Goal: Task Accomplishment & Management: Manage account settings

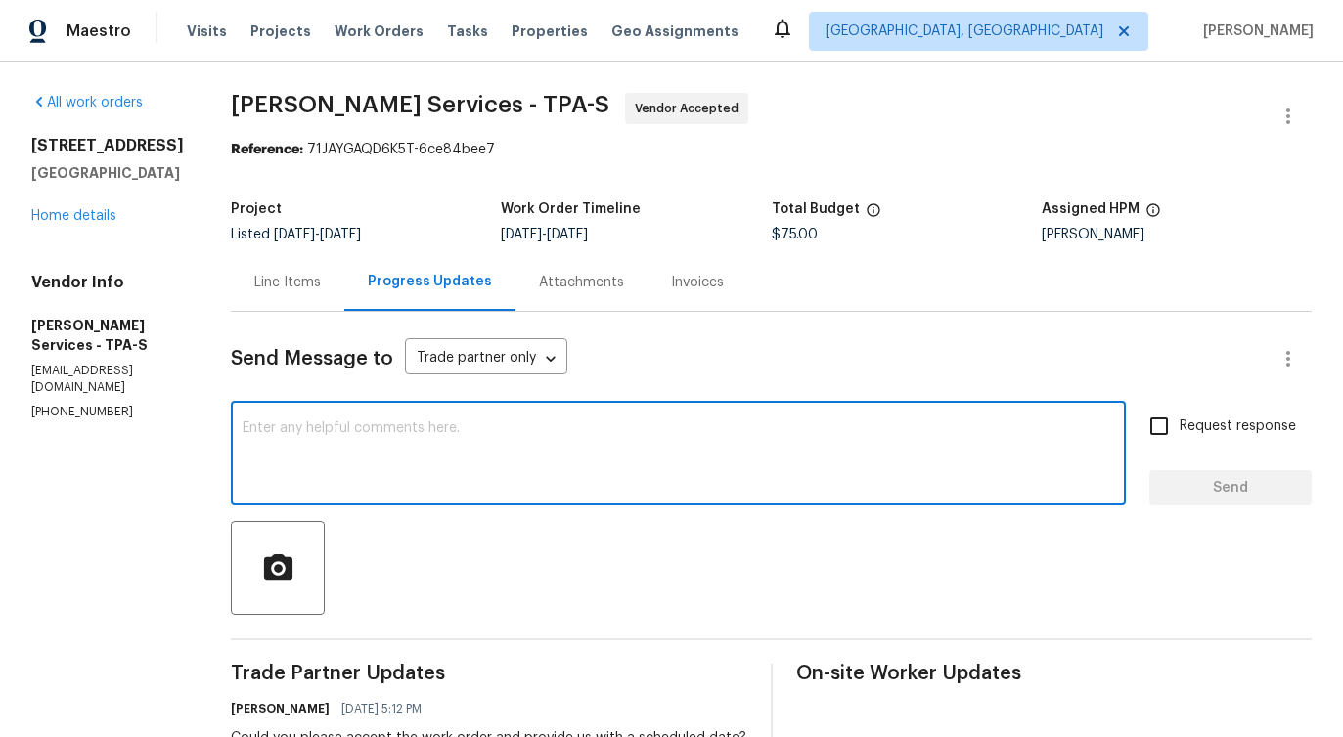
click at [746, 467] on textarea at bounding box center [678, 455] width 871 height 68
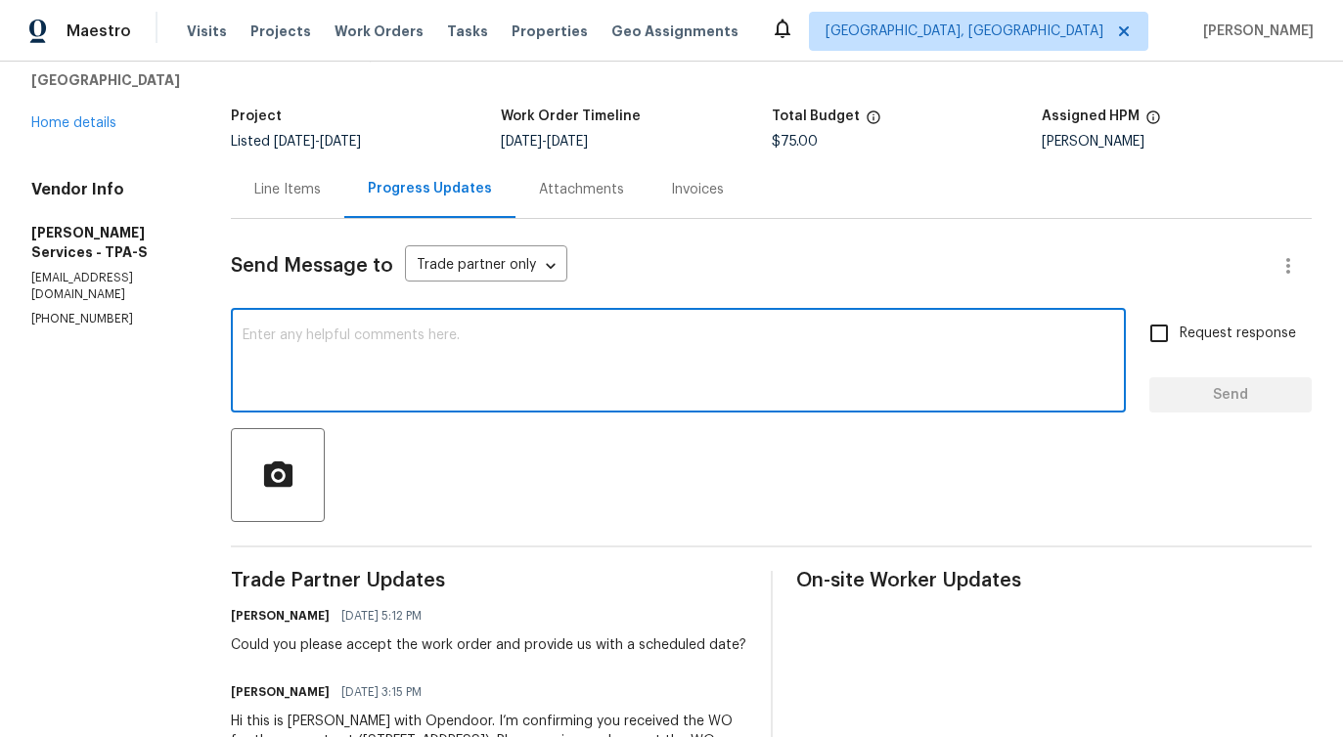
scroll to position [100, 0]
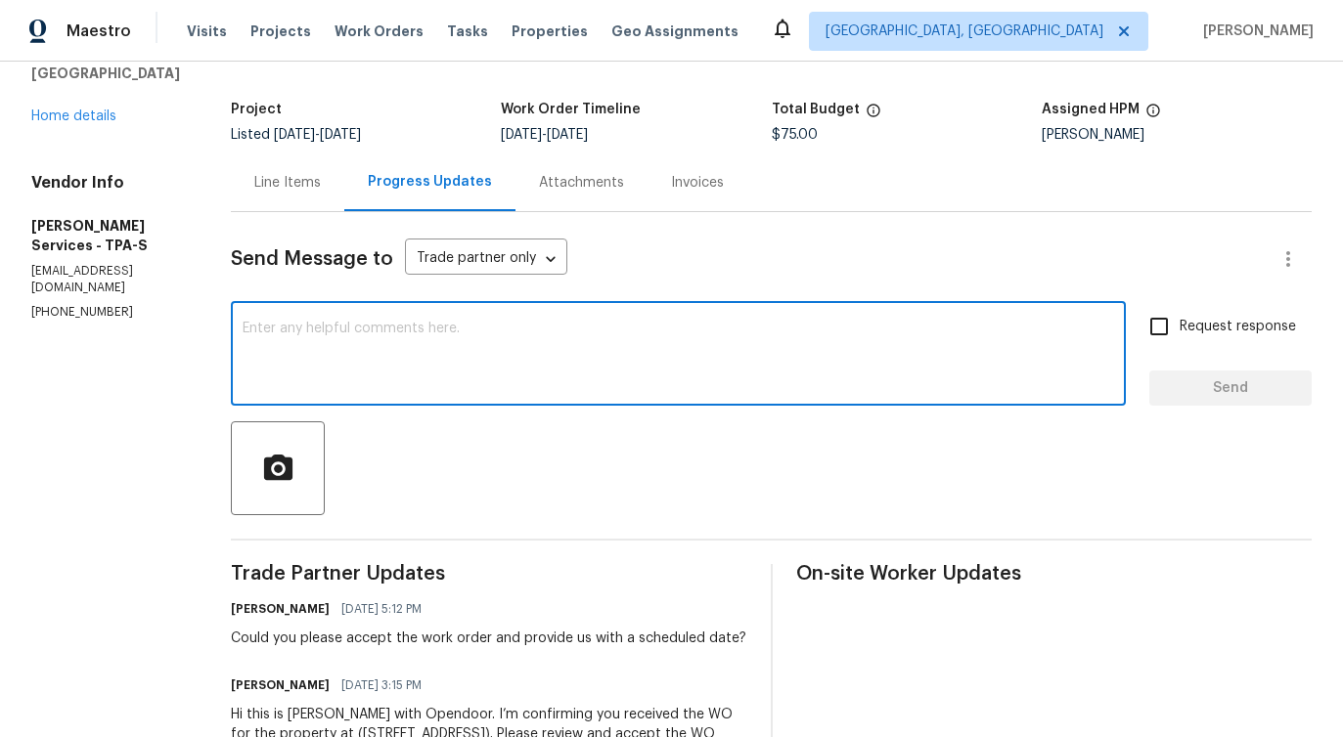
click at [433, 349] on textarea at bounding box center [678, 356] width 871 height 68
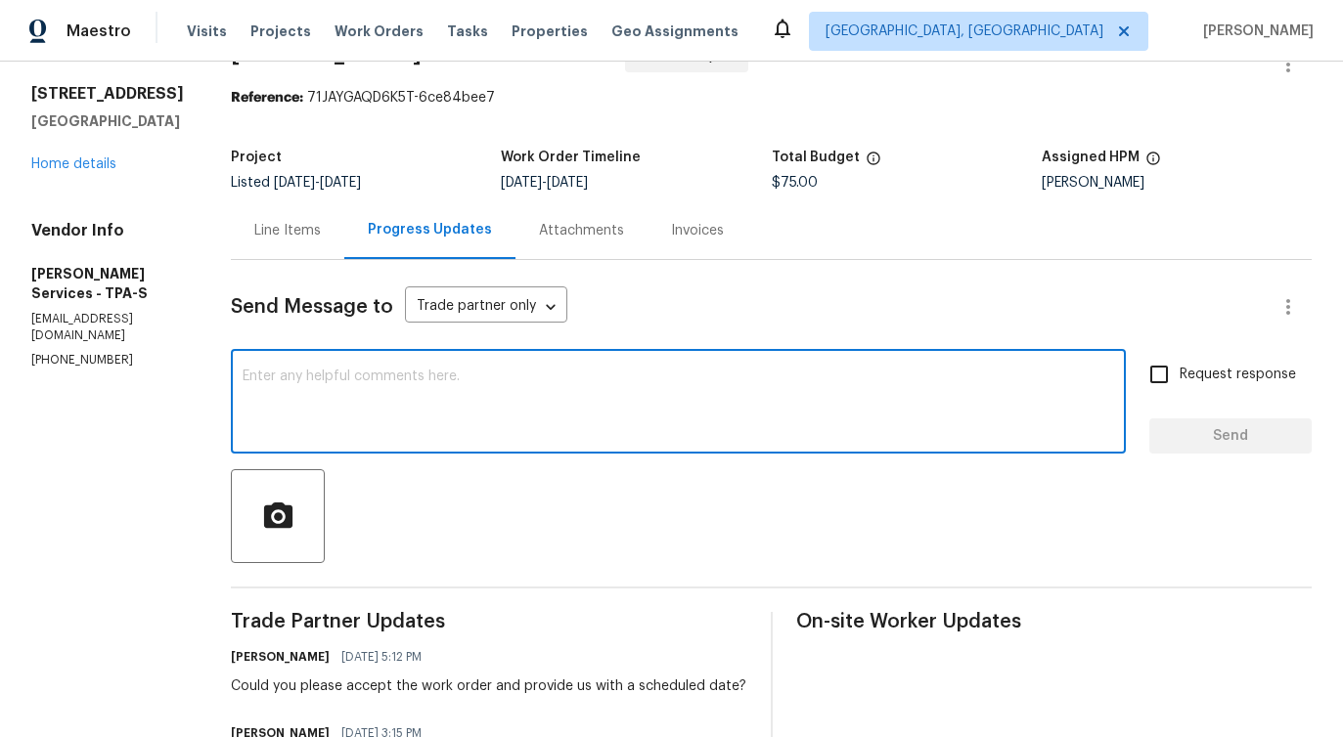
scroll to position [0, 0]
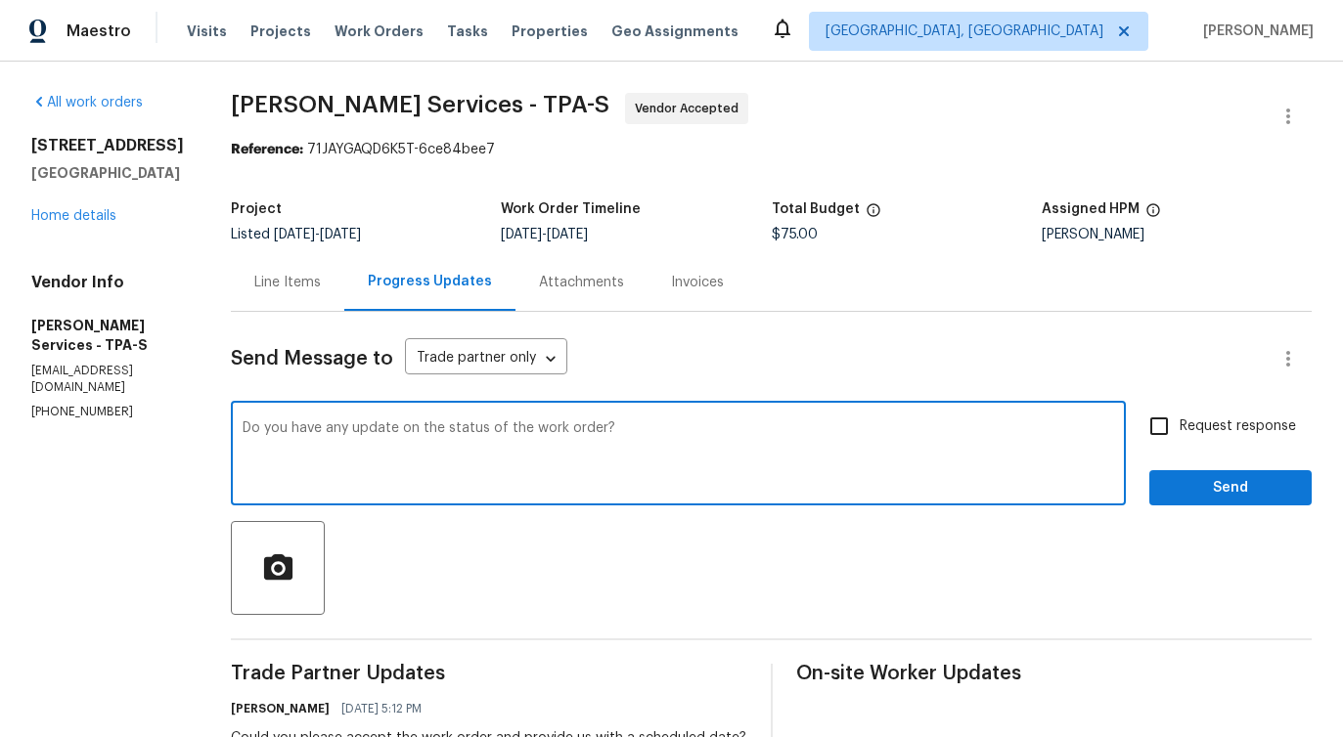
drag, startPoint x: 319, startPoint y: 426, endPoint x: 669, endPoint y: 428, distance: 350.1
click at [669, 428] on textarea "Do you have any update on the status of the work order?" at bounding box center [678, 455] width 871 height 68
type textarea "Do you have any update on the status of the work order?"
click at [1203, 421] on span "Request response" at bounding box center [1237, 427] width 116 height 21
click at [1179, 421] on input "Request response" at bounding box center [1158, 426] width 41 height 41
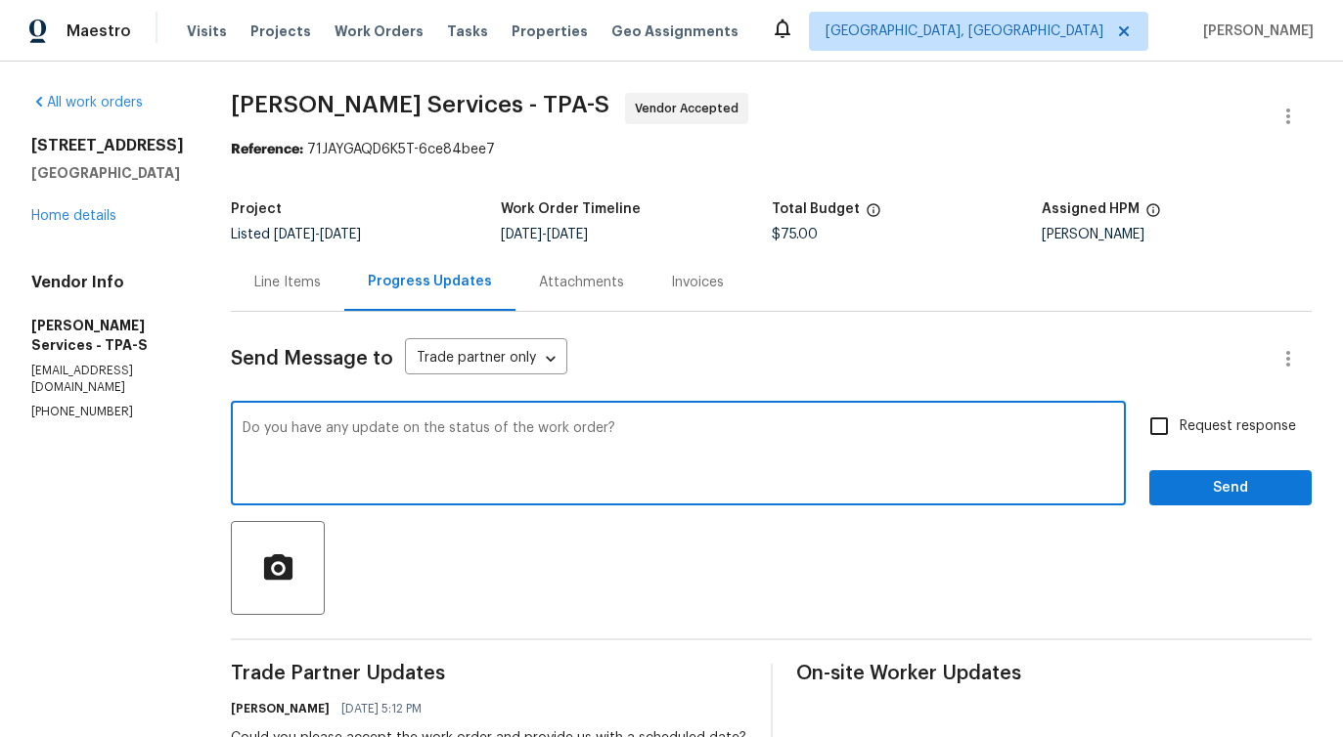
checkbox input "true"
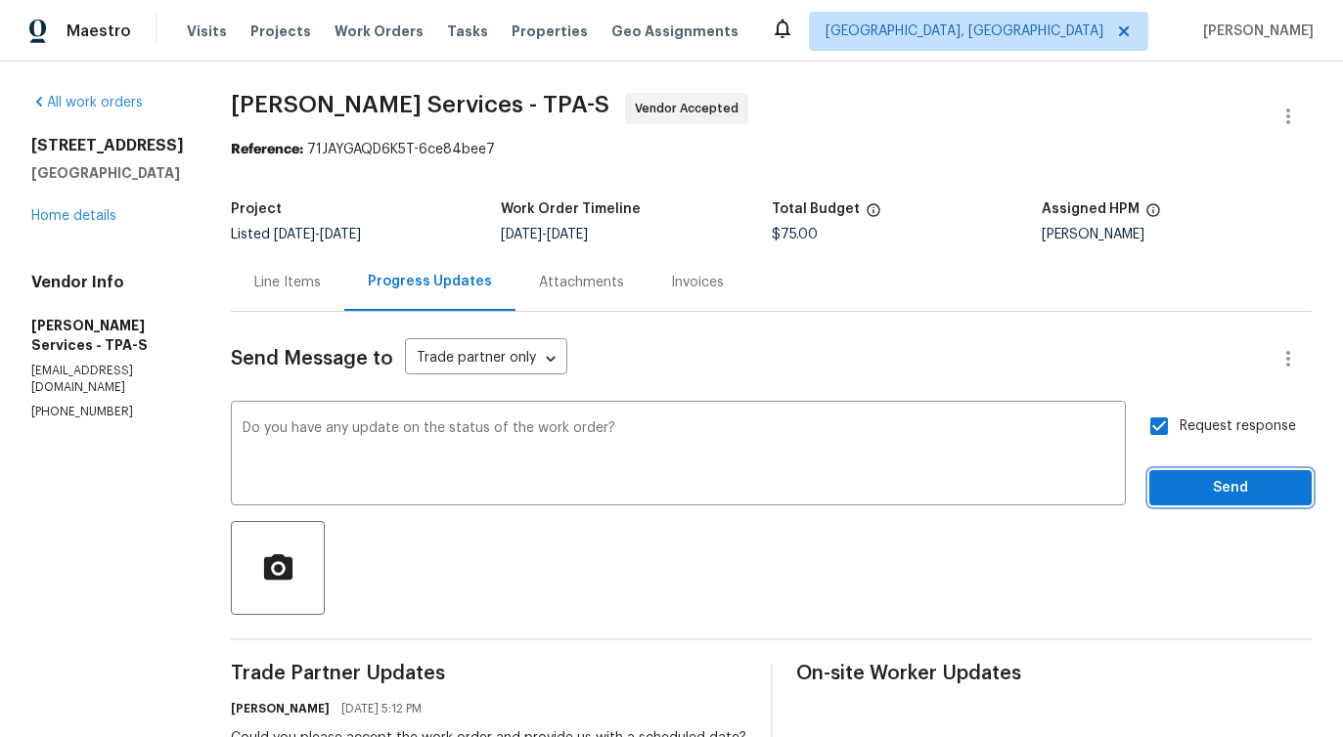
click at [1208, 497] on span "Send" at bounding box center [1230, 488] width 131 height 24
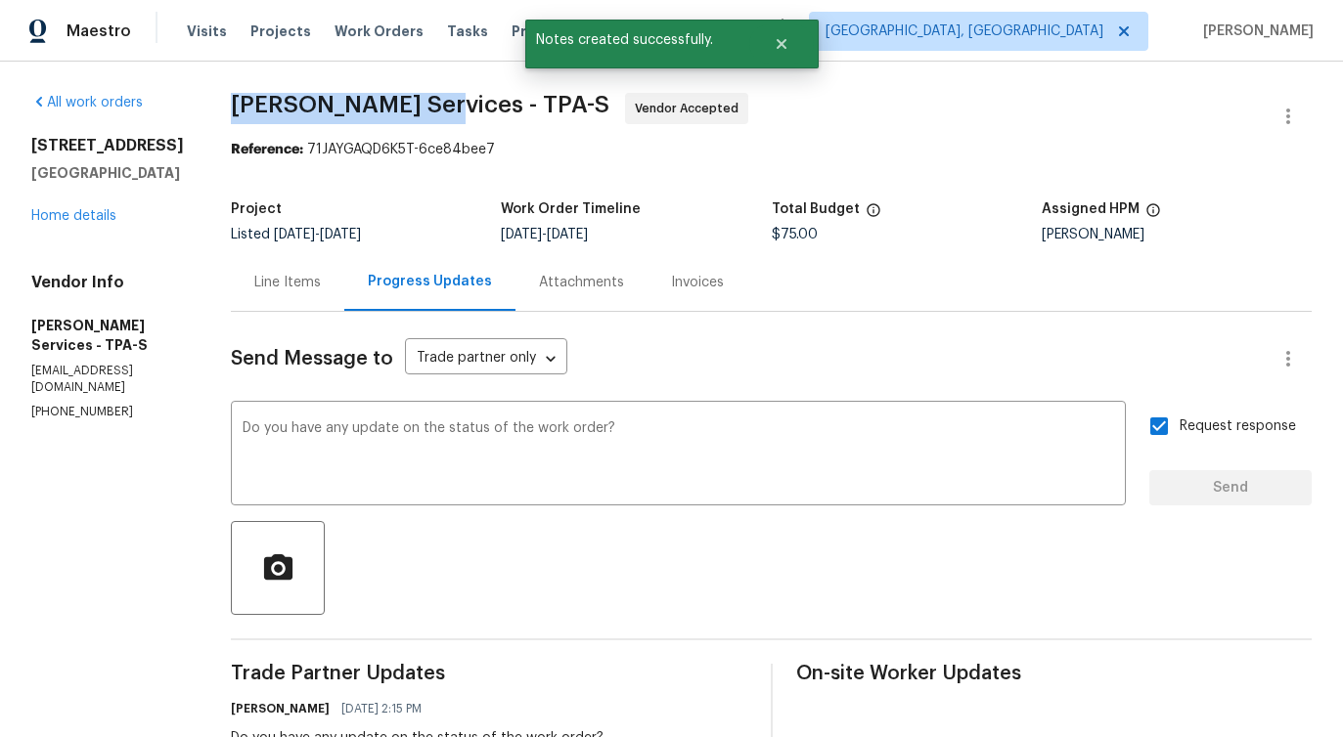
drag, startPoint x: 294, startPoint y: 105, endPoint x: 491, endPoint y: 105, distance: 196.6
click at [491, 105] on span "Massey Services - TPA-S" at bounding box center [420, 104] width 378 height 23
copy span "Massey Services -"
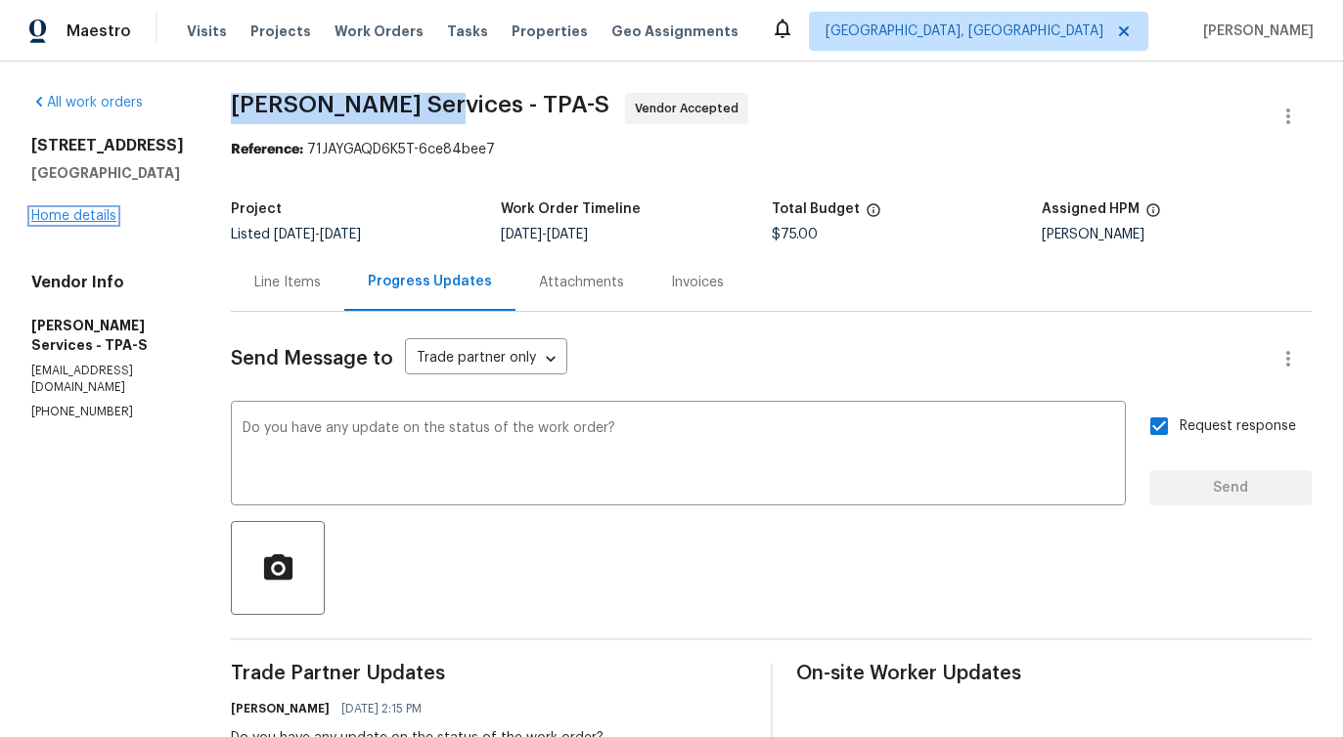
click at [66, 217] on link "Home details" at bounding box center [73, 216] width 85 height 14
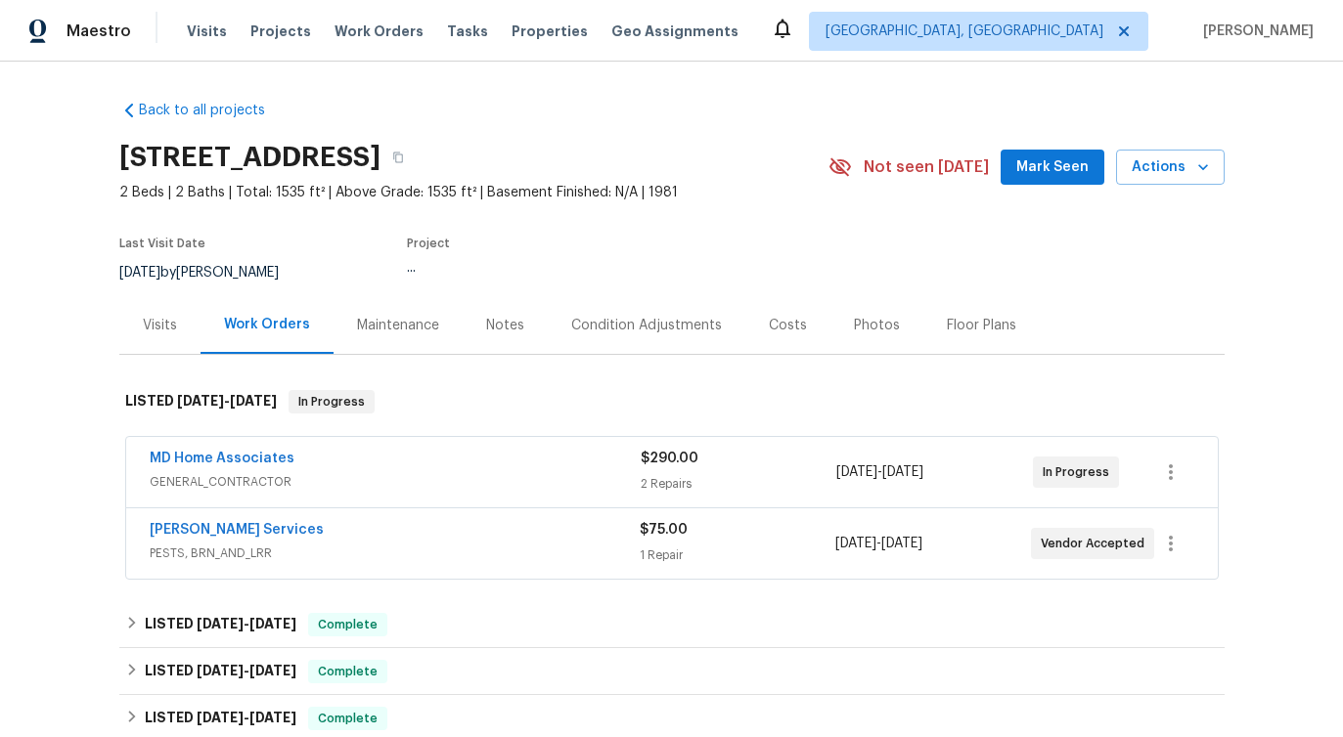
scroll to position [1, 0]
click at [177, 462] on link "MD Home Associates" at bounding box center [222, 458] width 145 height 14
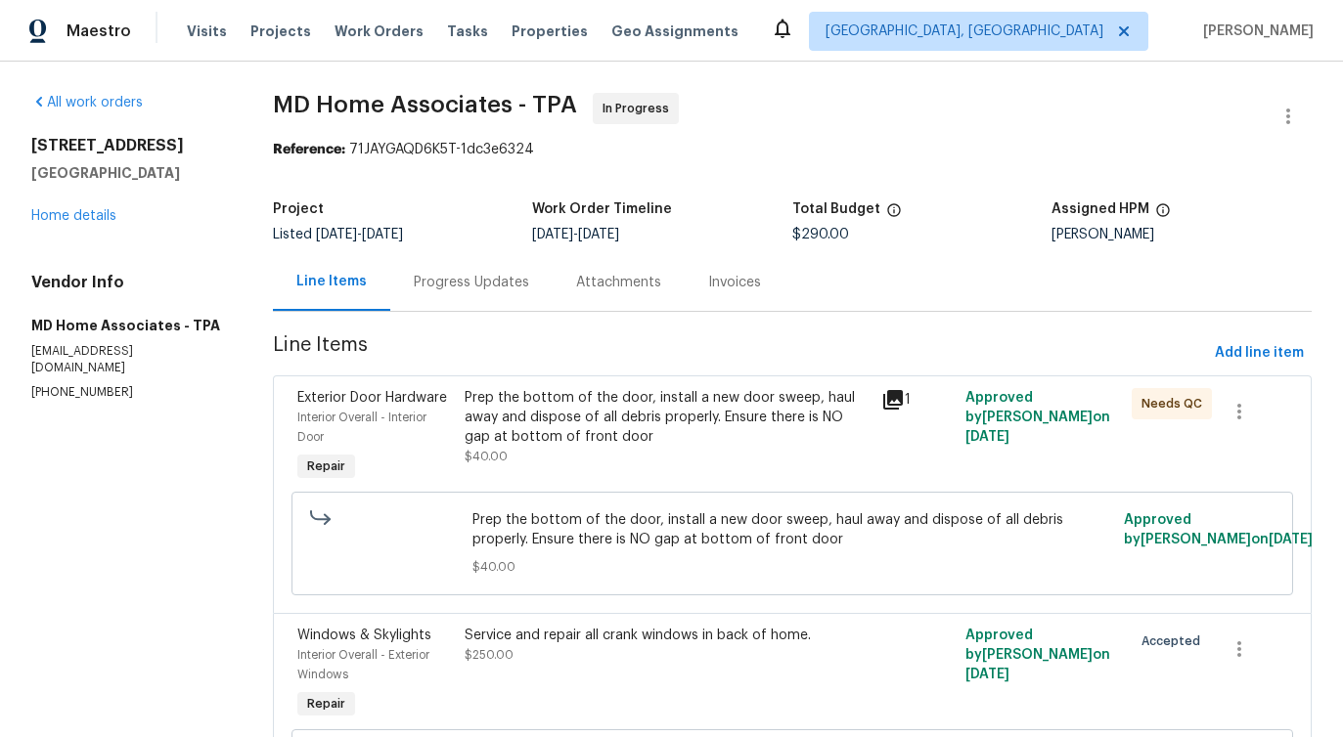
click at [469, 267] on div "Progress Updates" at bounding box center [471, 282] width 162 height 58
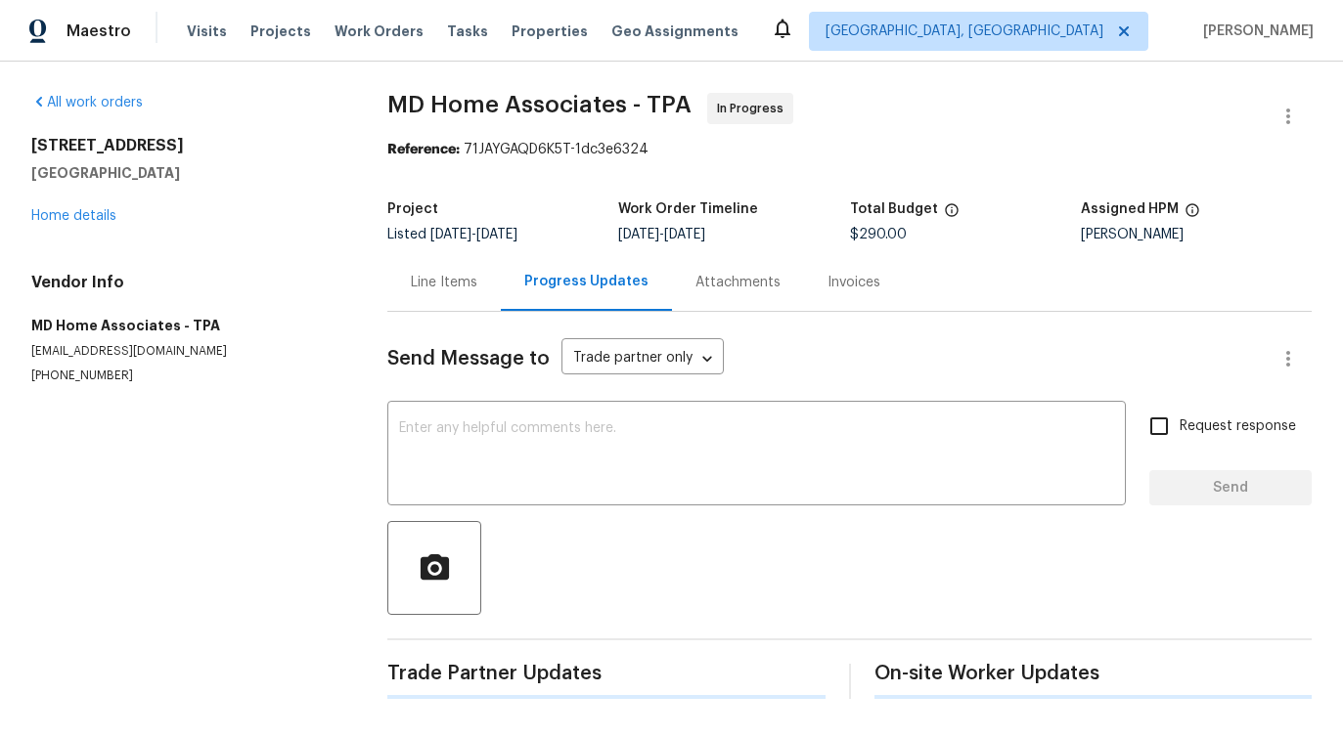
click at [481, 510] on div "Send Message to Trade partner only Trade partner only ​ x ​ Request response Se…" at bounding box center [849, 505] width 924 height 387
click at [486, 471] on textarea at bounding box center [756, 455] width 715 height 68
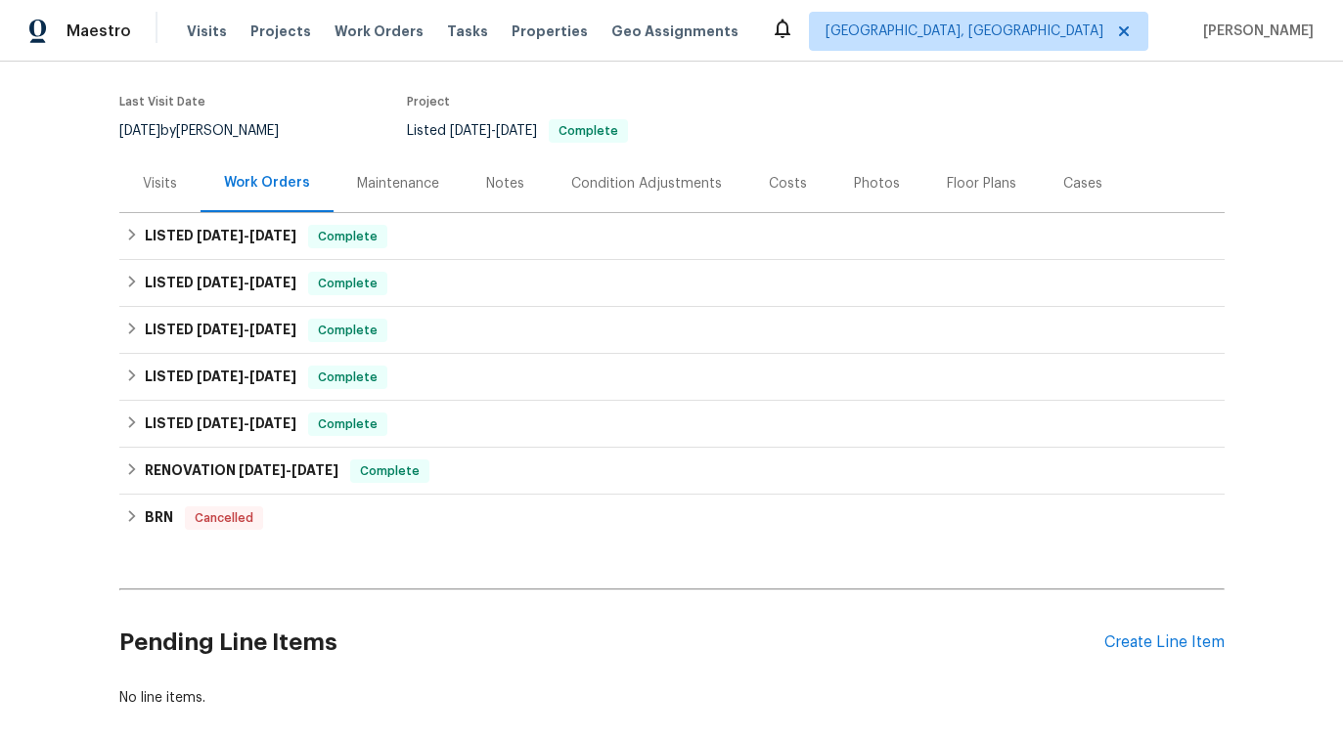
scroll to position [245, 0]
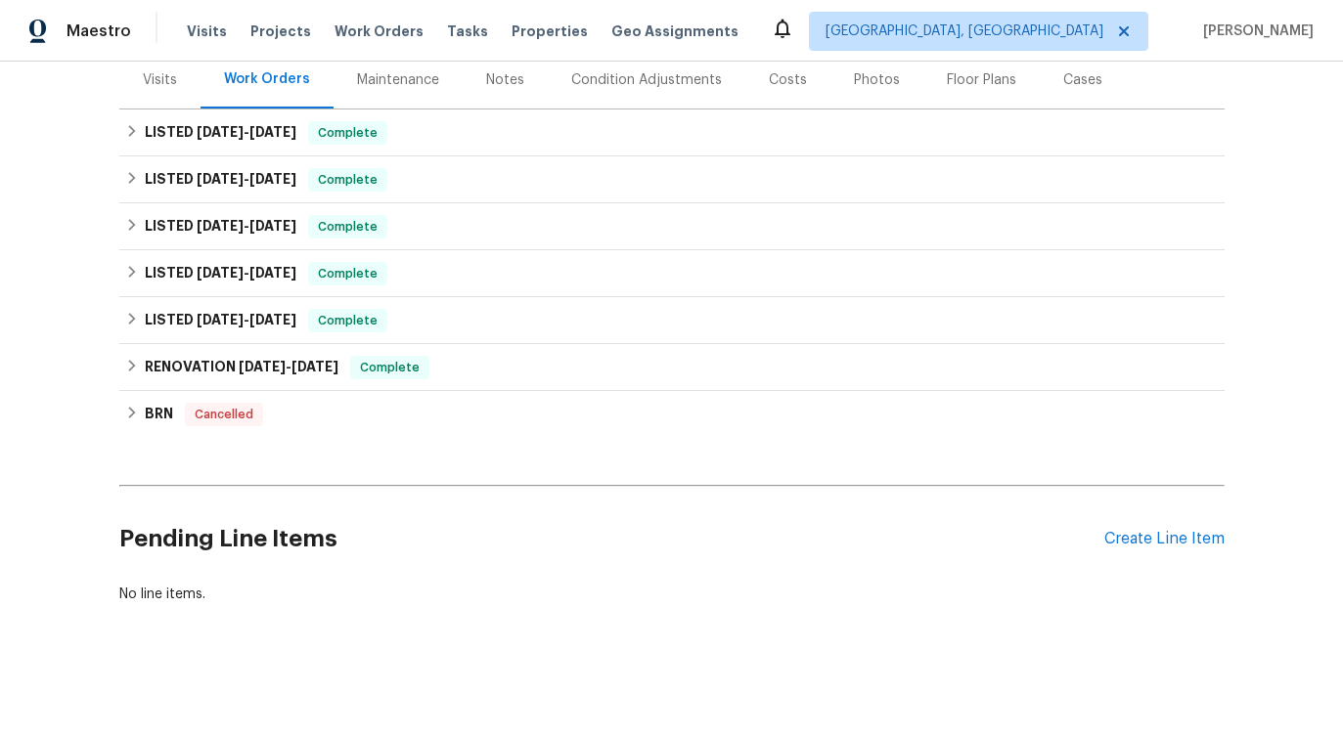
click at [1132, 549] on div "Pending Line Items Create Line Item" at bounding box center [671, 539] width 1105 height 91
click at [1131, 538] on div "Create Line Item" at bounding box center [1164, 539] width 120 height 19
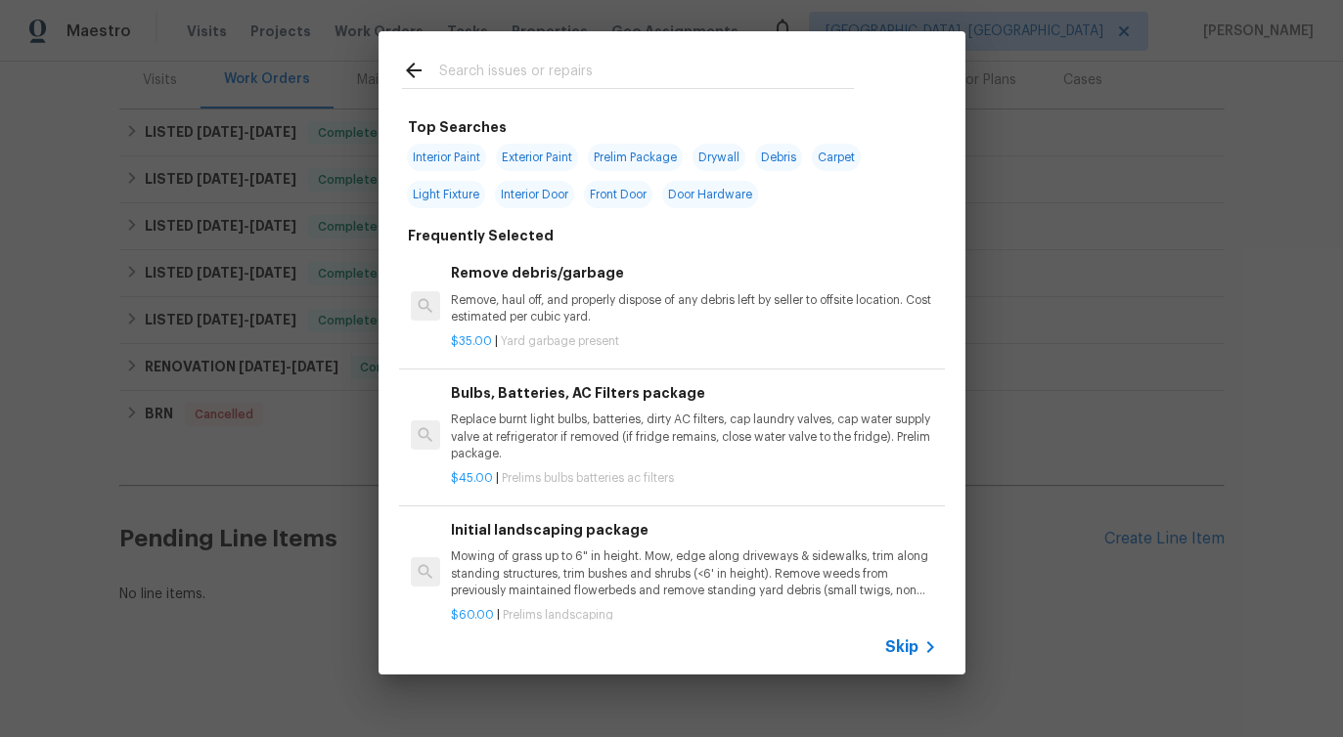
click at [903, 653] on span "Skip" at bounding box center [901, 648] width 33 height 20
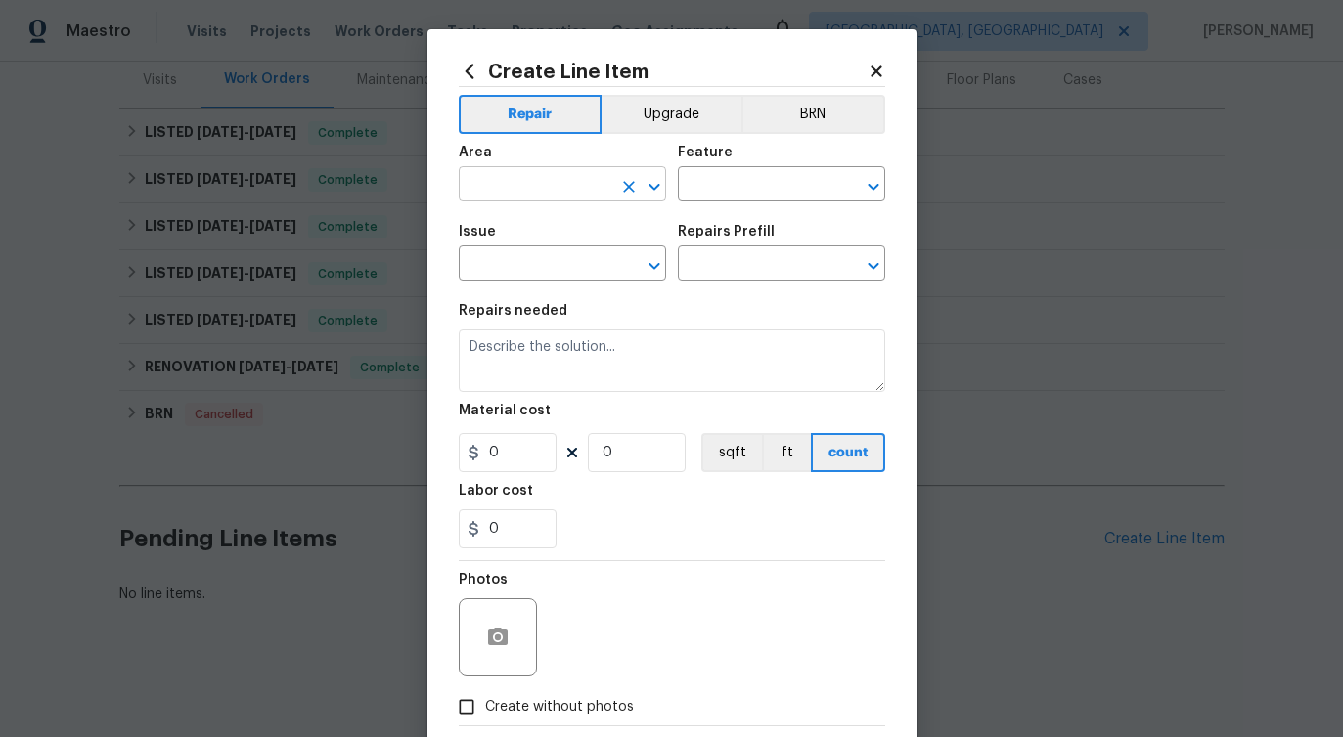
click at [589, 171] on input "text" at bounding box center [535, 186] width 153 height 30
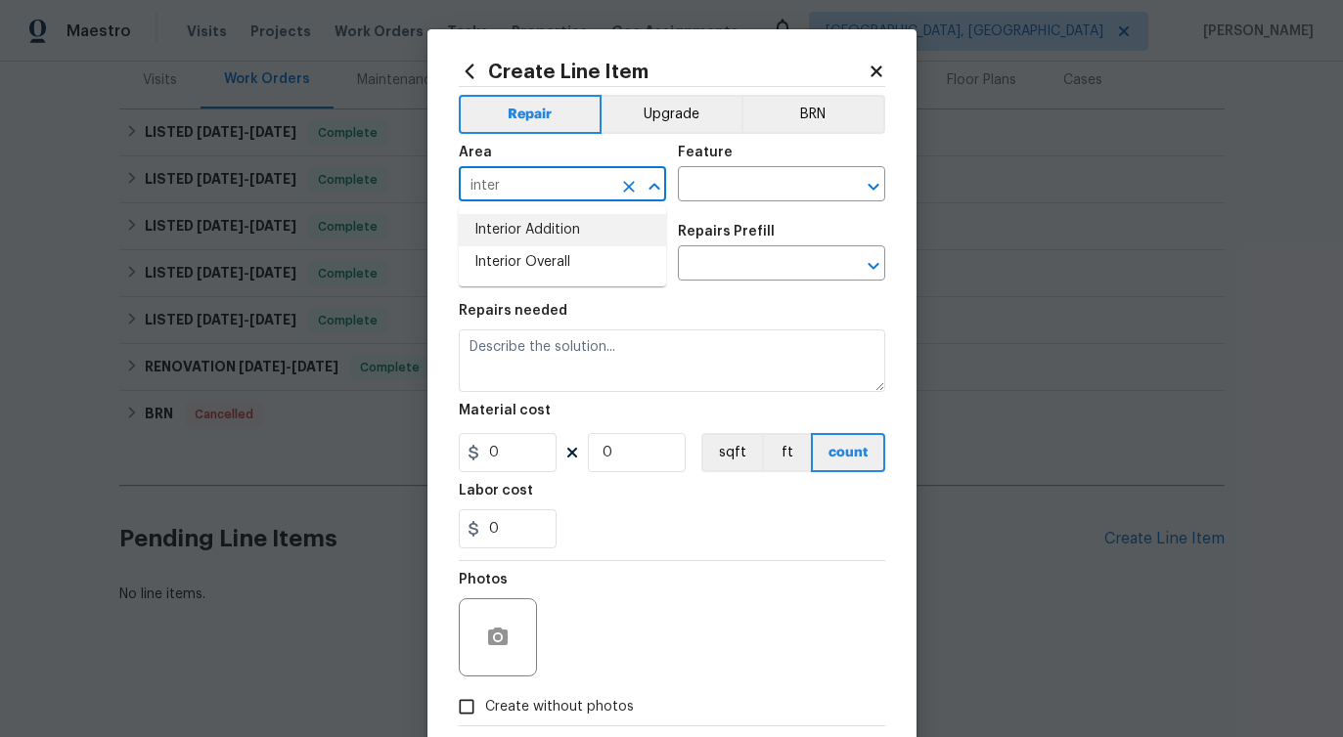
click at [587, 223] on li "Interior Addition" at bounding box center [562, 230] width 207 height 32
type input "Interior Addition"
click at [764, 182] on input "text" at bounding box center [754, 186] width 153 height 30
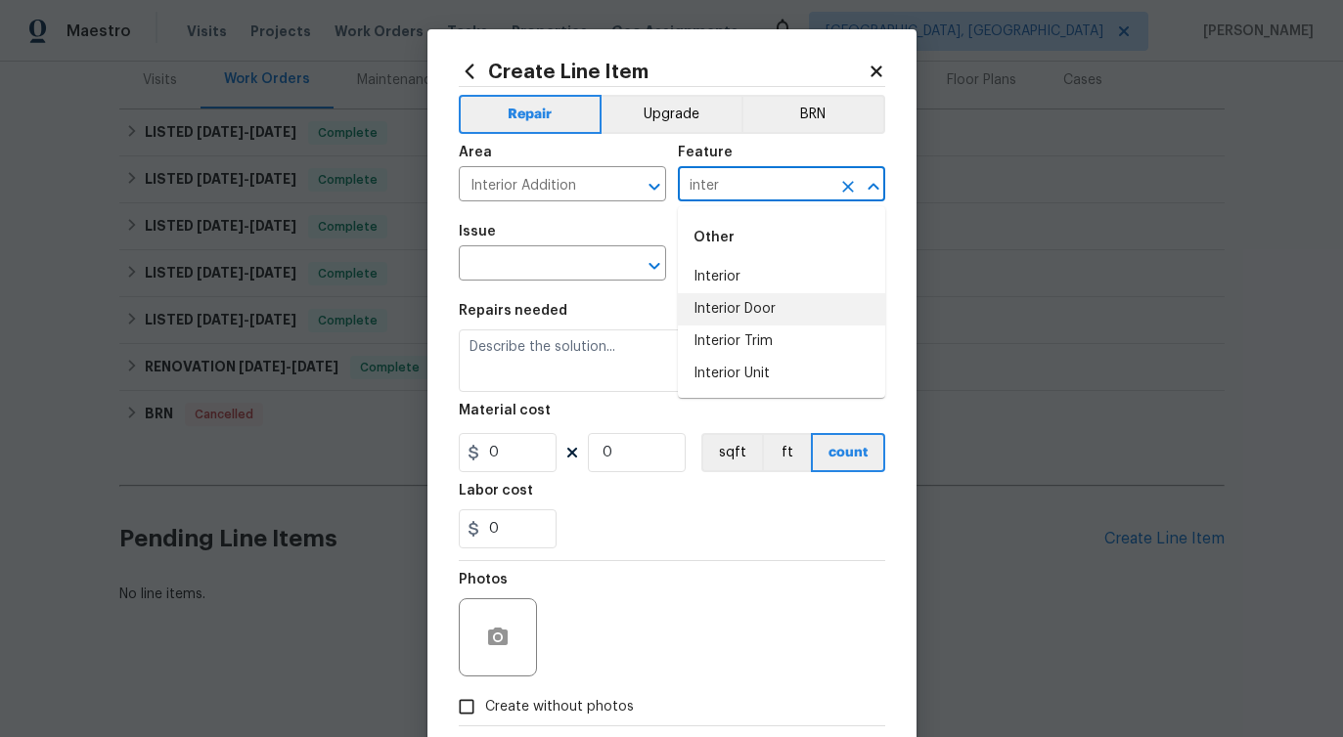
click at [752, 309] on li "Interior Door" at bounding box center [781, 309] width 207 height 32
type input "Interior Door"
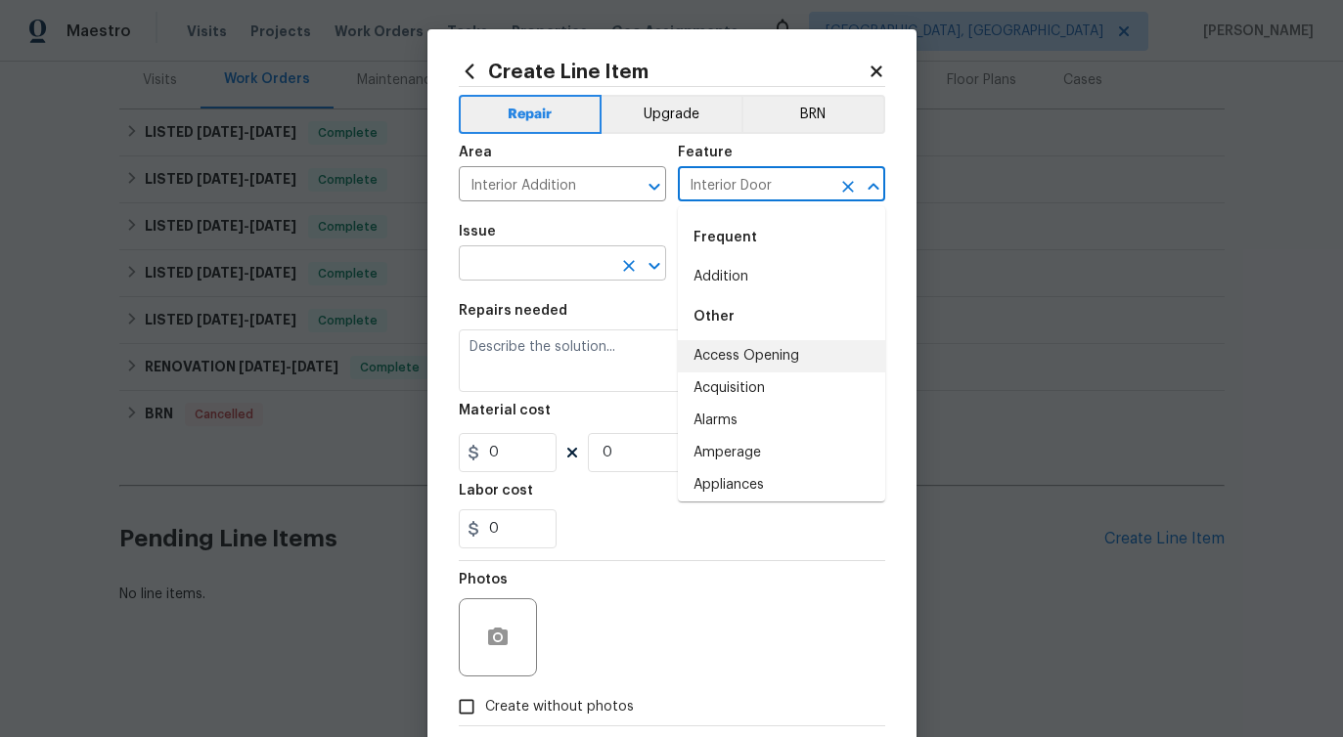
click at [509, 258] on input "text" at bounding box center [535, 265] width 153 height 30
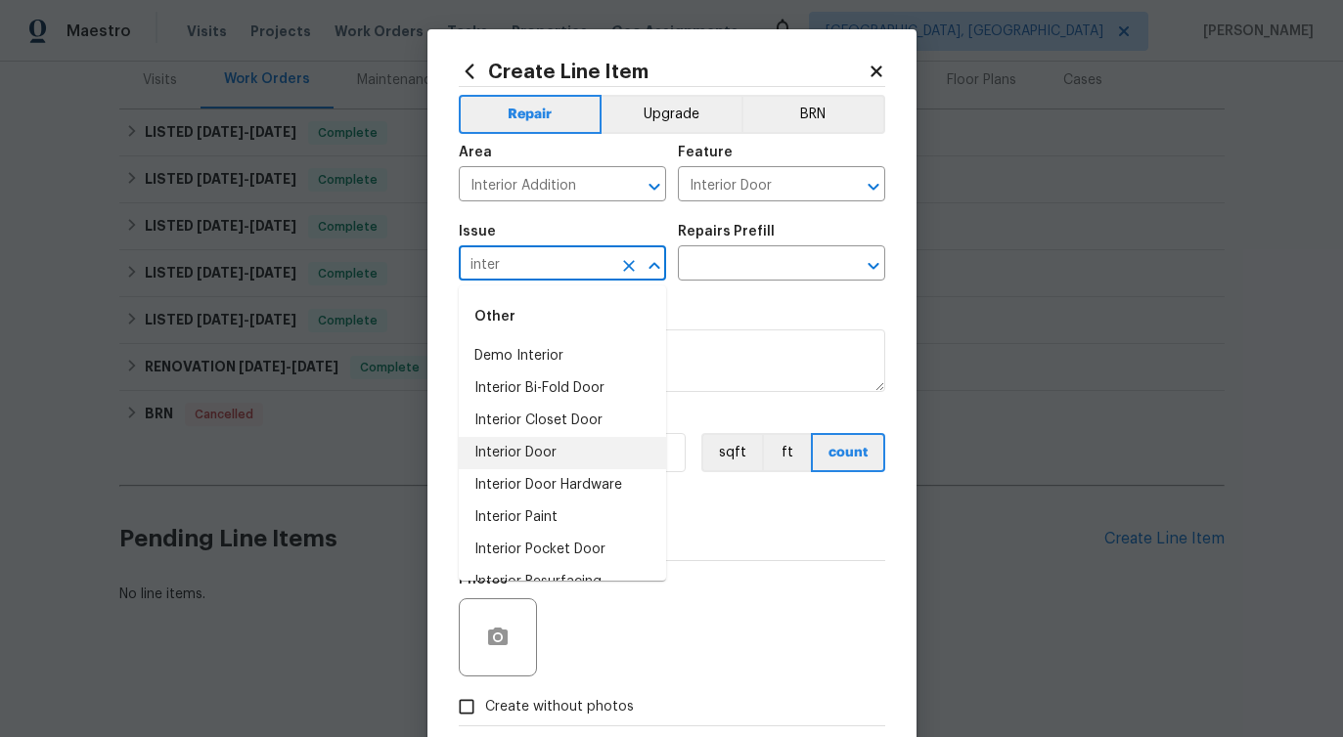
click at [529, 458] on li "Interior Door" at bounding box center [562, 453] width 207 height 32
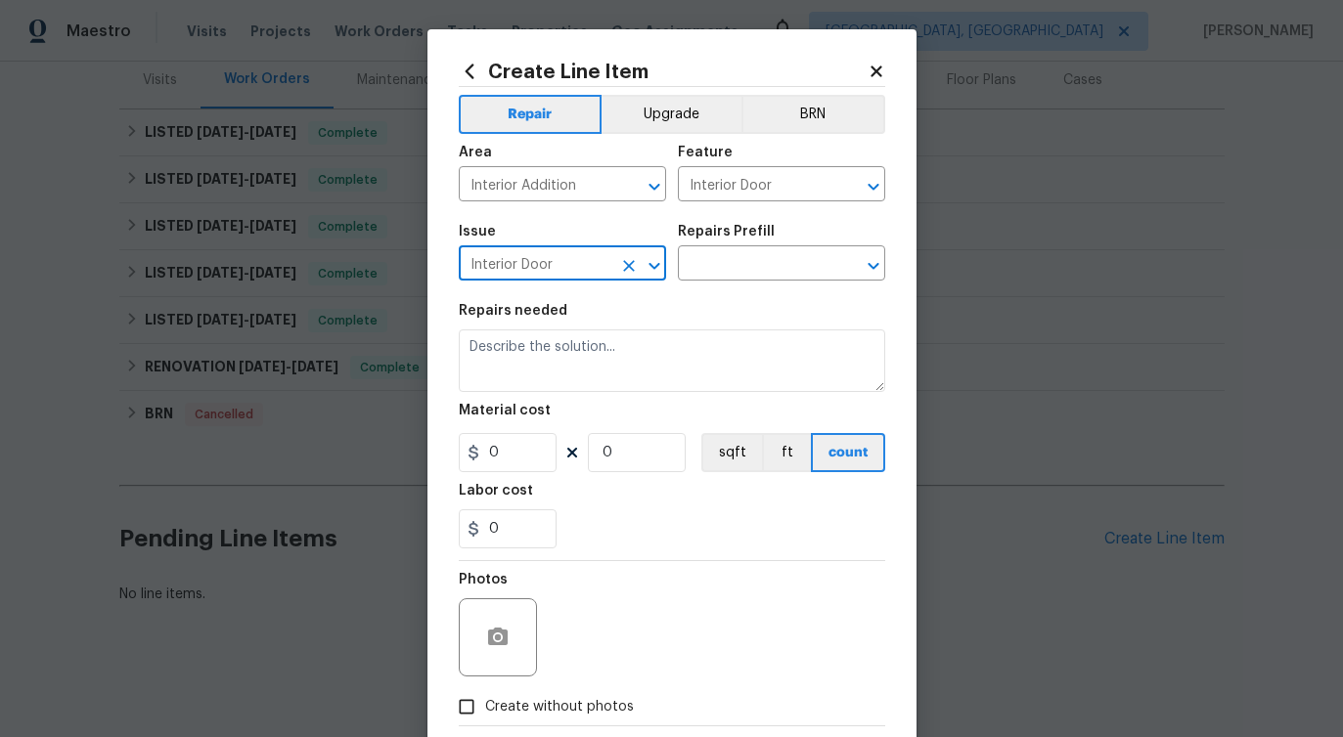
type input "Interior Door"
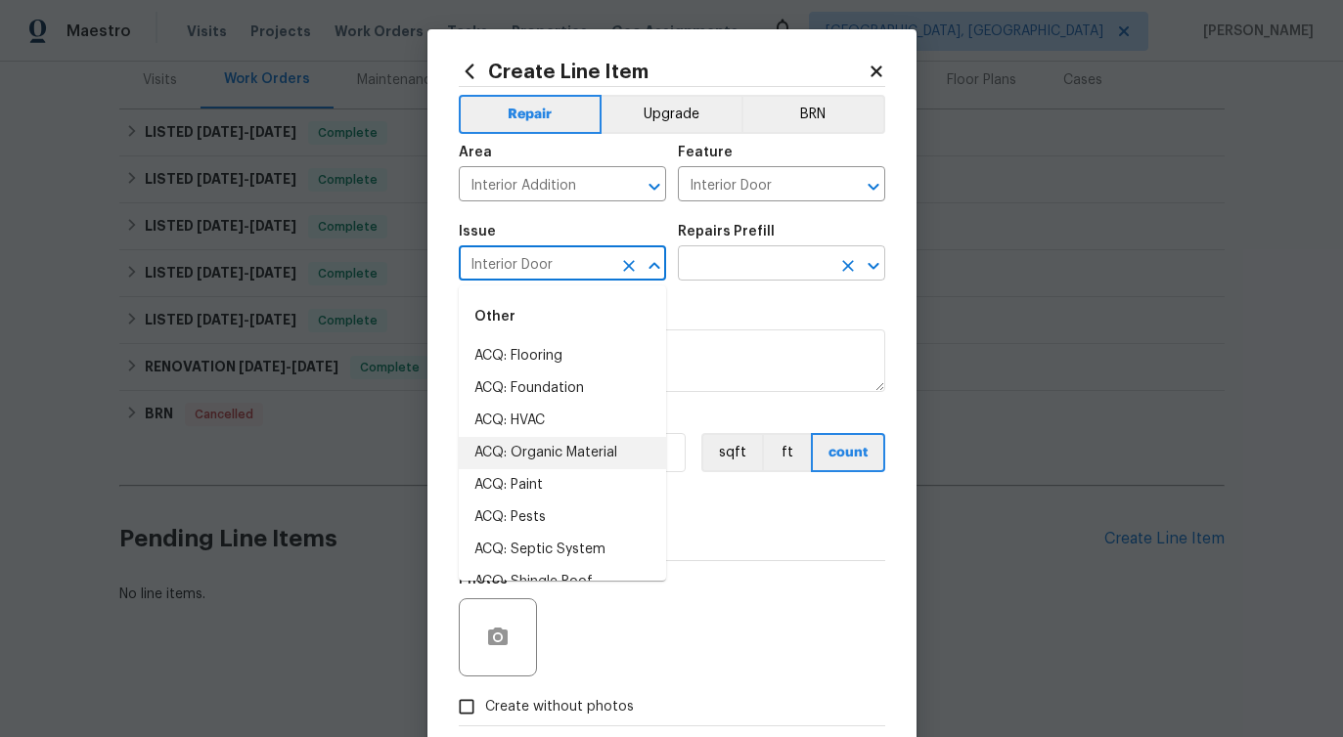
click at [759, 266] on input "text" at bounding box center [754, 265] width 153 height 30
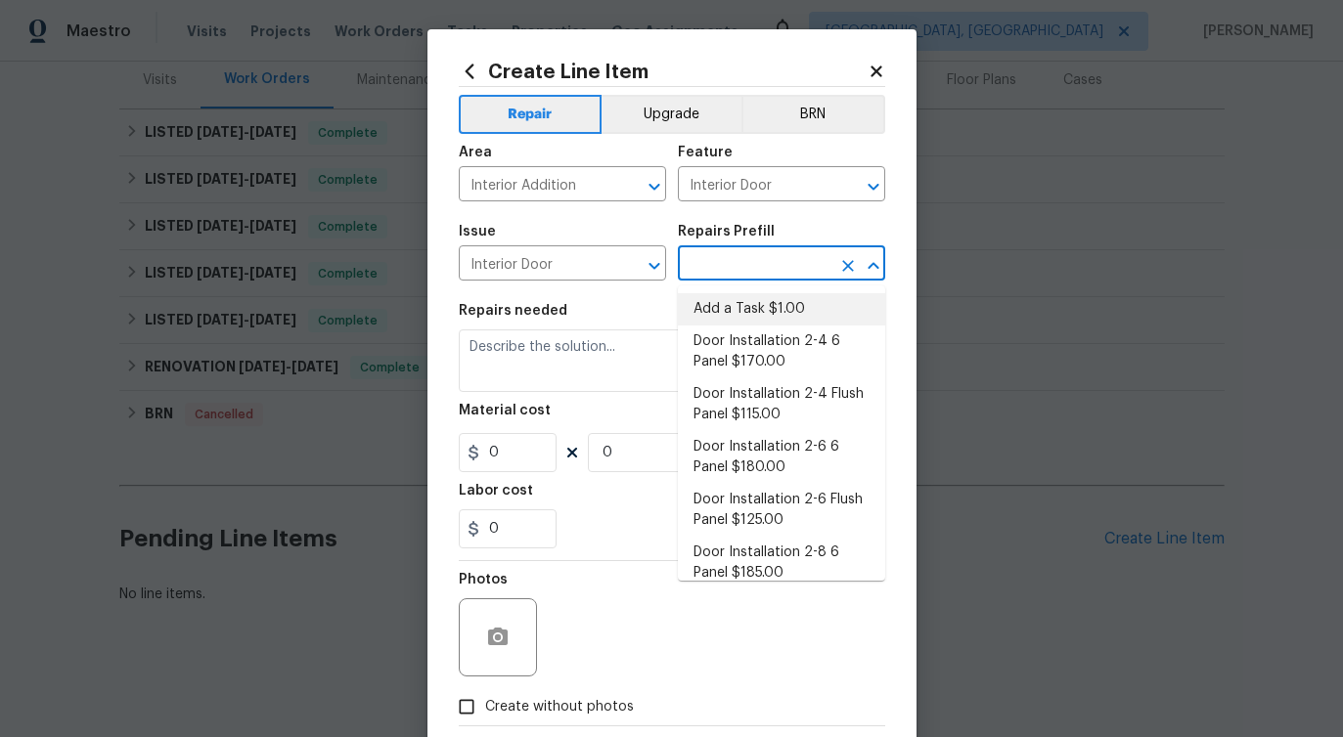
click at [739, 301] on li "Add a Task $1.00" at bounding box center [781, 309] width 207 height 32
type input "Add a Task $1.00"
type textarea "HPM to detail"
type input "1"
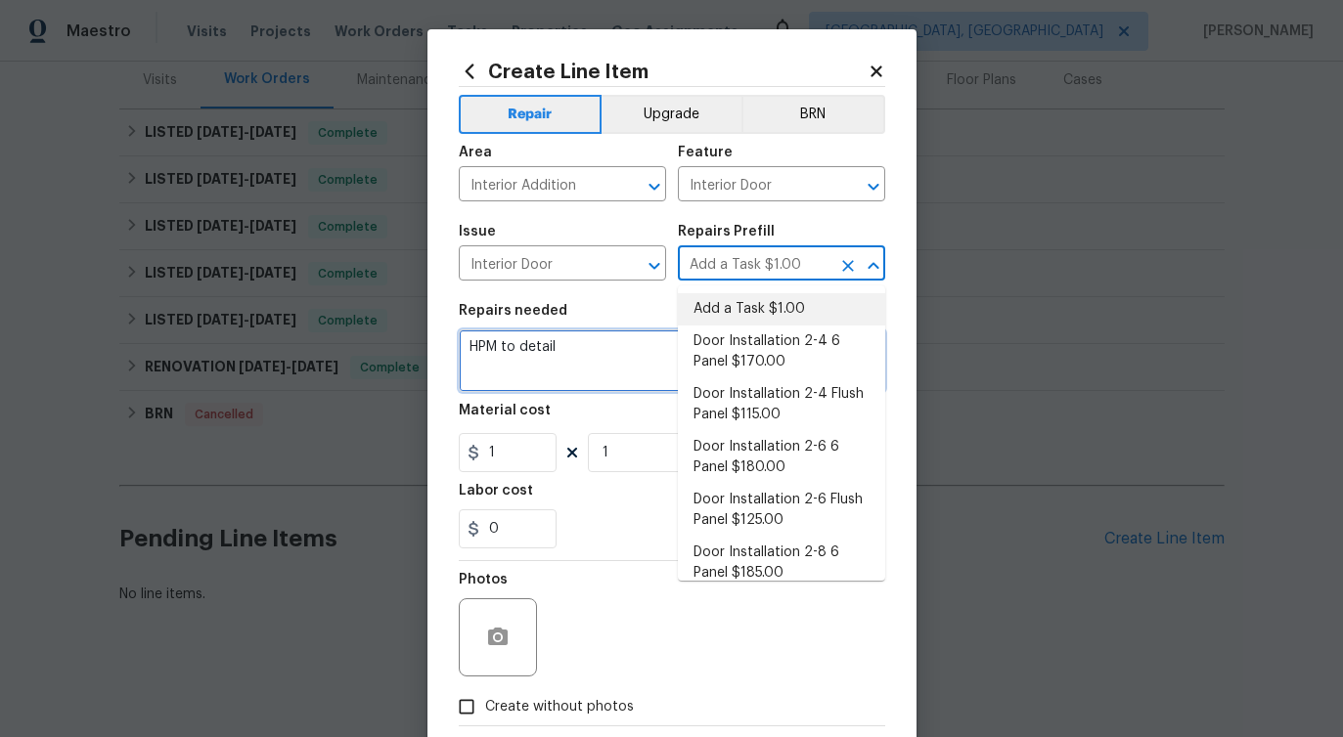
click at [525, 352] on textarea "HPM to detail" at bounding box center [672, 361] width 426 height 63
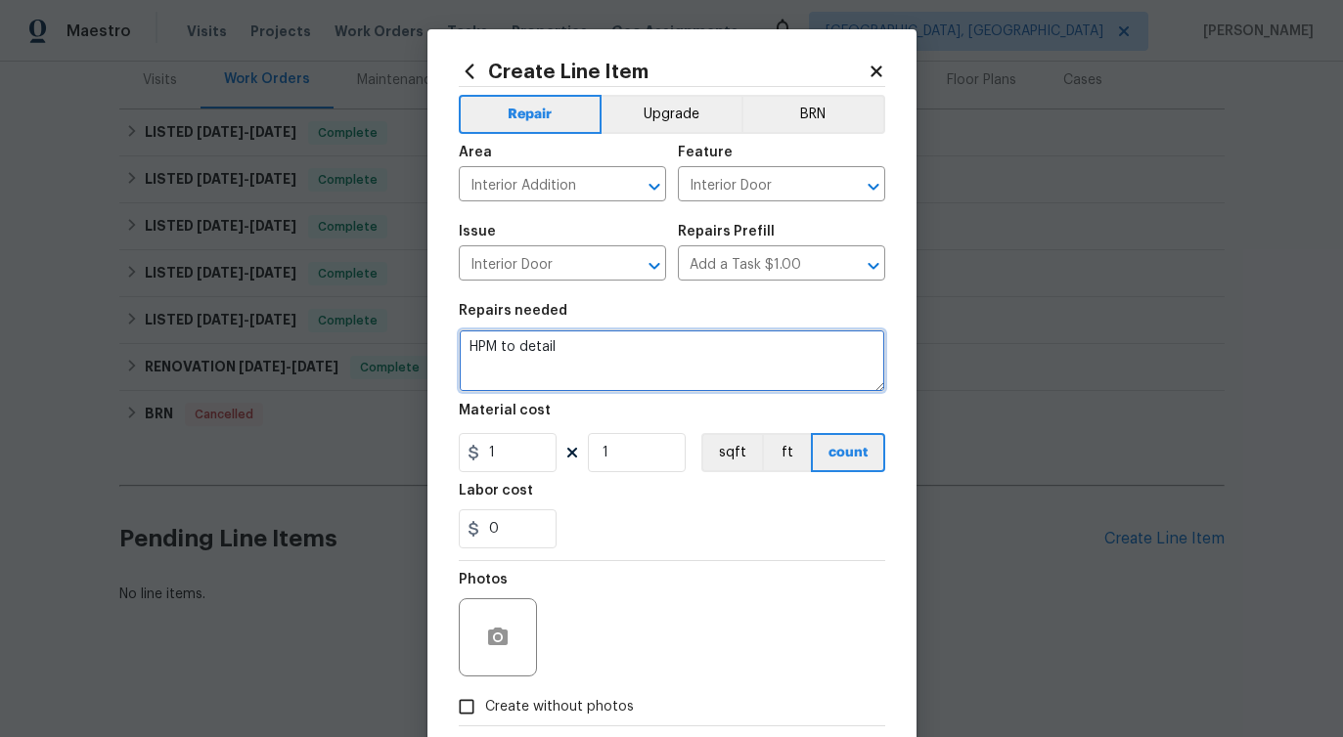
click at [525, 352] on textarea "HPM to detail" at bounding box center [672, 361] width 426 height 63
paste textarea "Received feedback that one or more interior doorknobs are loose. Please inspect…"
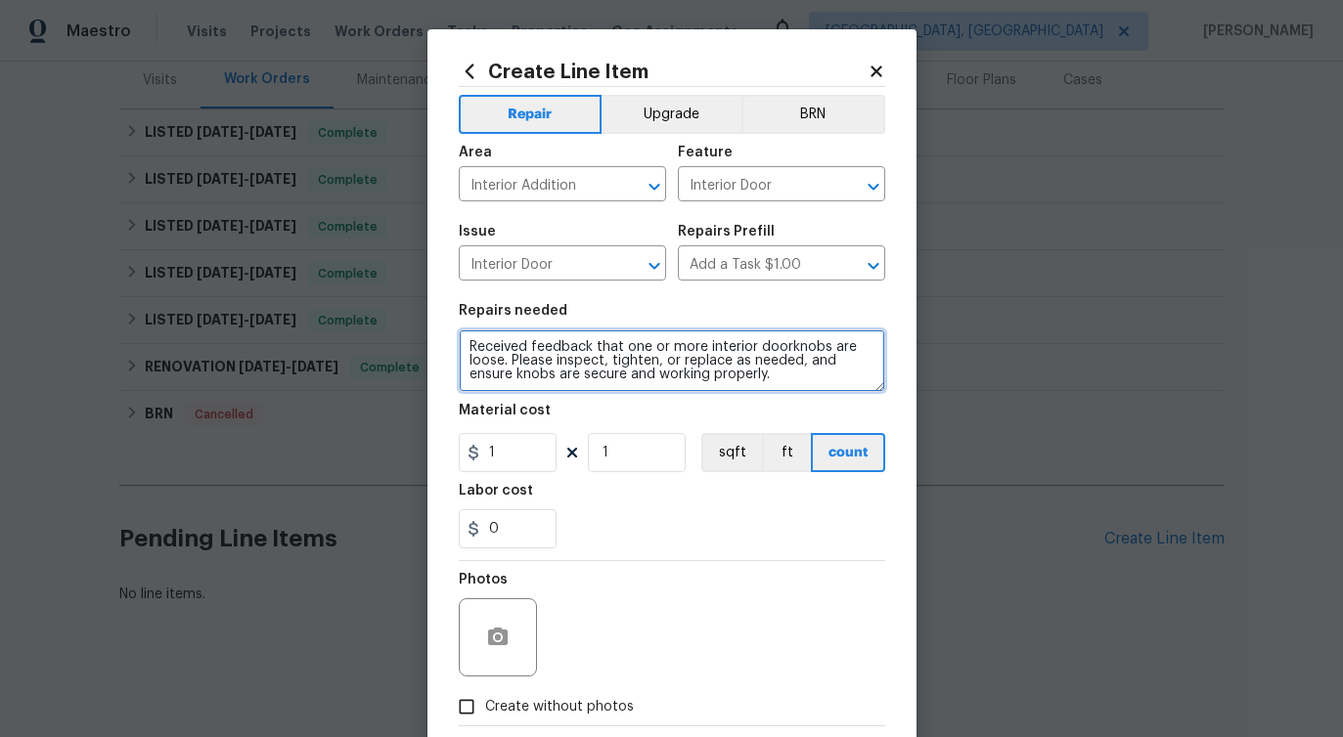
type textarea "Received feedback that one or more interior doorknobs are loose. Please inspect…"
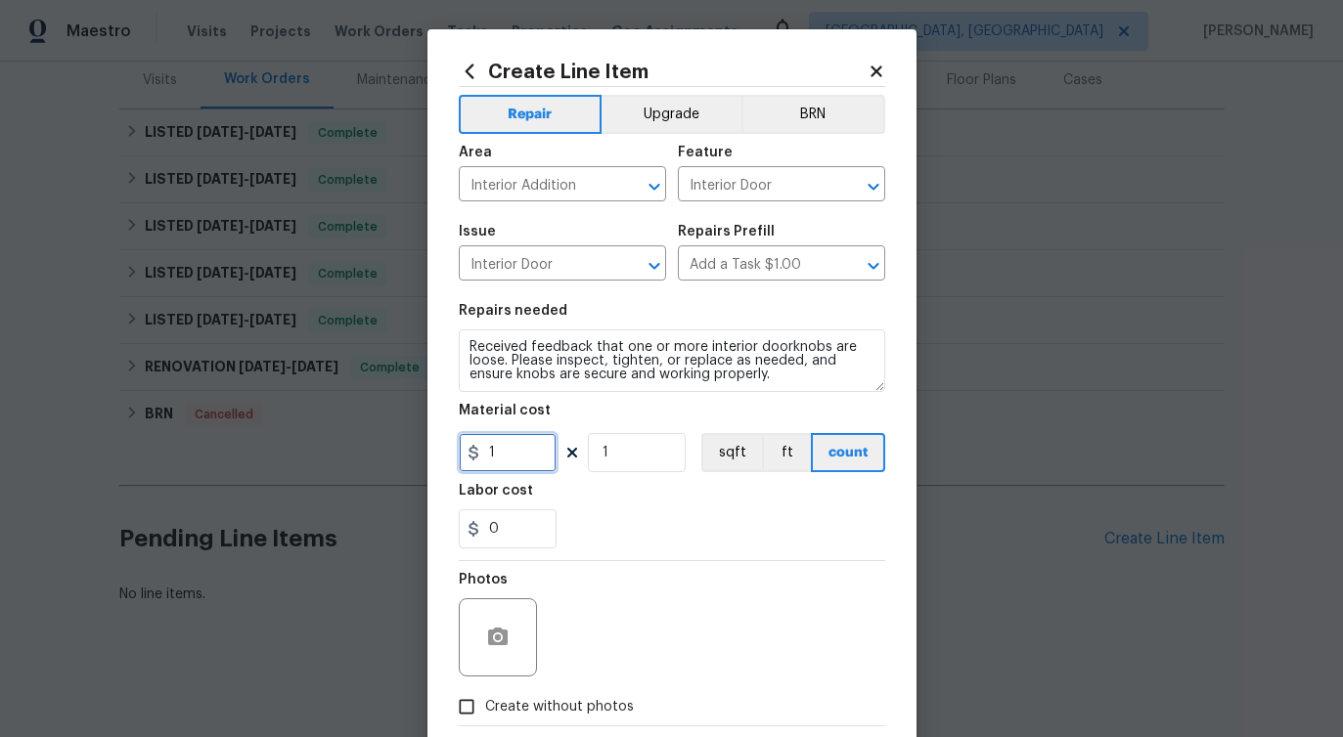
click at [531, 448] on input "1" at bounding box center [508, 452] width 98 height 39
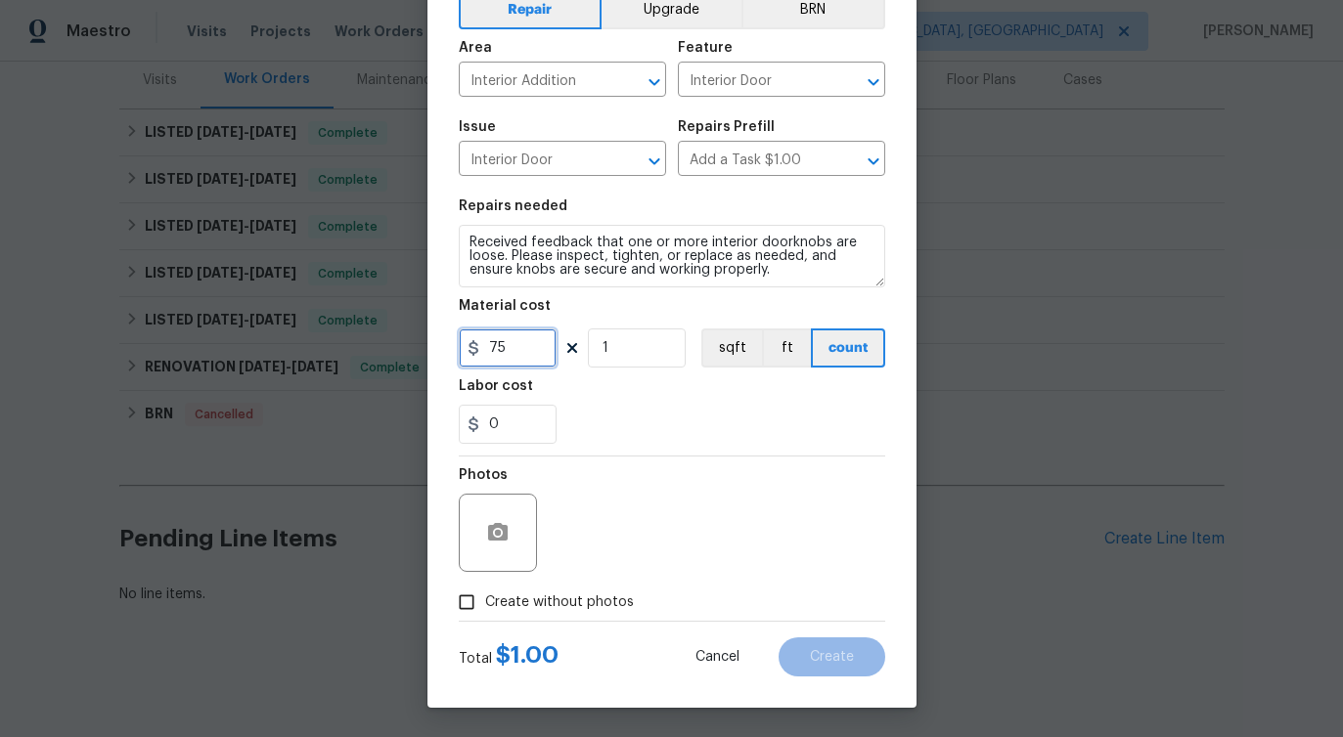
type input "75"
click at [549, 608] on span "Create without photos" at bounding box center [559, 603] width 149 height 21
click at [485, 608] on input "Create without photos" at bounding box center [466, 602] width 37 height 37
checkbox input "true"
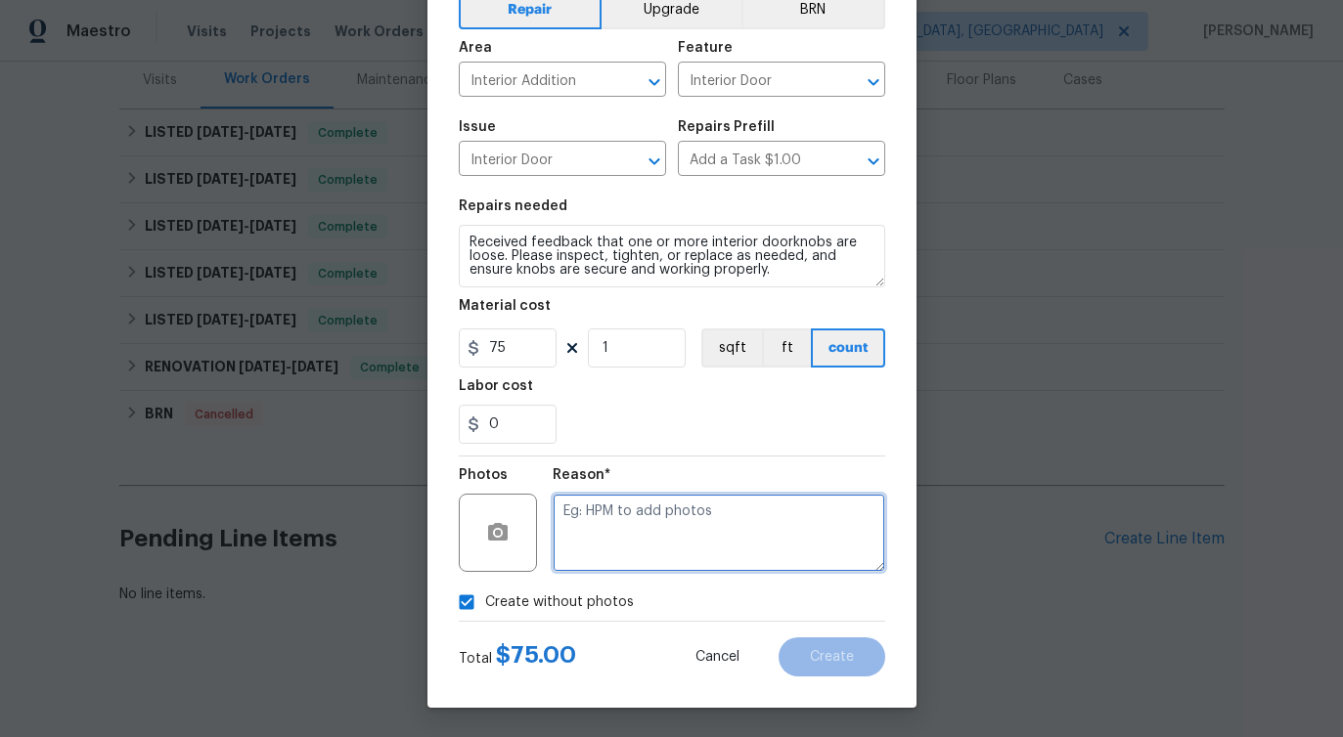
click at [626, 535] on textarea at bounding box center [719, 533] width 332 height 78
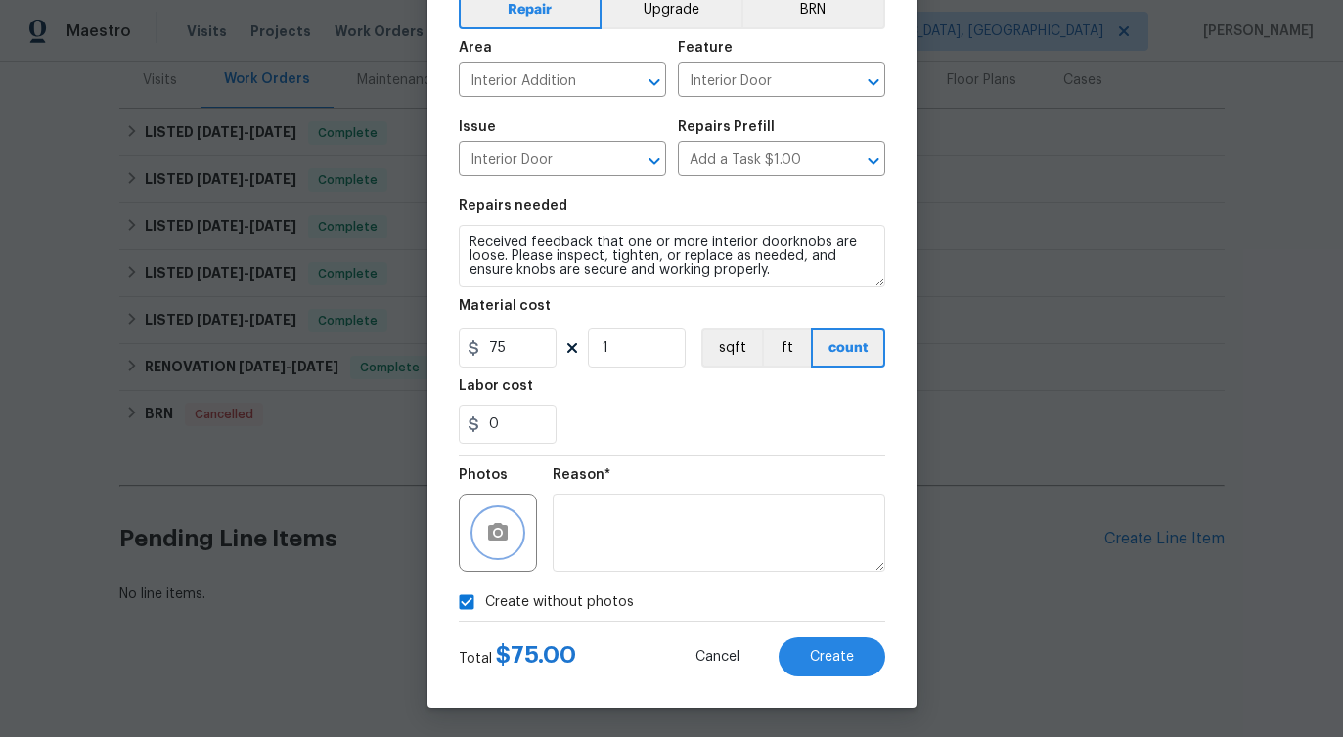
click at [504, 546] on button "button" at bounding box center [497, 532] width 47 height 47
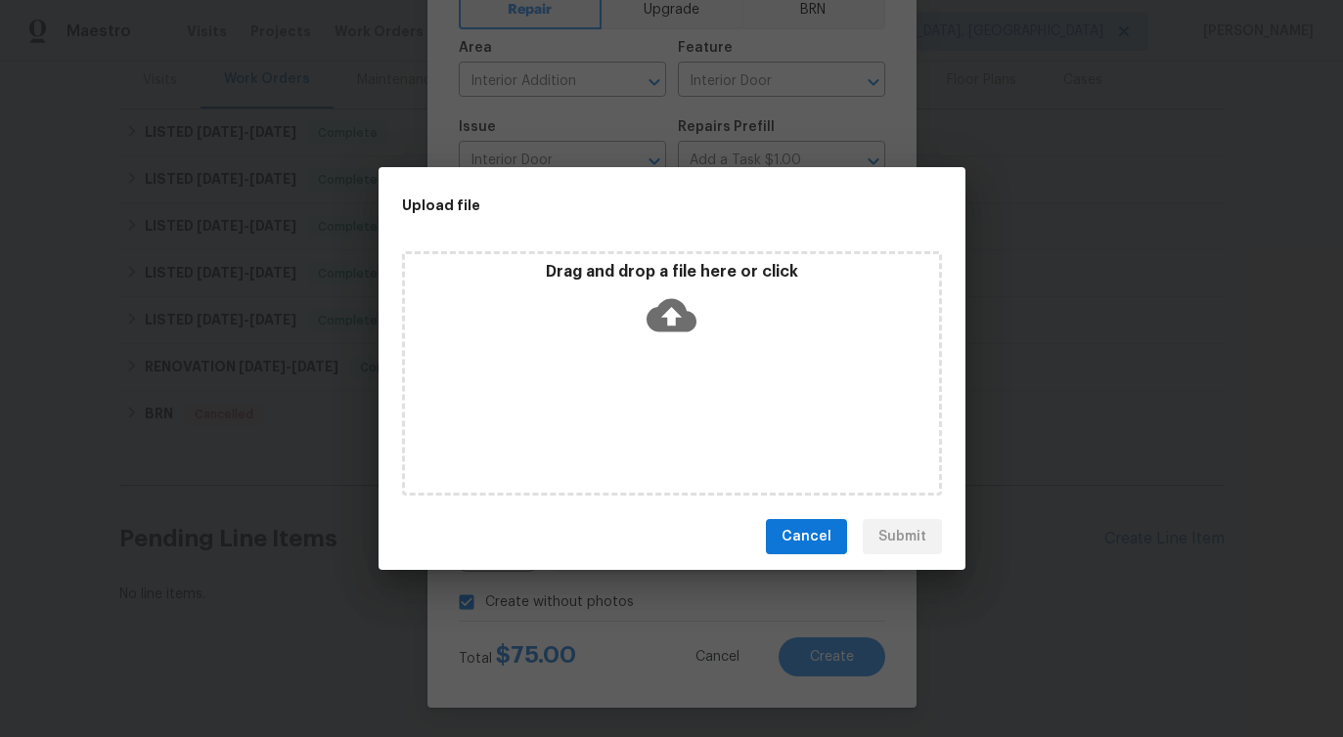
click at [675, 322] on icon at bounding box center [671, 315] width 50 height 50
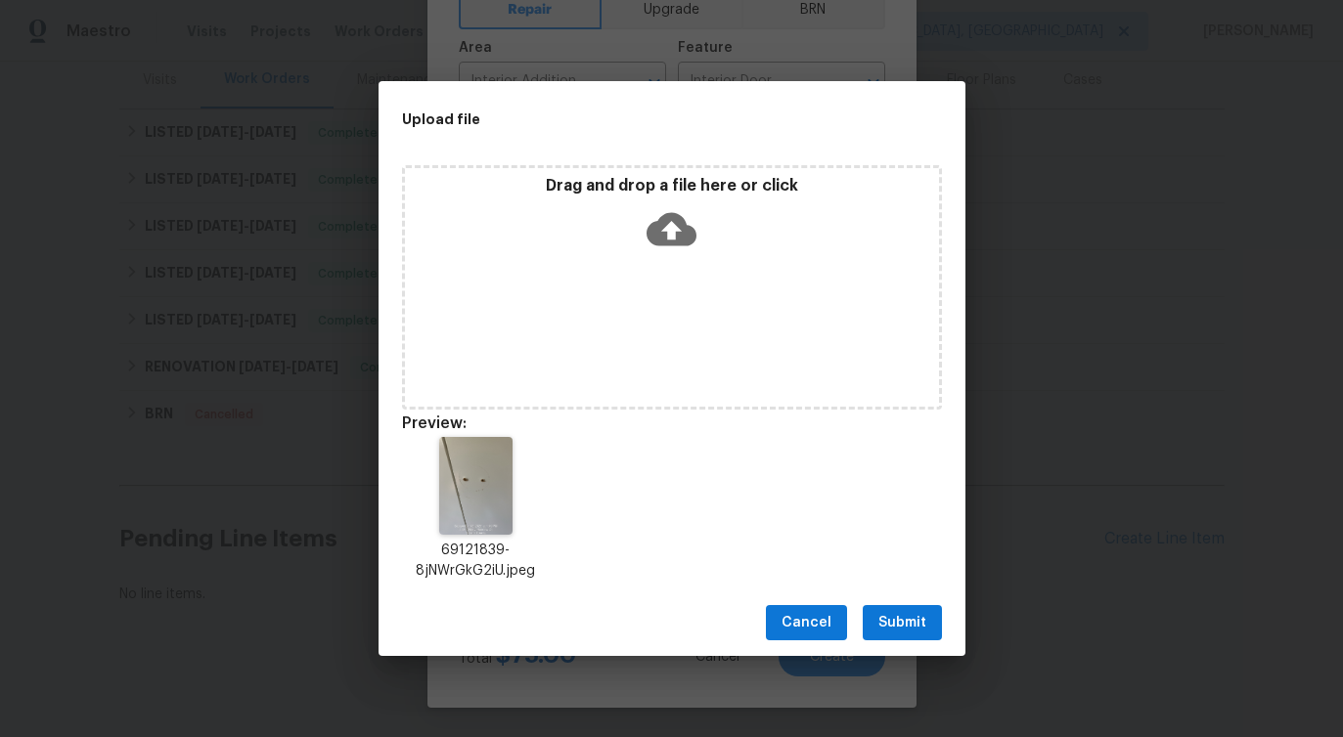
click at [908, 628] on span "Submit" at bounding box center [902, 623] width 48 height 24
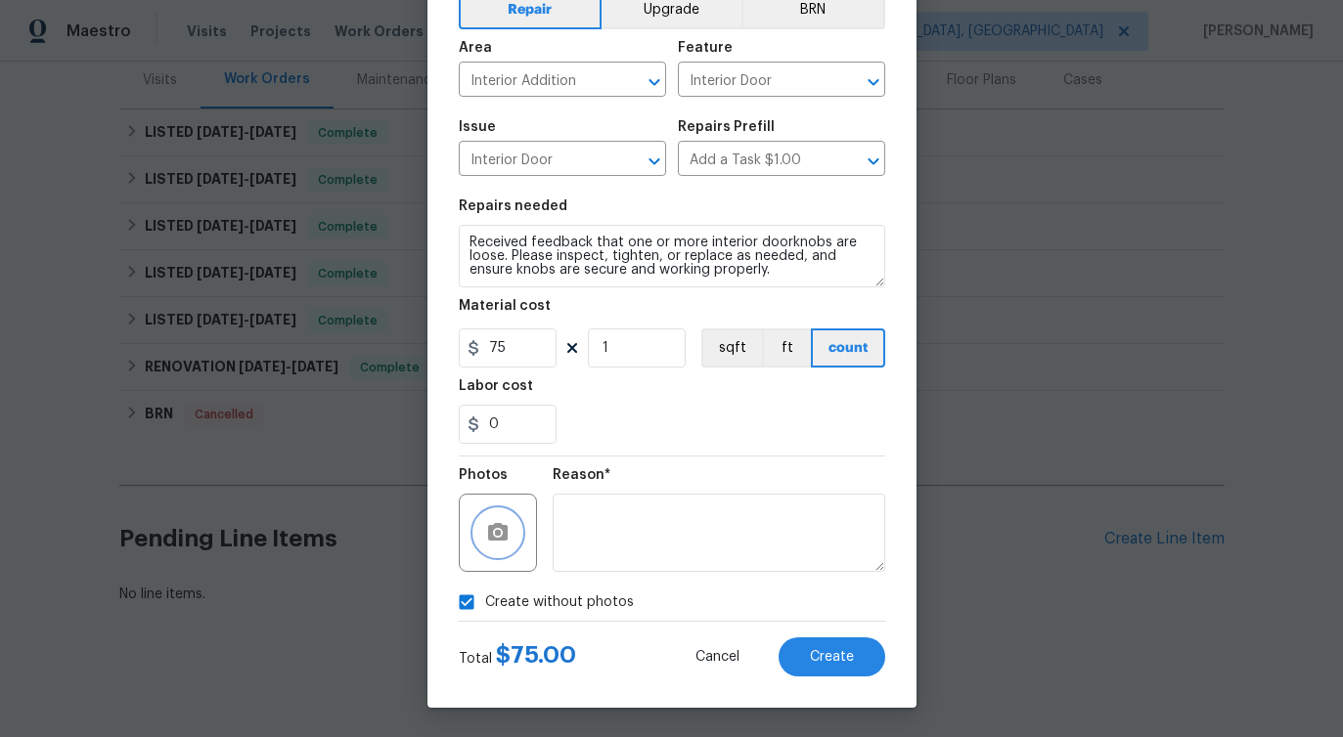
checkbox input "false"
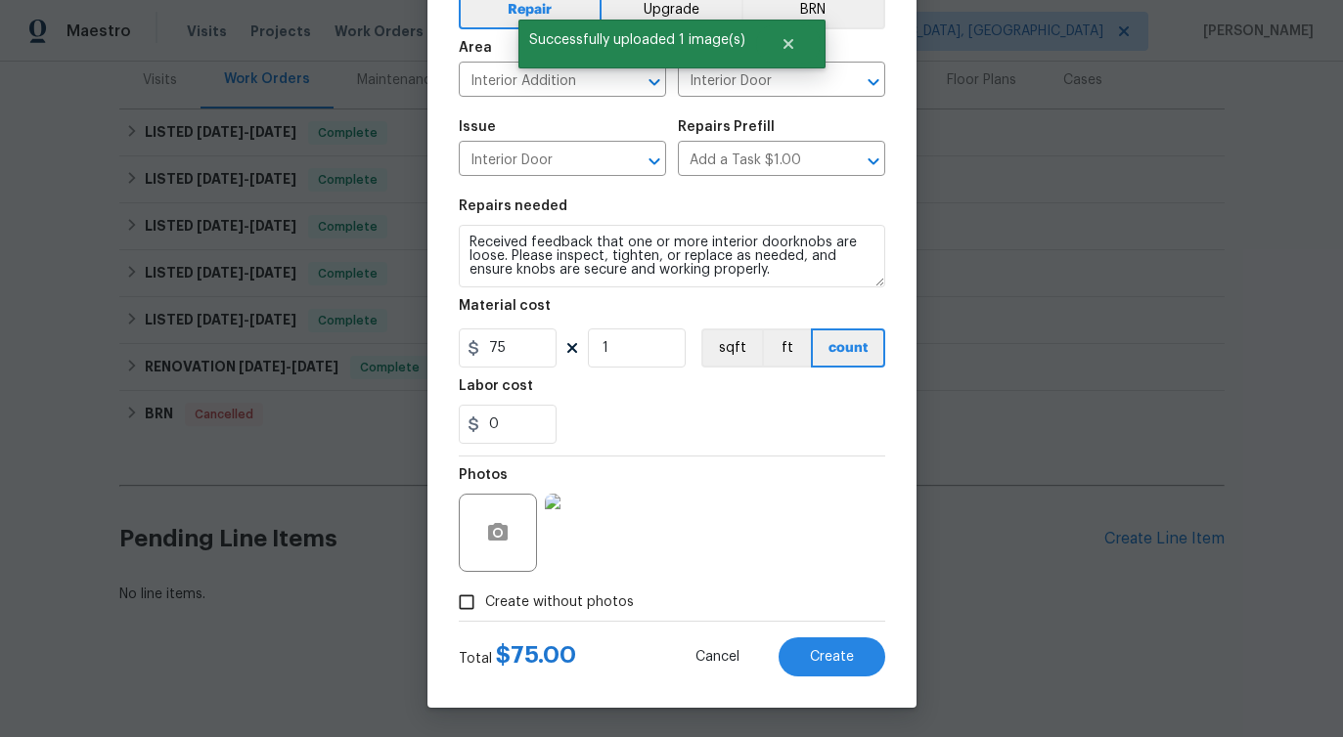
click at [585, 539] on img at bounding box center [584, 533] width 78 height 78
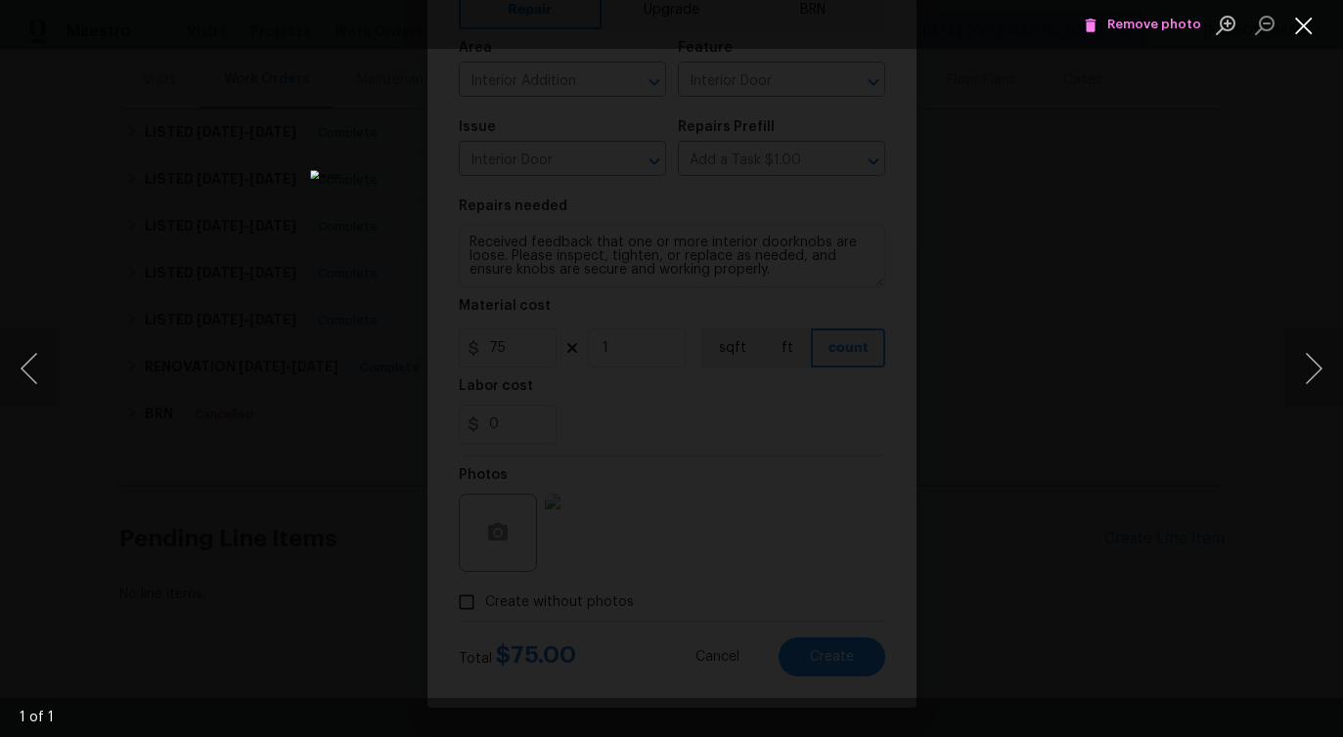
click at [1298, 23] on button "Close lightbox" at bounding box center [1303, 25] width 39 height 34
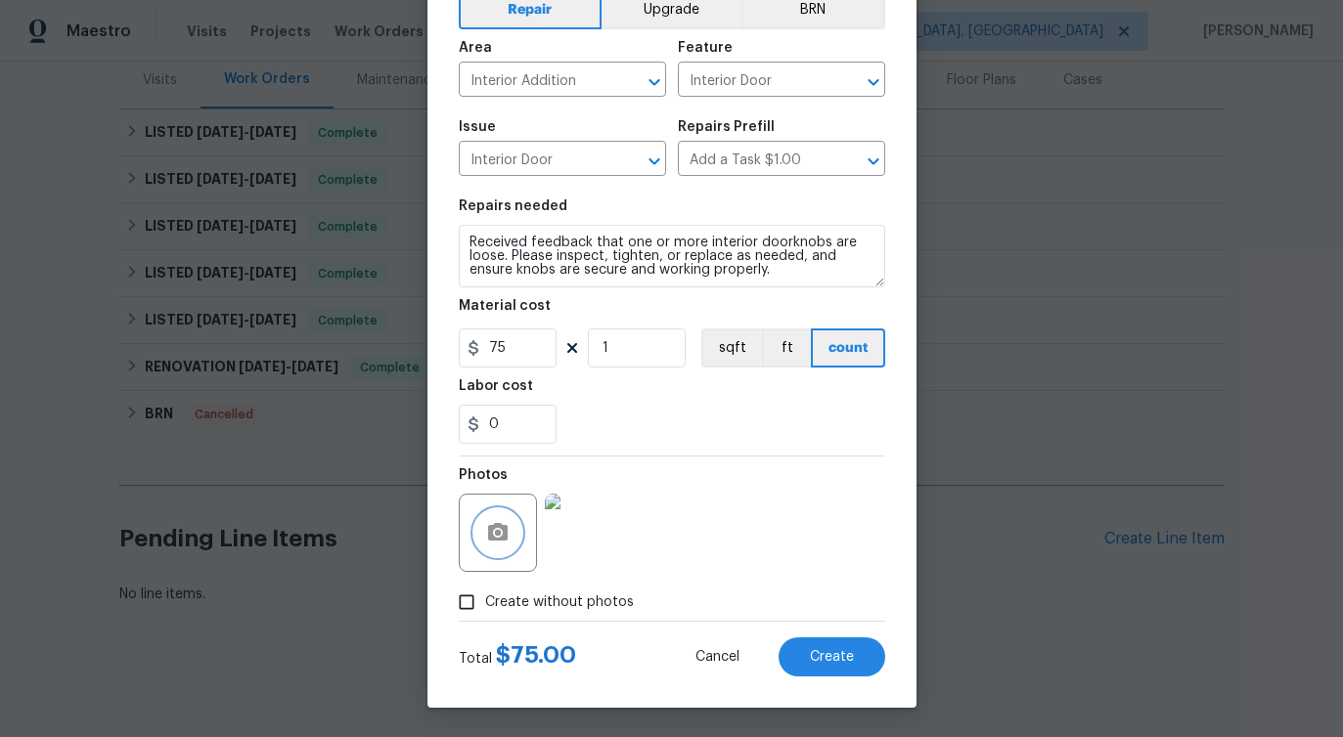
click at [508, 531] on icon "button" at bounding box center [497, 532] width 23 height 23
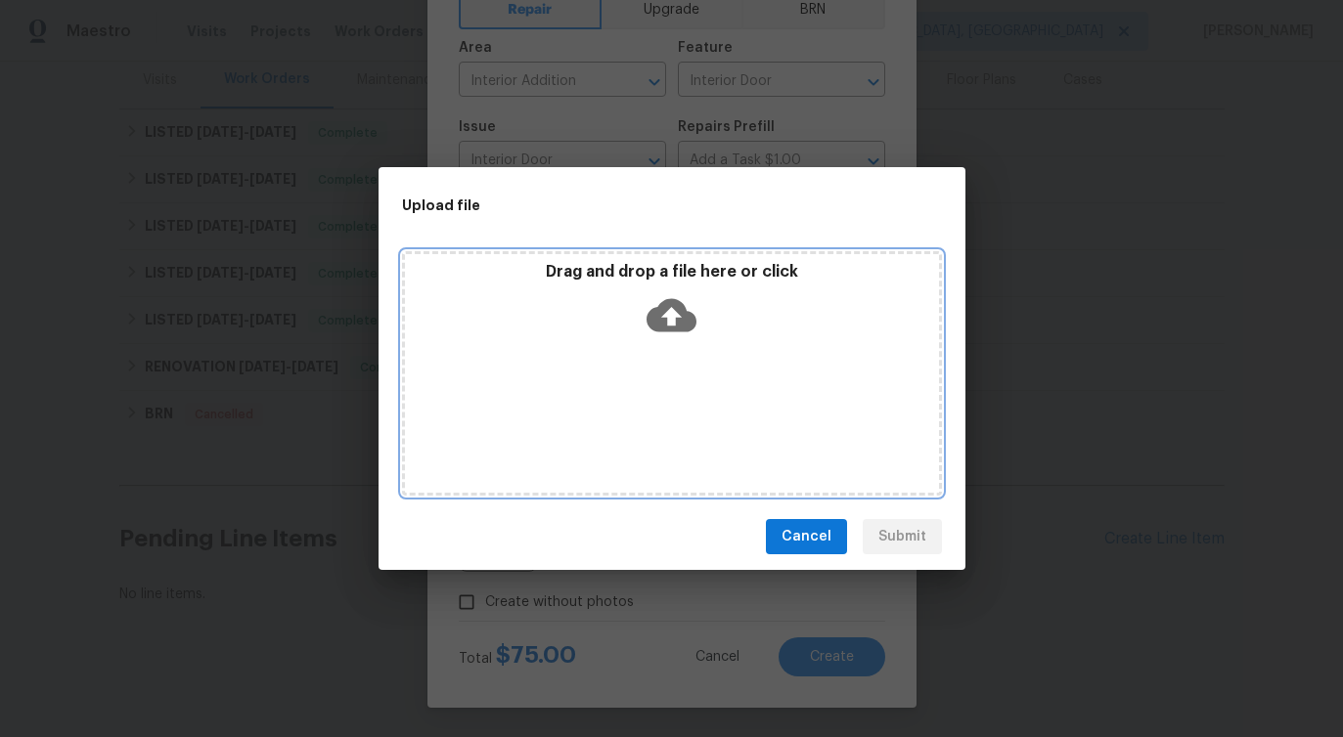
click at [657, 308] on icon at bounding box center [671, 315] width 50 height 33
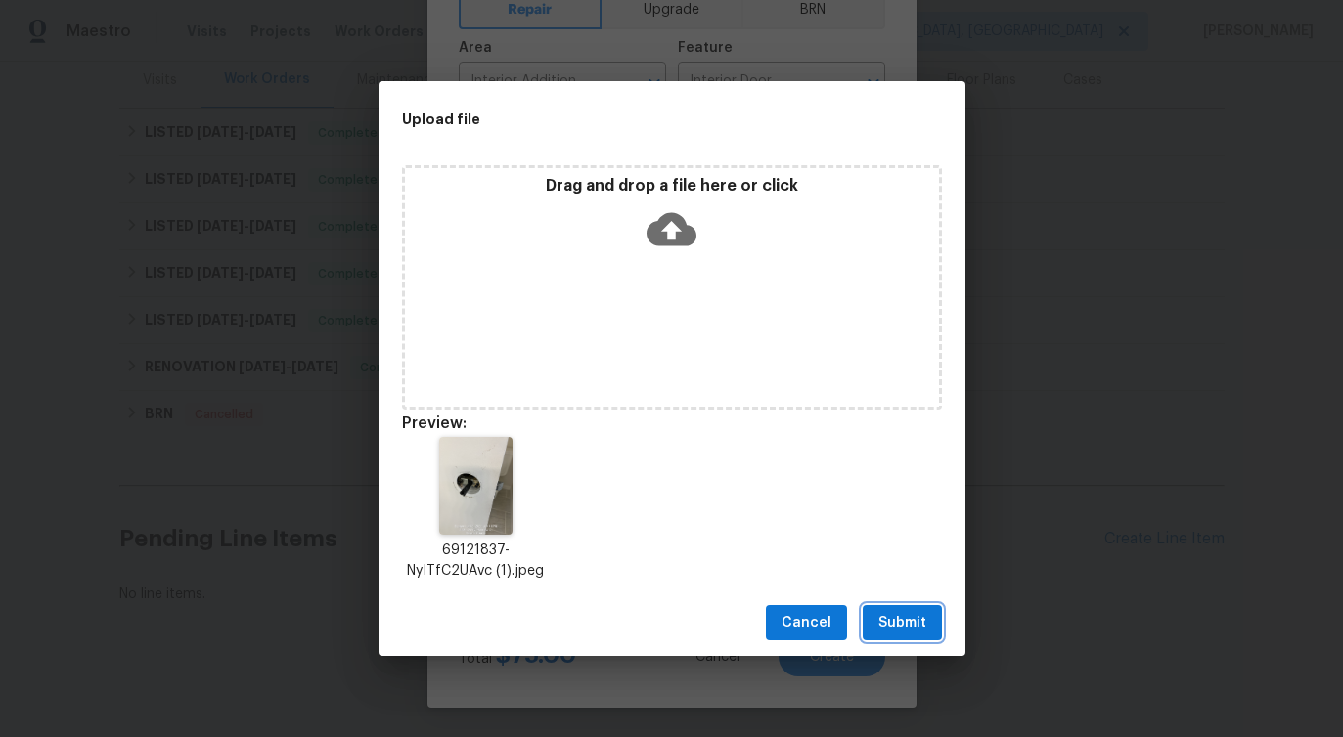
click at [916, 637] on button "Submit" at bounding box center [902, 623] width 79 height 36
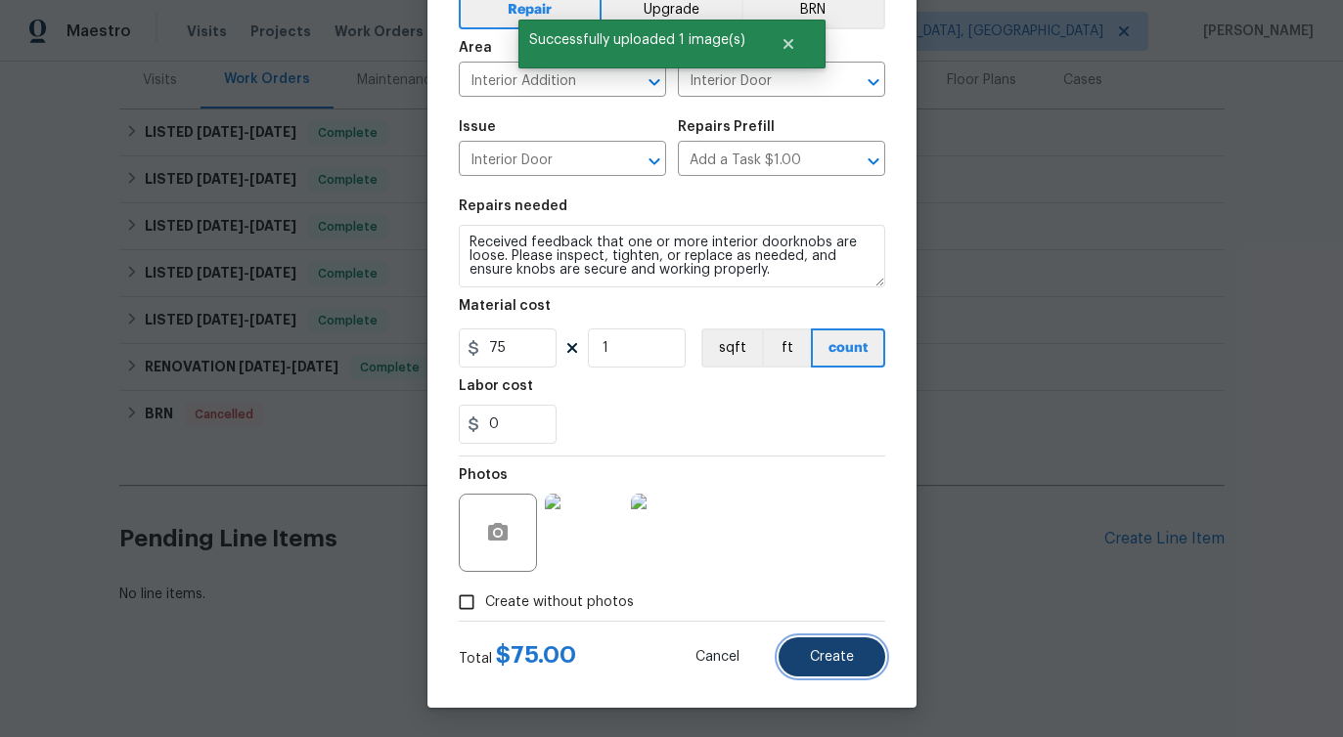
click at [823, 645] on button "Create" at bounding box center [831, 657] width 107 height 39
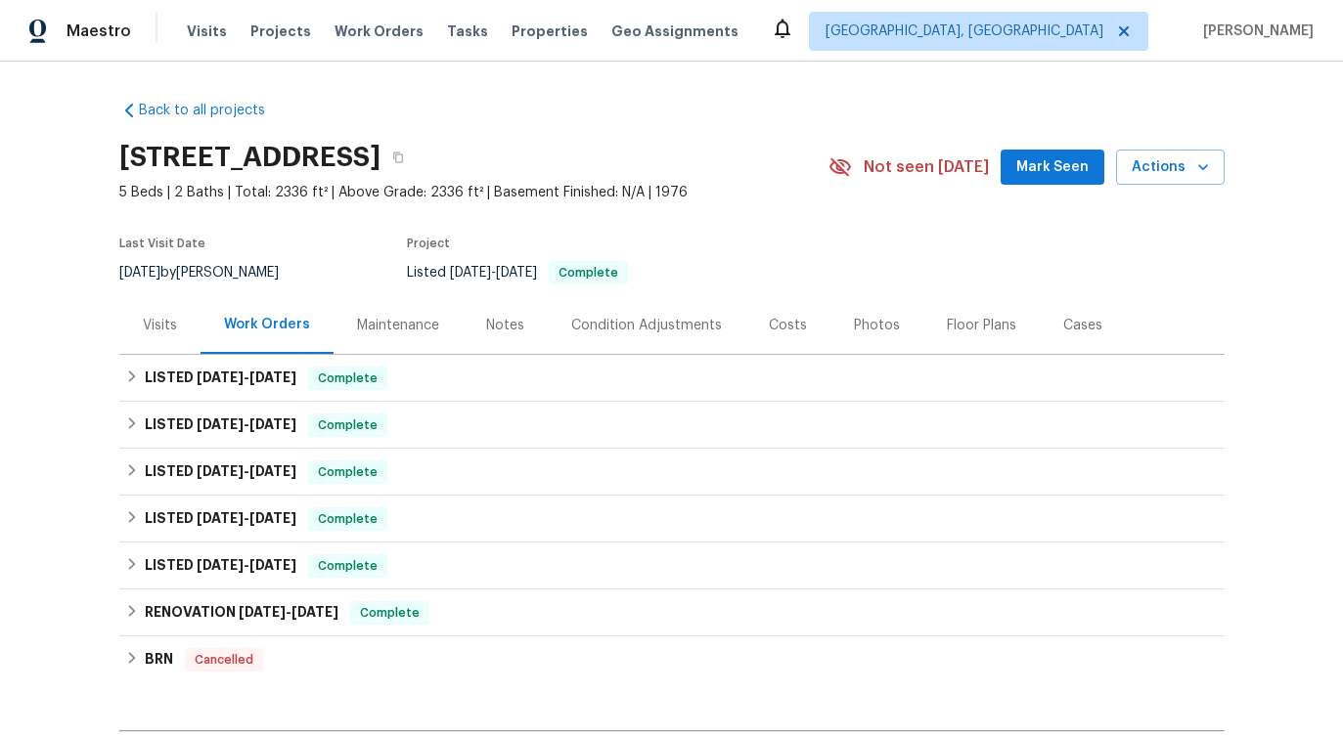
scroll to position [509, 0]
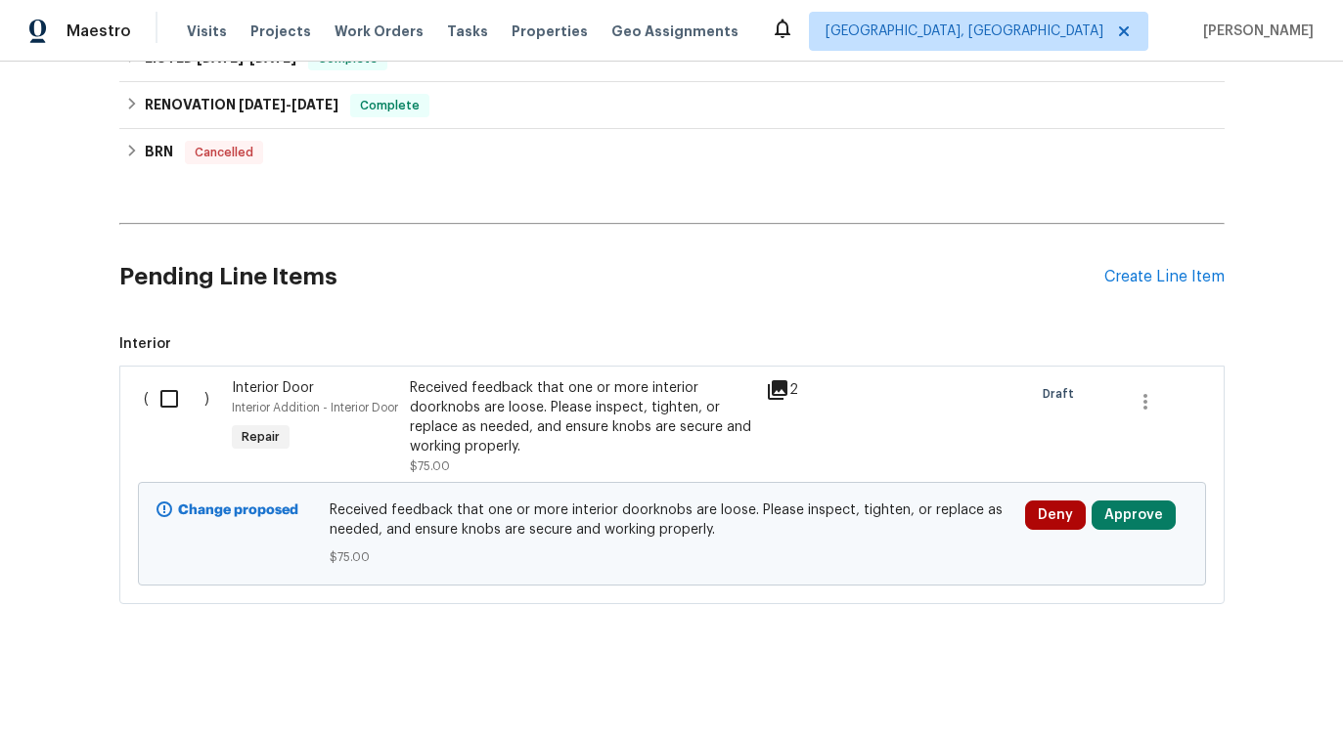
click at [164, 380] on input "checkbox" at bounding box center [177, 398] width 56 height 41
checkbox input "true"
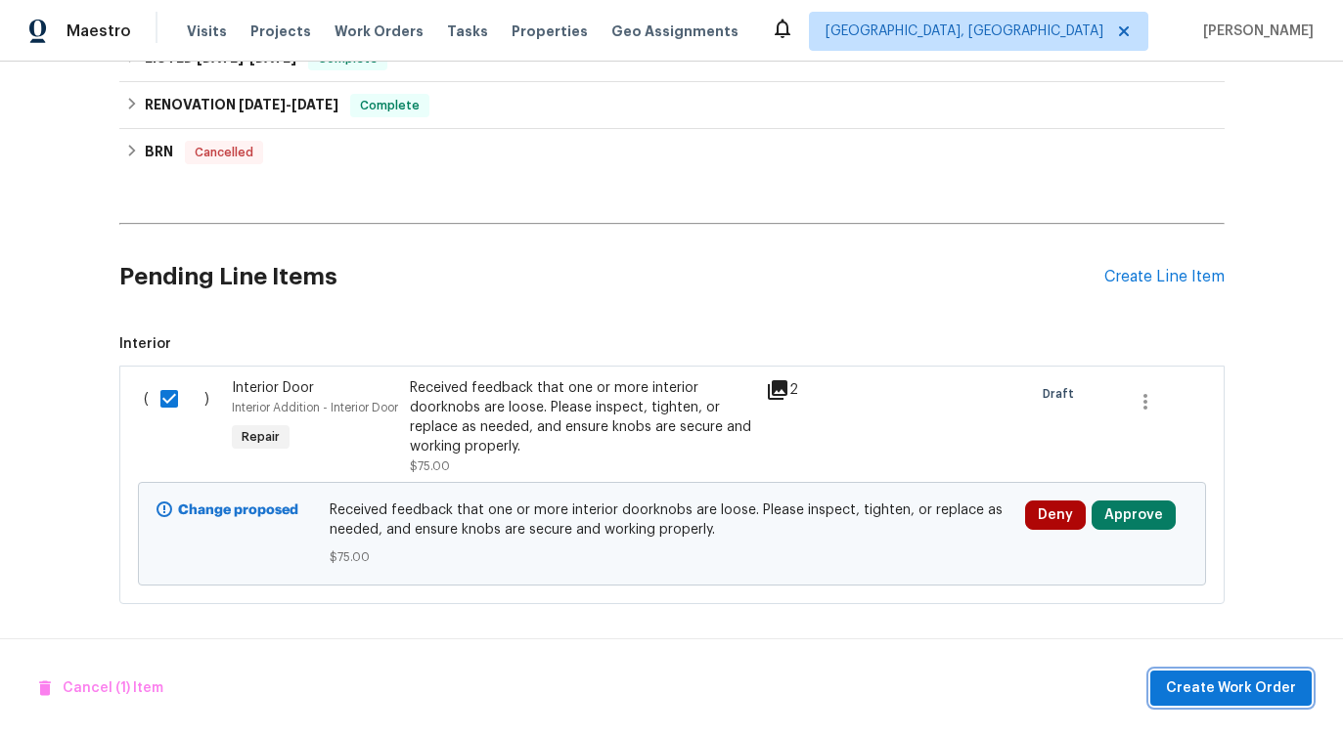
click at [1217, 682] on span "Create Work Order" at bounding box center [1231, 689] width 130 height 24
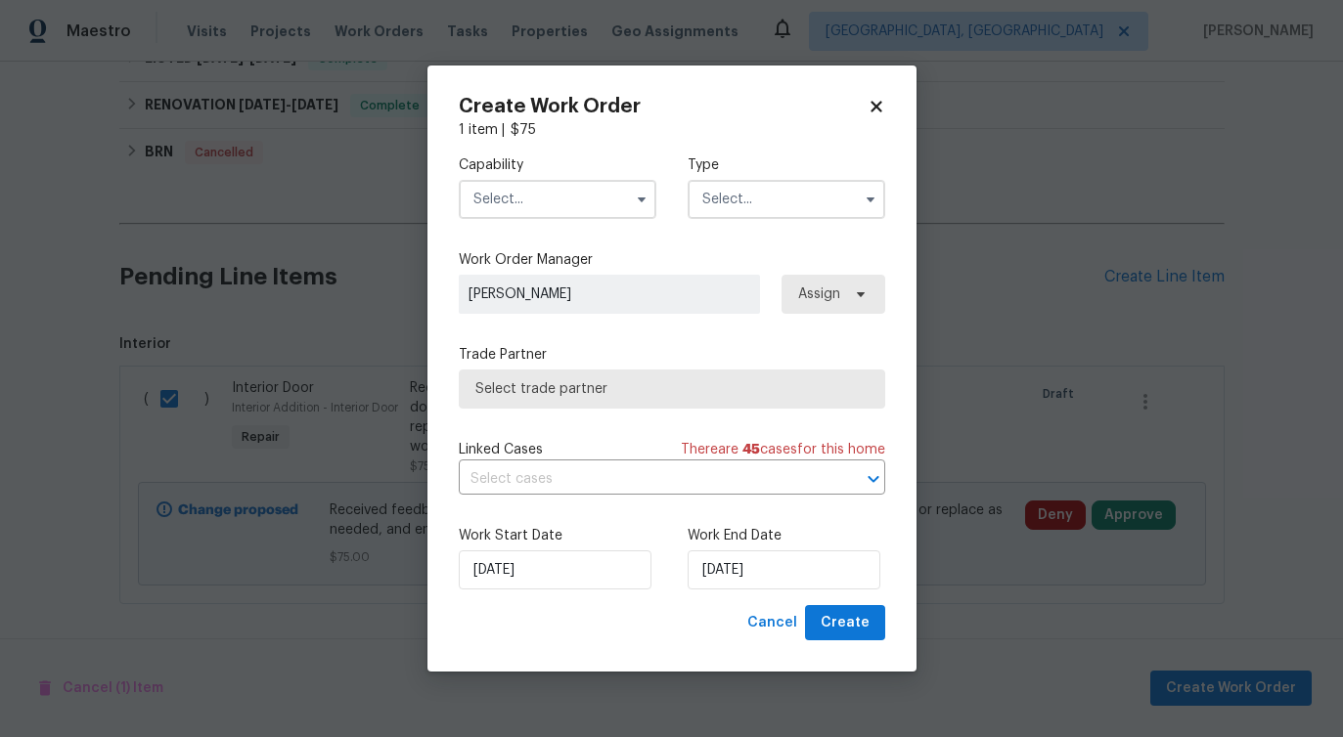
click at [533, 202] on input "text" at bounding box center [558, 199] width 198 height 39
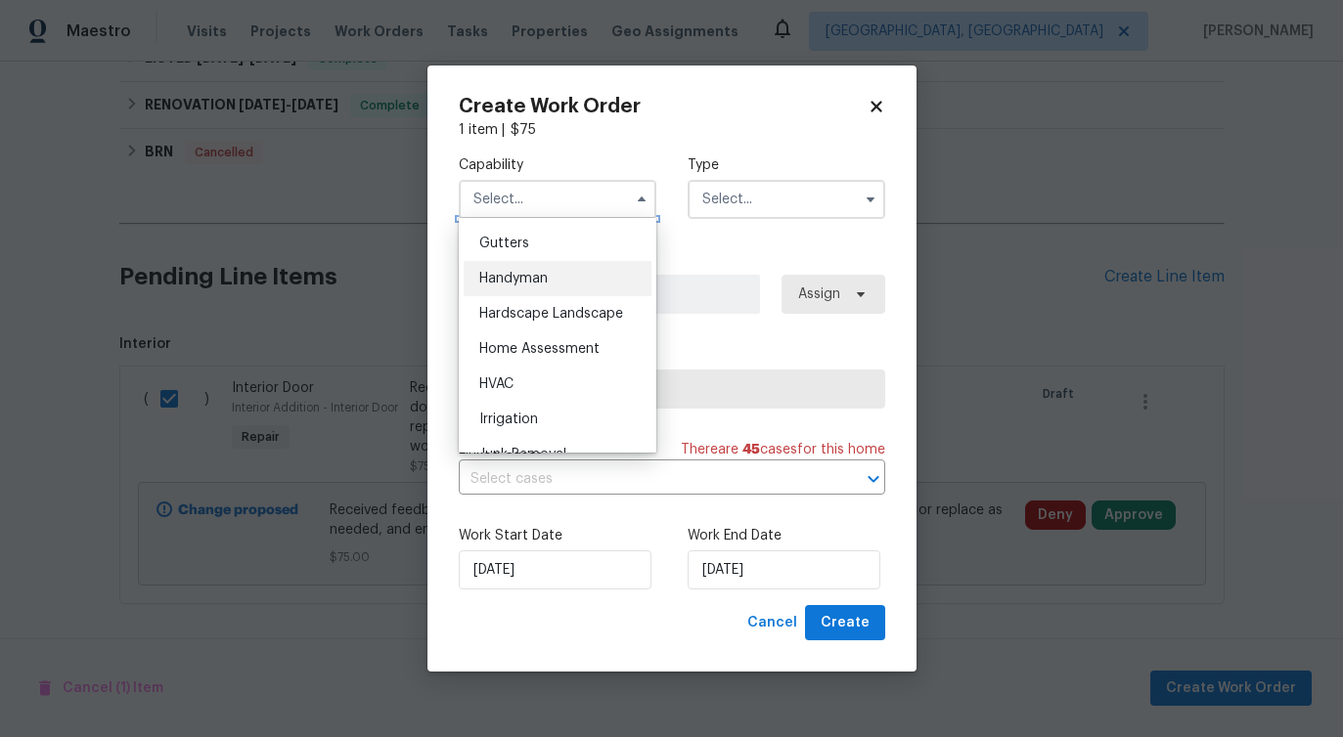
scroll to position [1037, 0]
click at [557, 294] on div "Handyman" at bounding box center [558, 279] width 188 height 35
type input "Handyman"
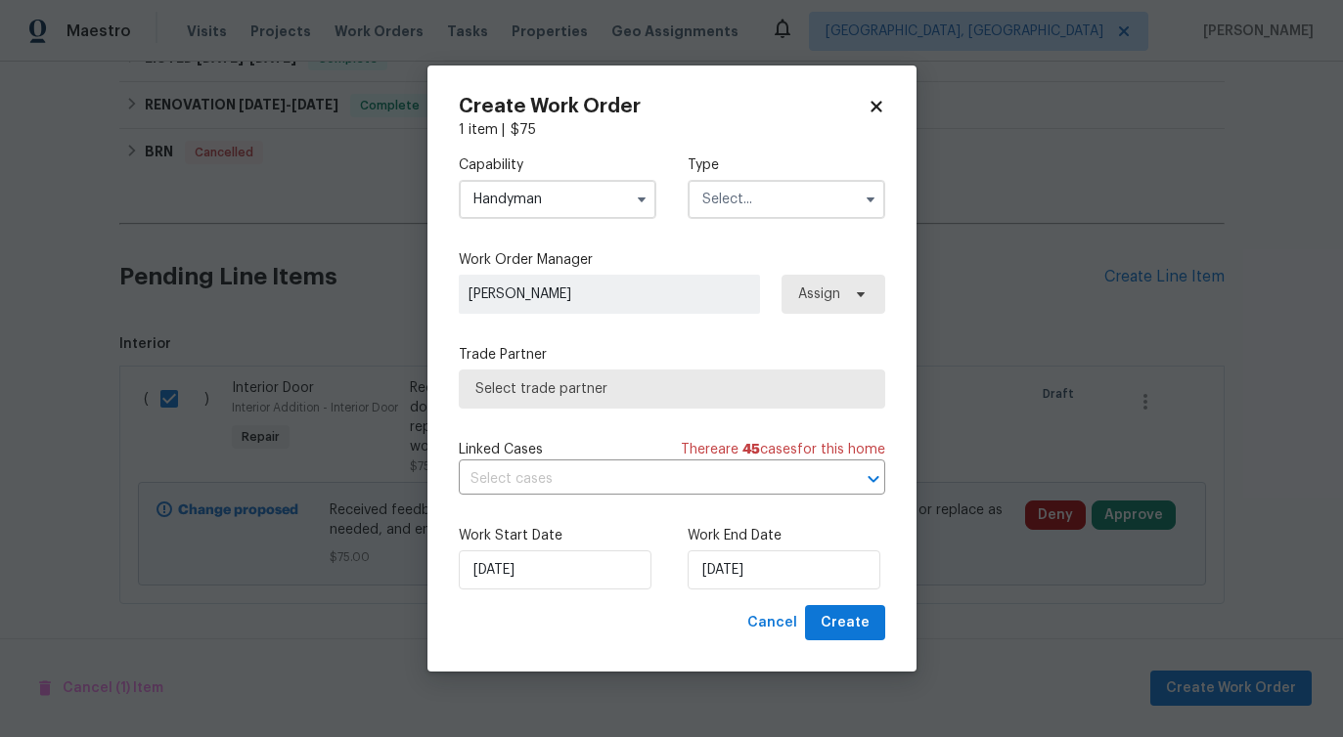
click at [736, 203] on input "text" at bounding box center [786, 199] width 198 height 39
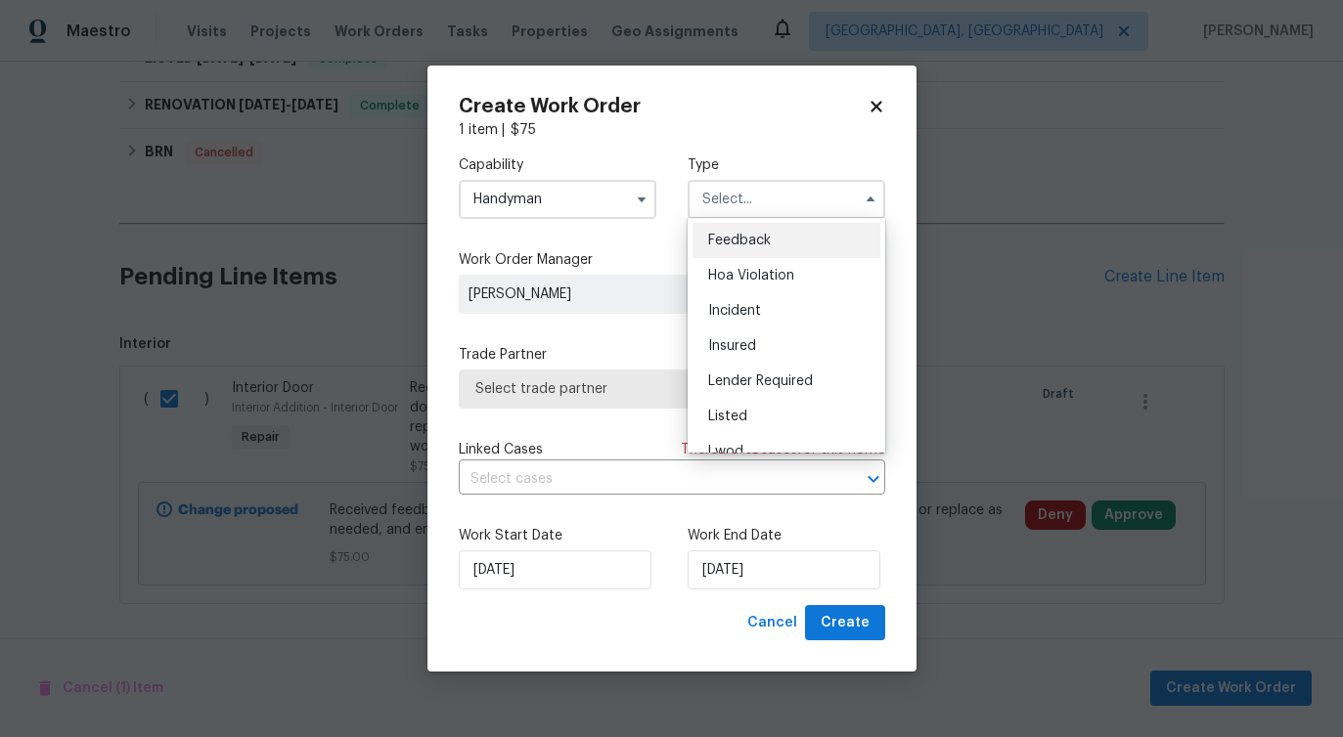
click at [731, 240] on span "Feedback" at bounding box center [739, 241] width 63 height 14
type input "Feedback"
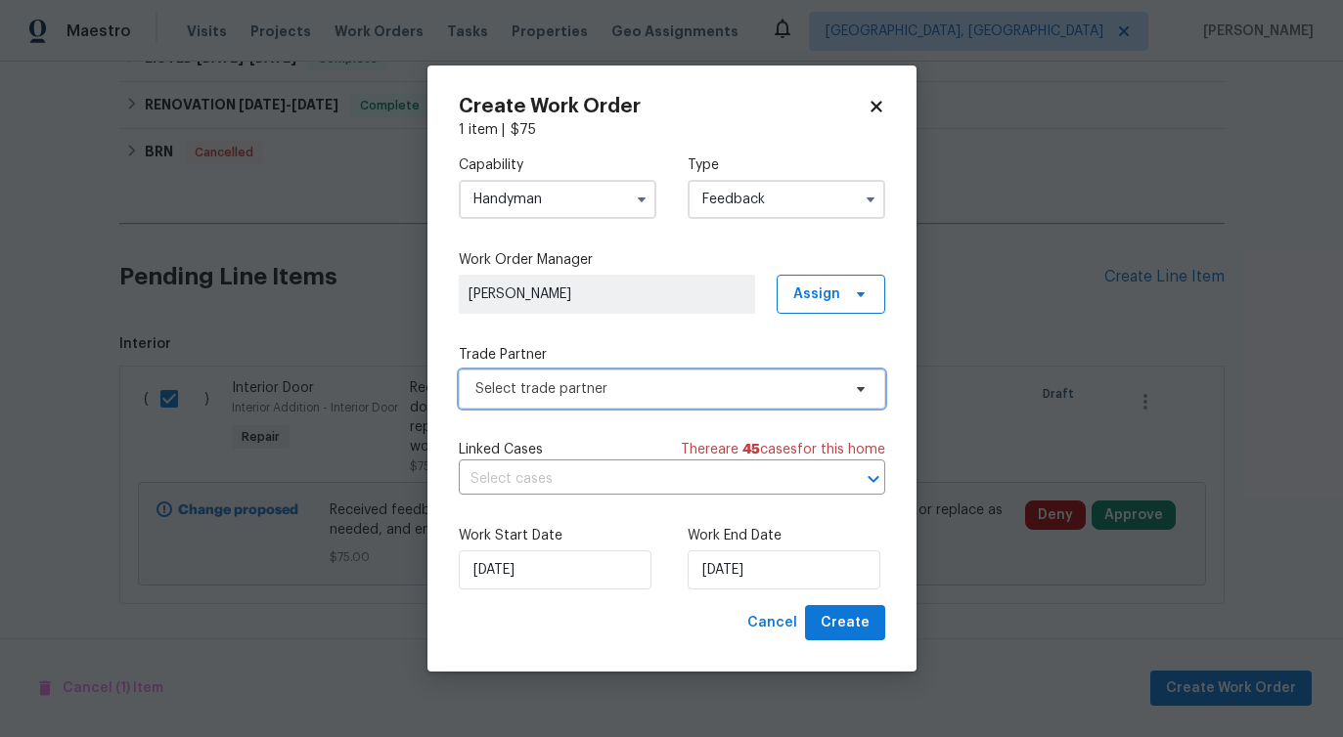
click at [564, 404] on span "Select trade partner" at bounding box center [672, 389] width 426 height 39
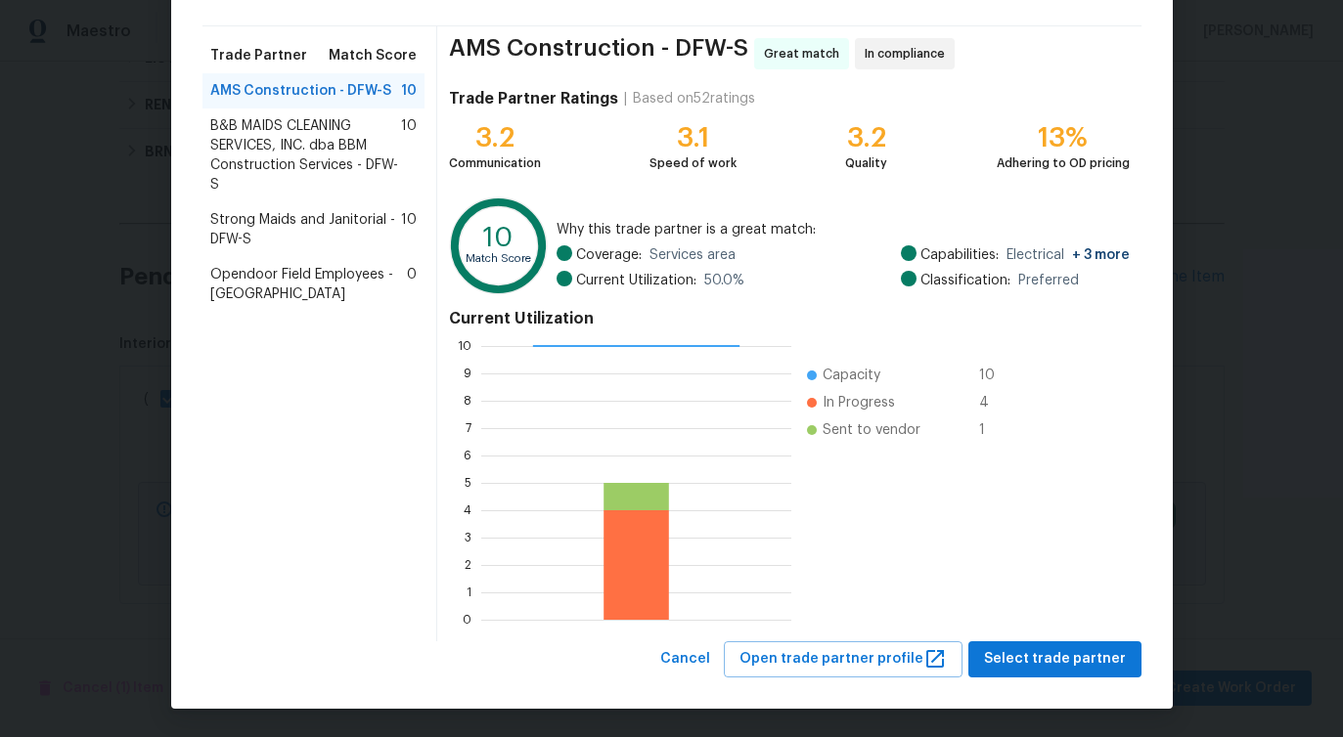
scroll to position [0, 0]
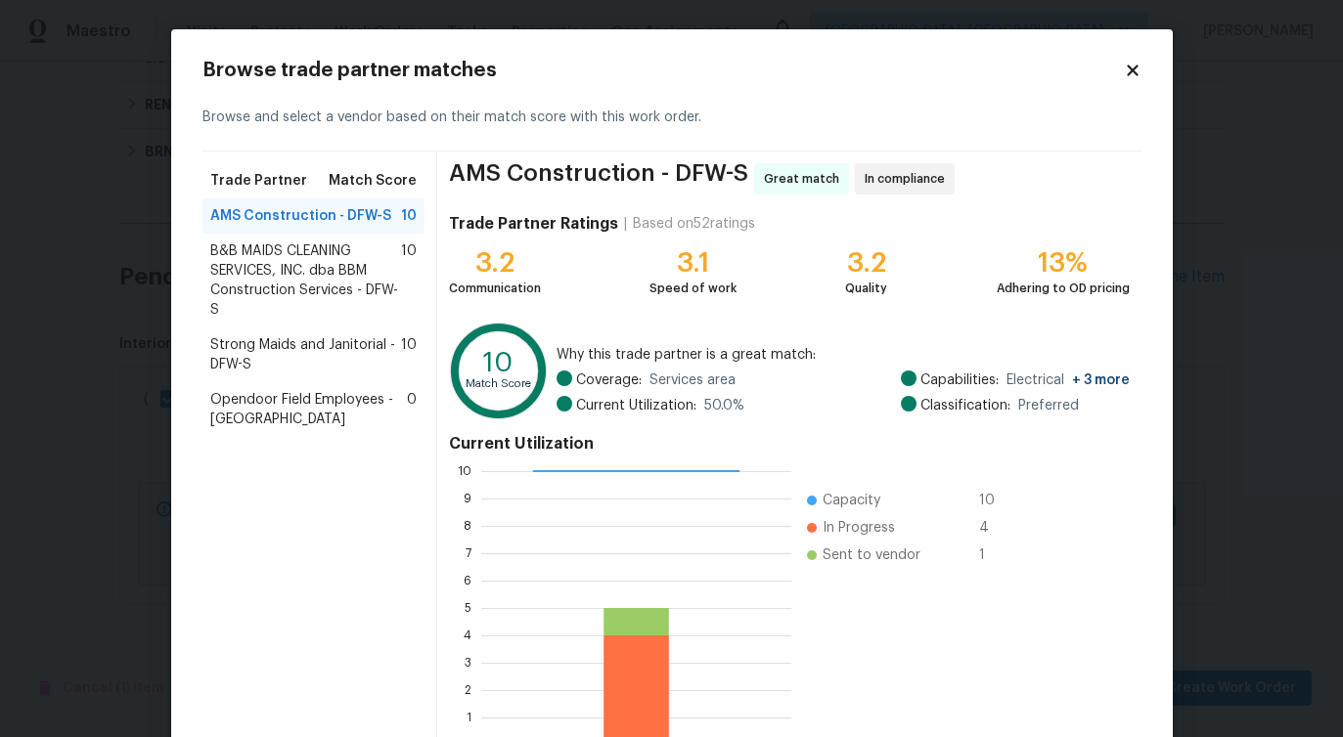
click at [285, 273] on span "B&B MAIDS CLEANING SERVICES, INC. dba BBM Construction Services - DFW-S" at bounding box center [306, 281] width 192 height 78
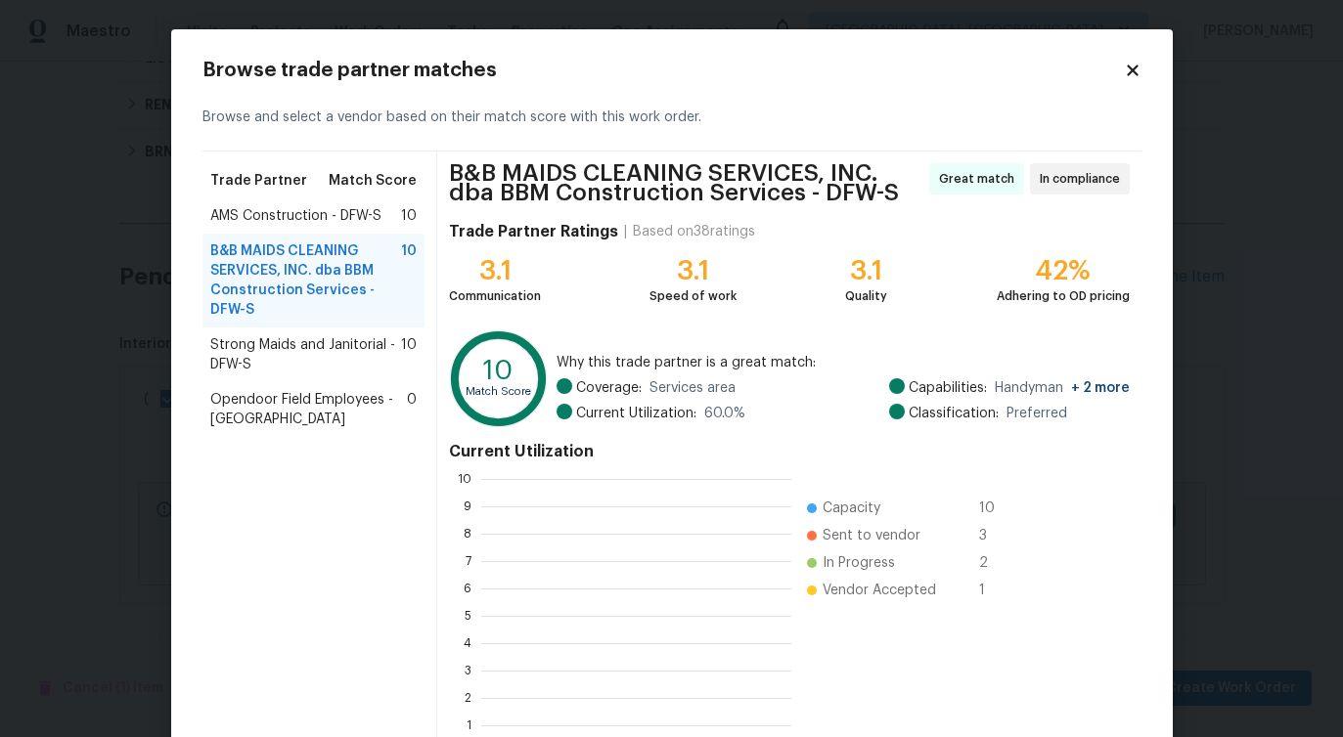
scroll to position [274, 310]
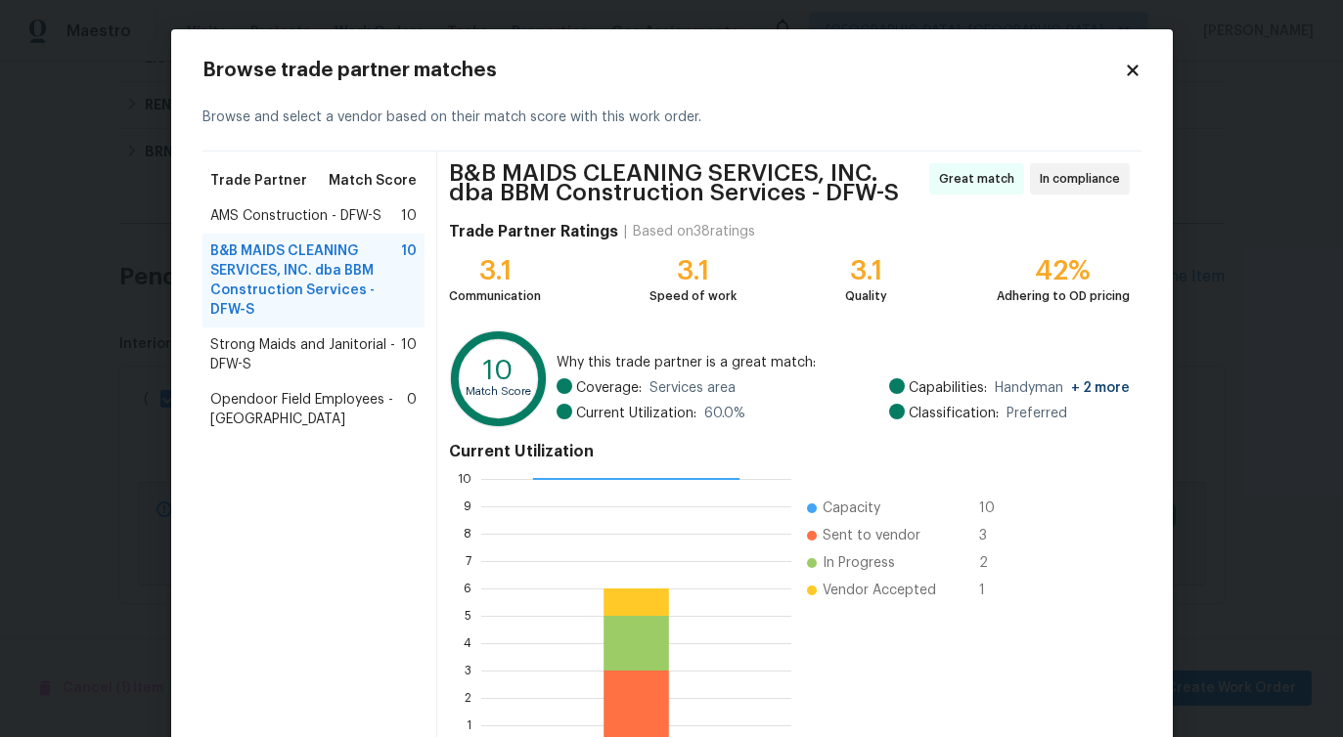
click at [288, 346] on span "Strong Maids and Janitorial - DFW-S" at bounding box center [306, 354] width 192 height 39
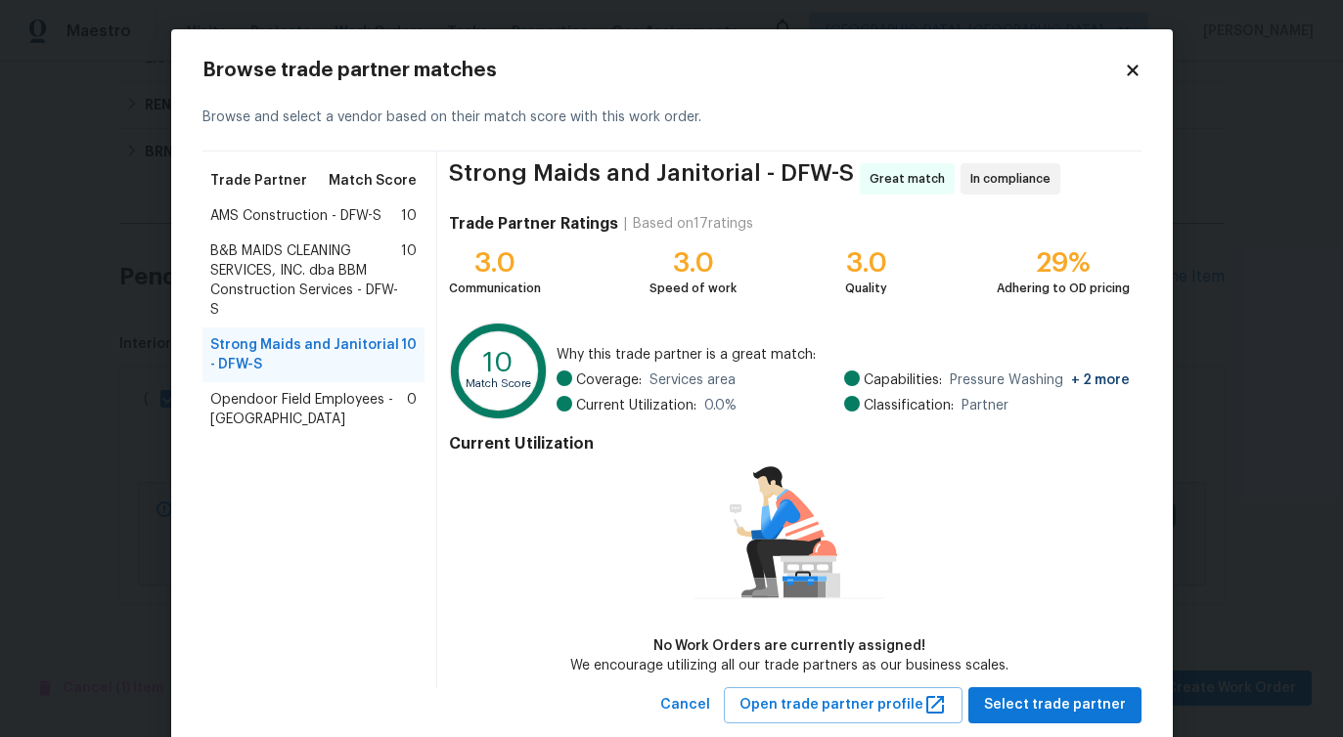
click at [315, 219] on span "AMS Construction - DFW-S" at bounding box center [295, 216] width 171 height 20
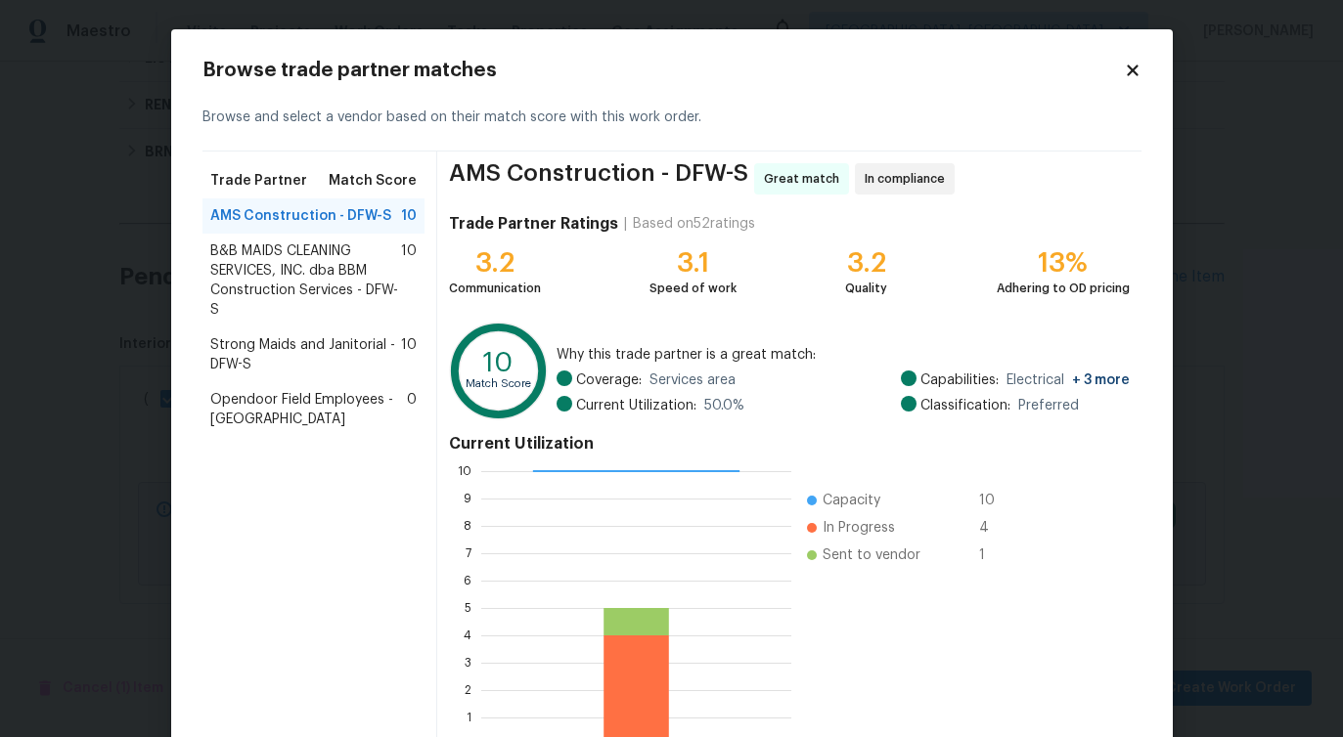
click at [324, 370] on span "Strong Maids and Janitorial - DFW-S" at bounding box center [306, 354] width 192 height 39
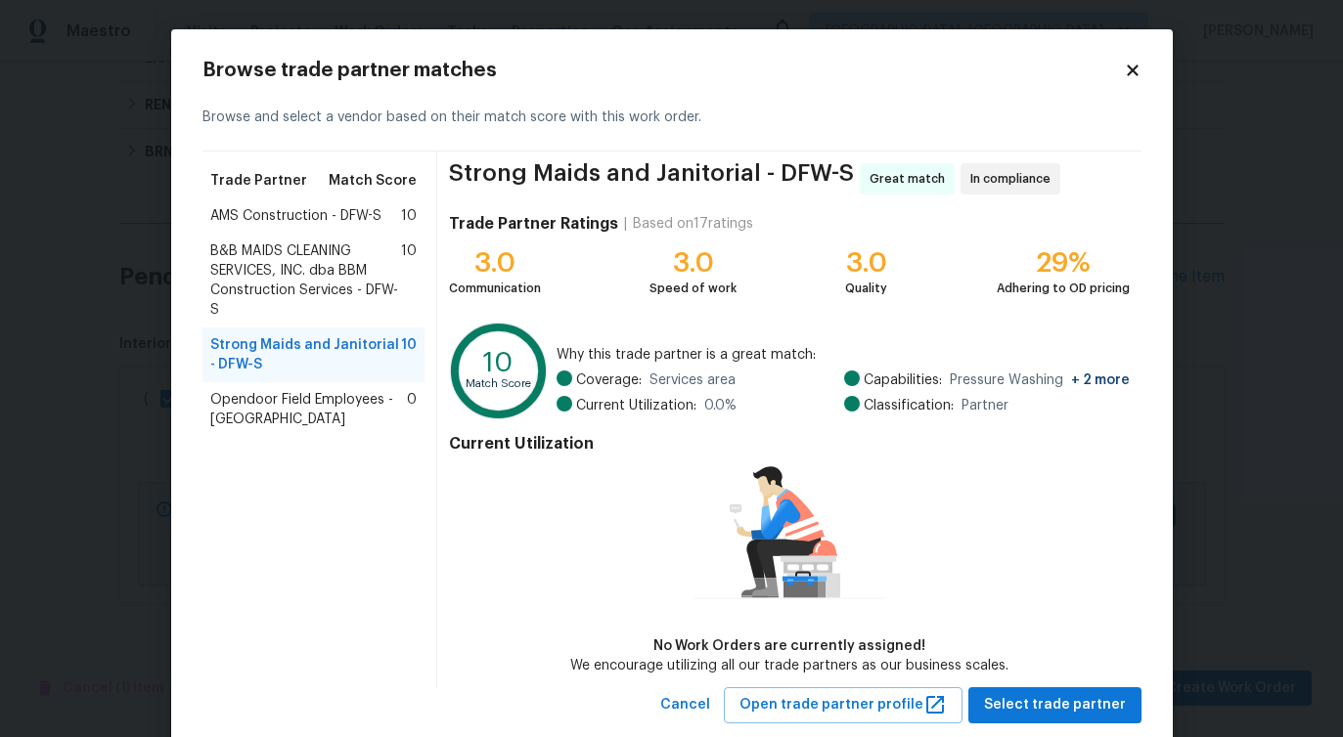
scroll to position [45, 0]
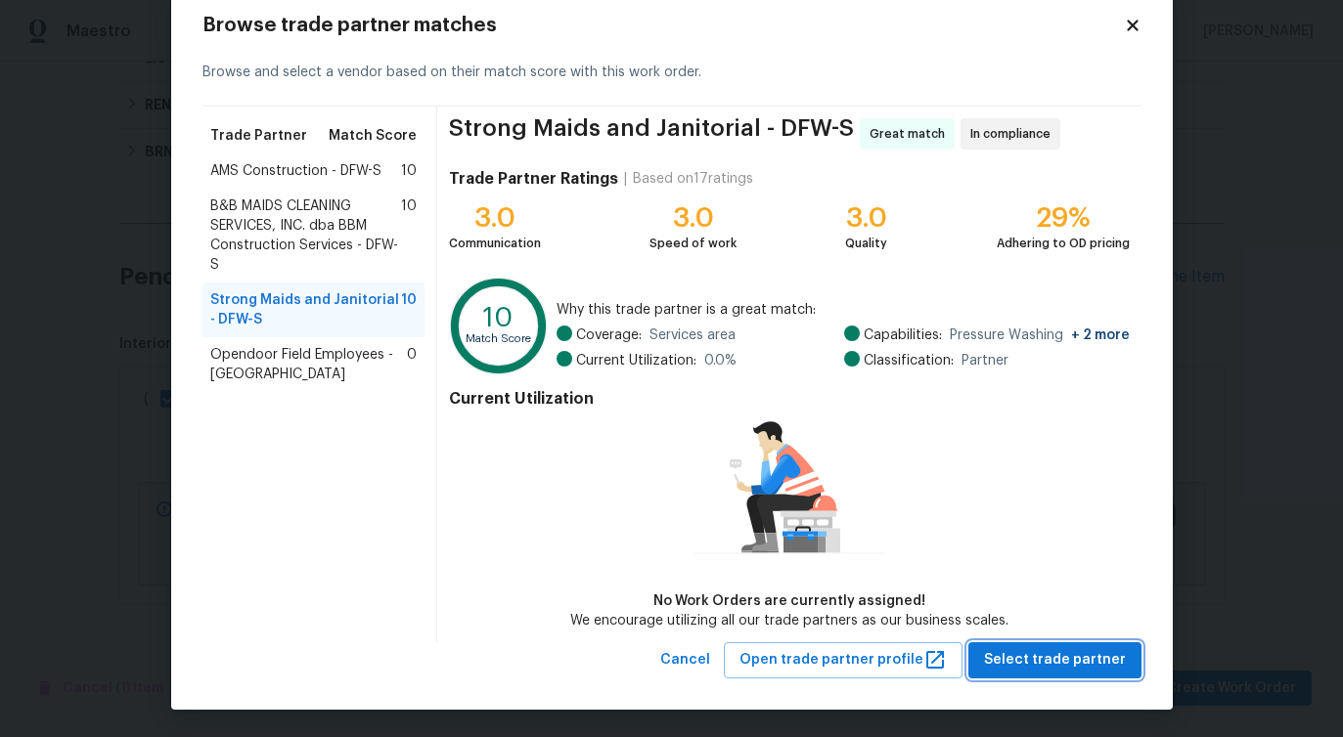
click at [1008, 653] on span "Select trade partner" at bounding box center [1055, 660] width 142 height 24
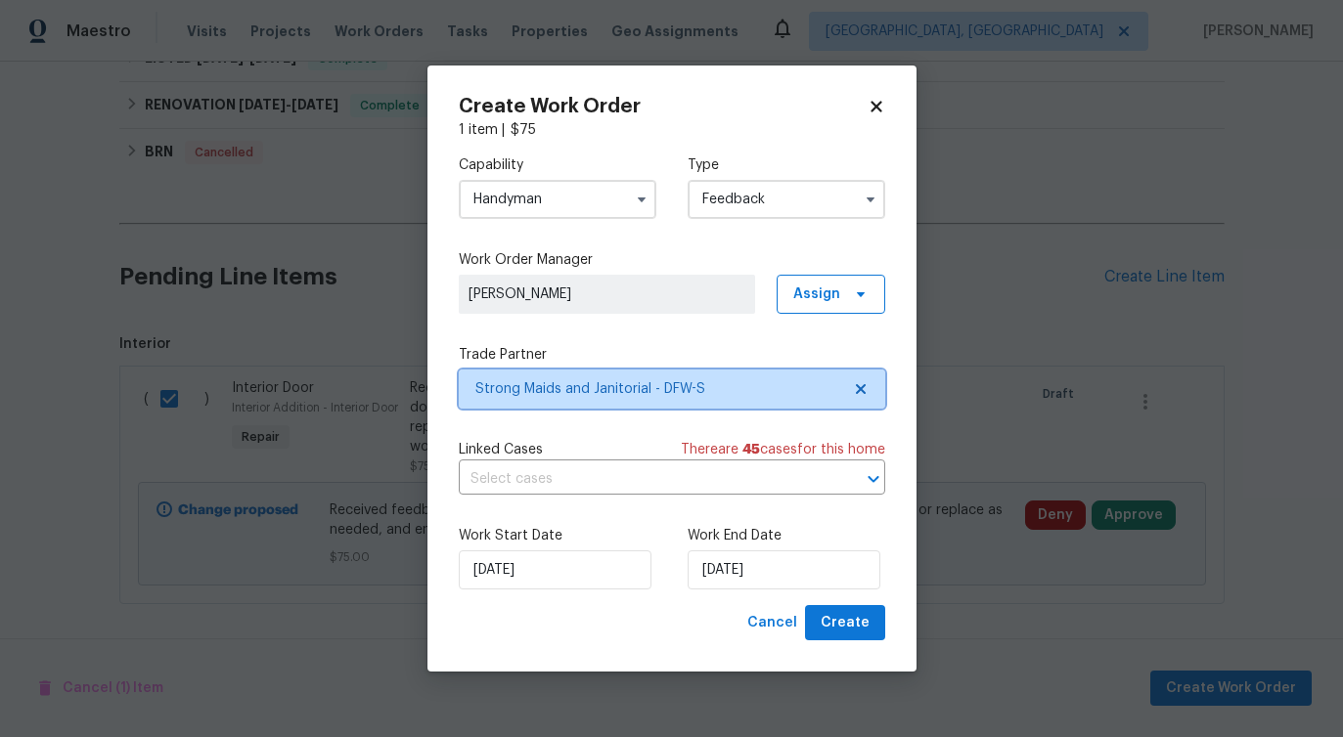
scroll to position [0, 0]
click at [512, 492] on input "text" at bounding box center [645, 480] width 372 height 30
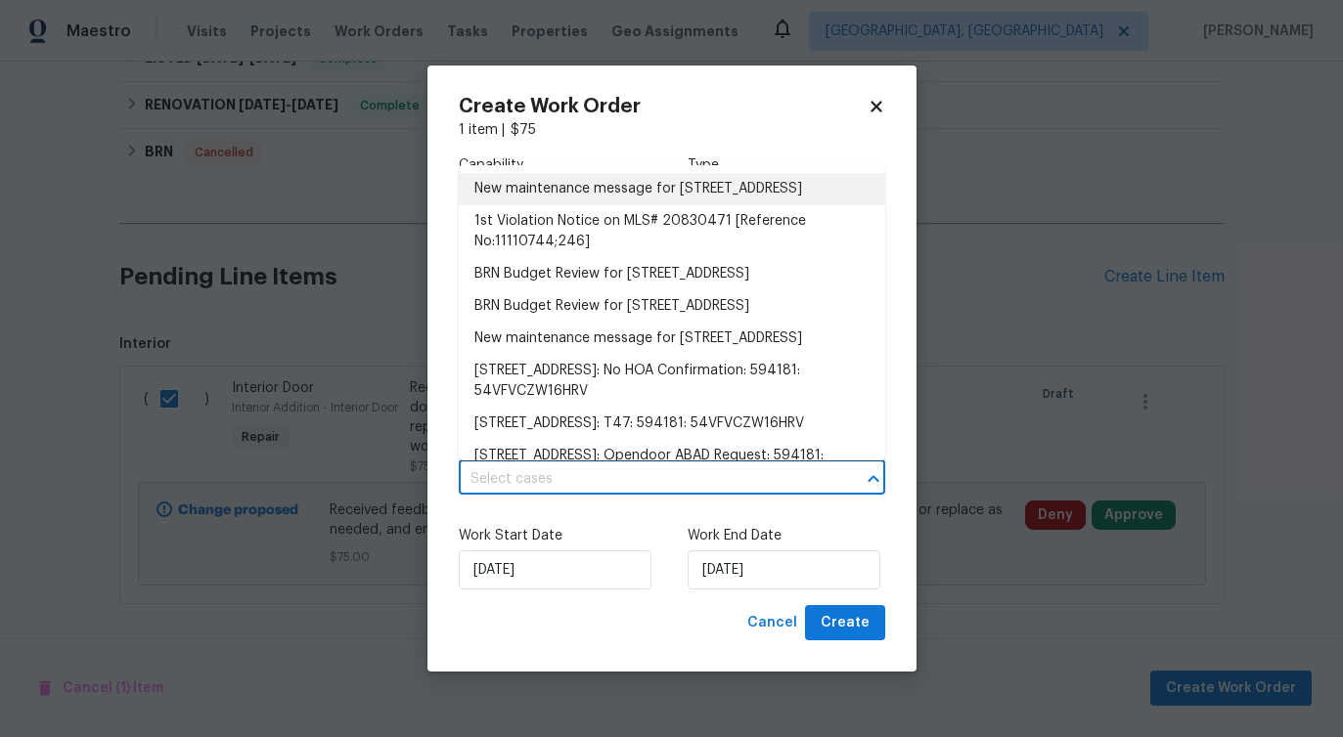
click at [547, 193] on li "New maintenance message for 2201 Shady Meadow Ct , Arlington, TX 76013" at bounding box center [672, 189] width 426 height 32
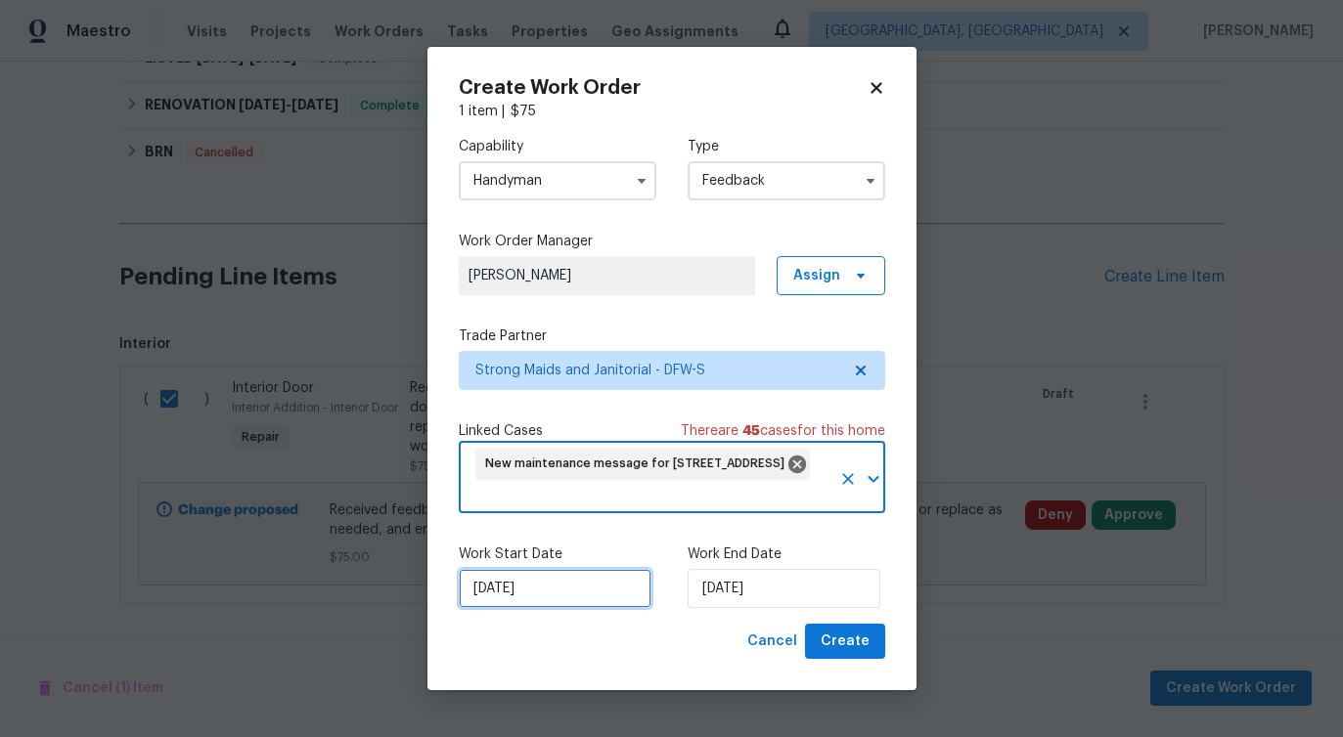
click at [598, 598] on input "9/15/2025" at bounding box center [555, 588] width 193 height 39
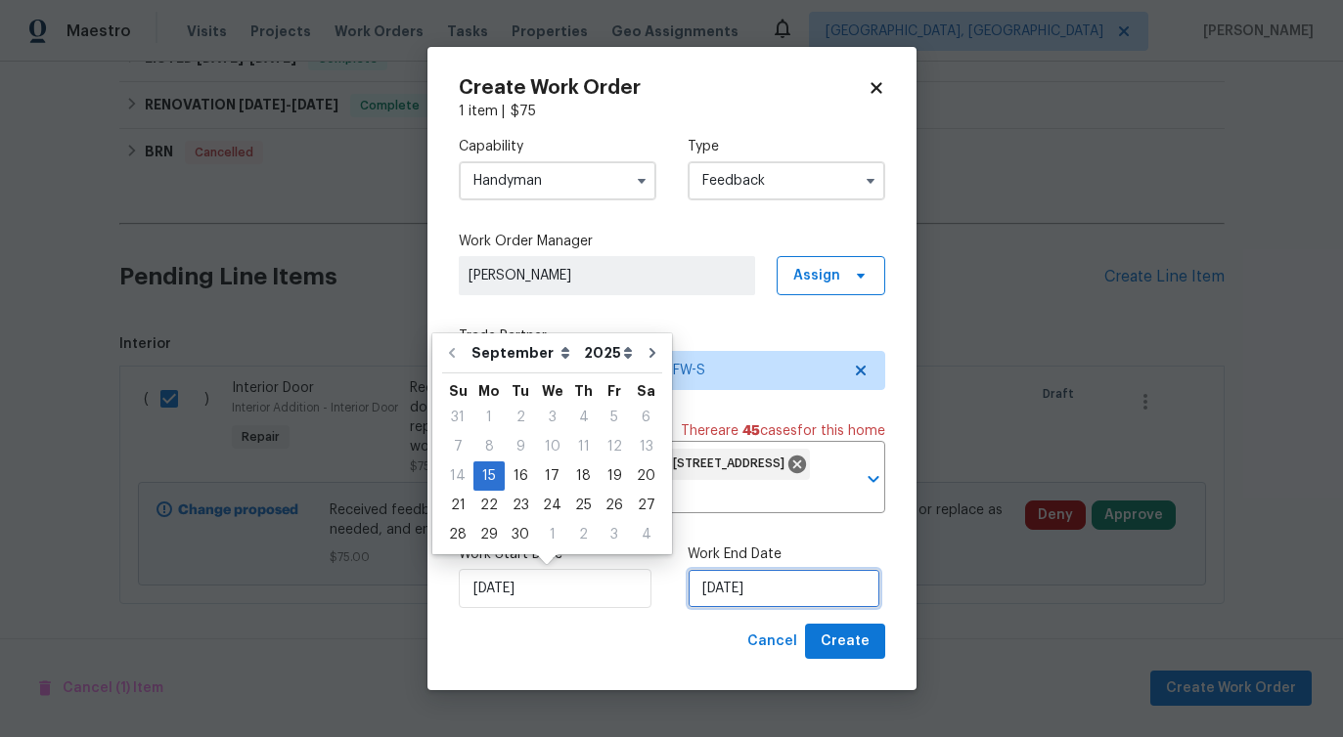
click at [714, 606] on input "9/15/2025" at bounding box center [783, 588] width 193 height 39
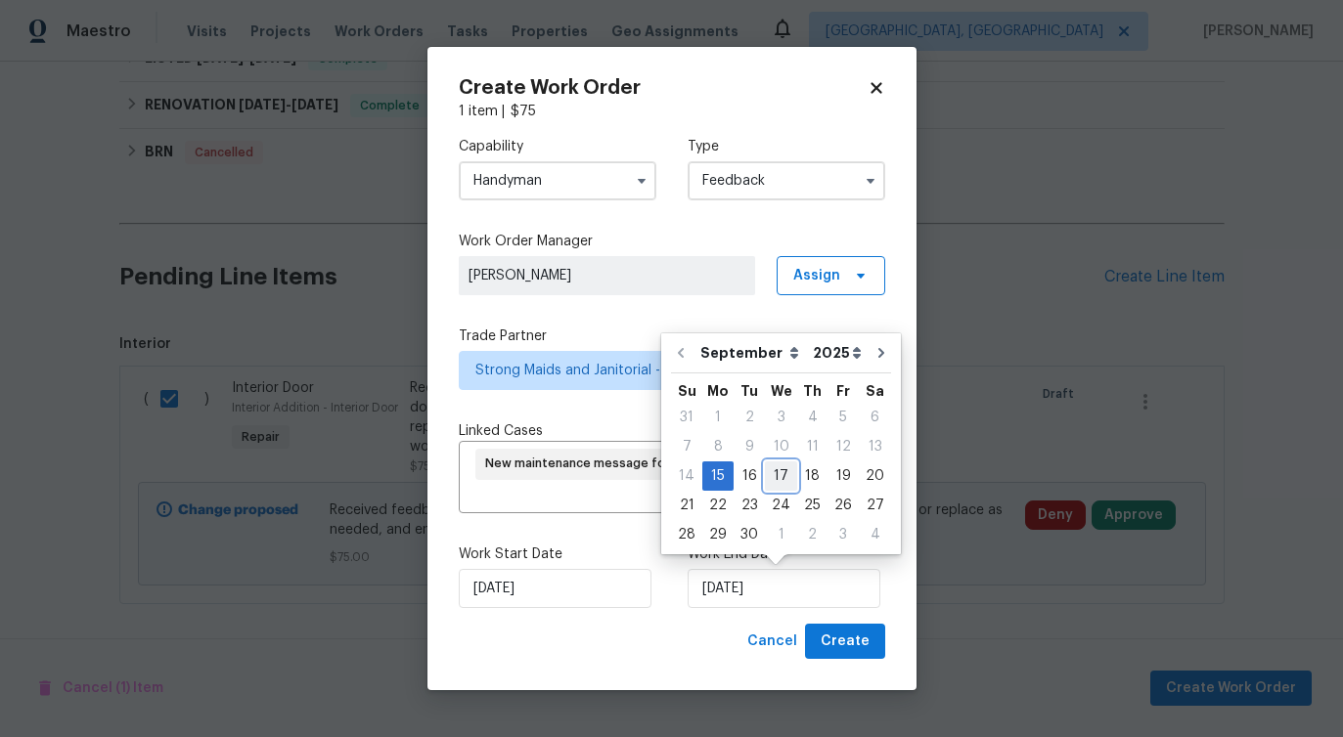
click at [781, 478] on div "17" at bounding box center [781, 476] width 32 height 27
type input "9/17/2025"
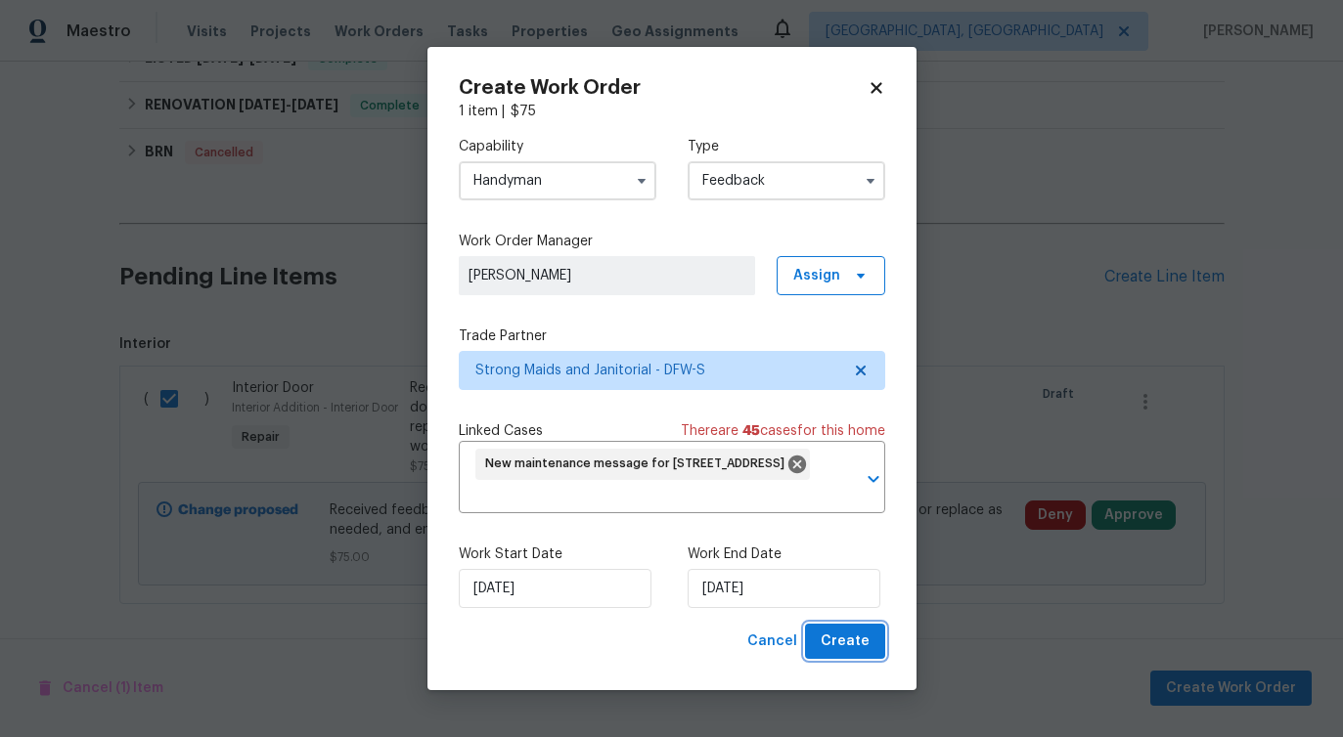
click at [850, 637] on span "Create" at bounding box center [844, 642] width 49 height 24
checkbox input "false"
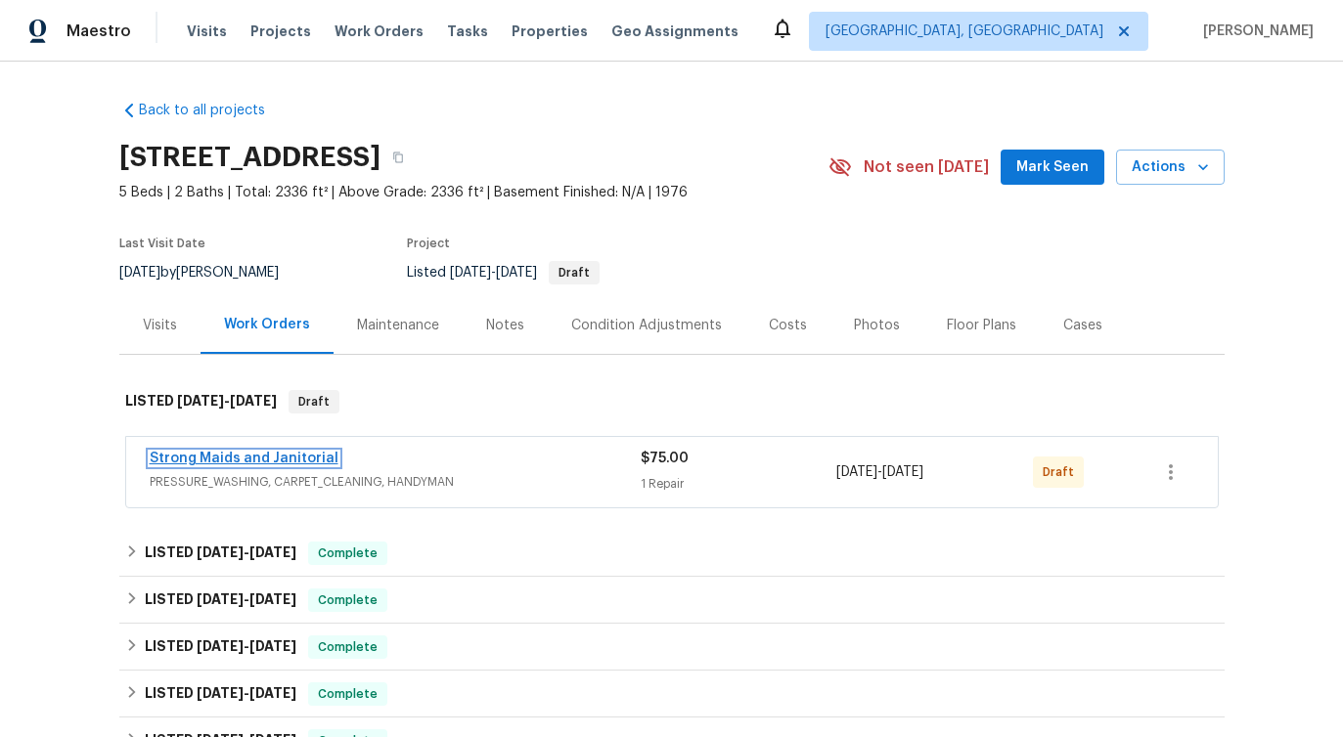
click at [254, 455] on link "Strong Maids and Janitorial" at bounding box center [244, 459] width 189 height 14
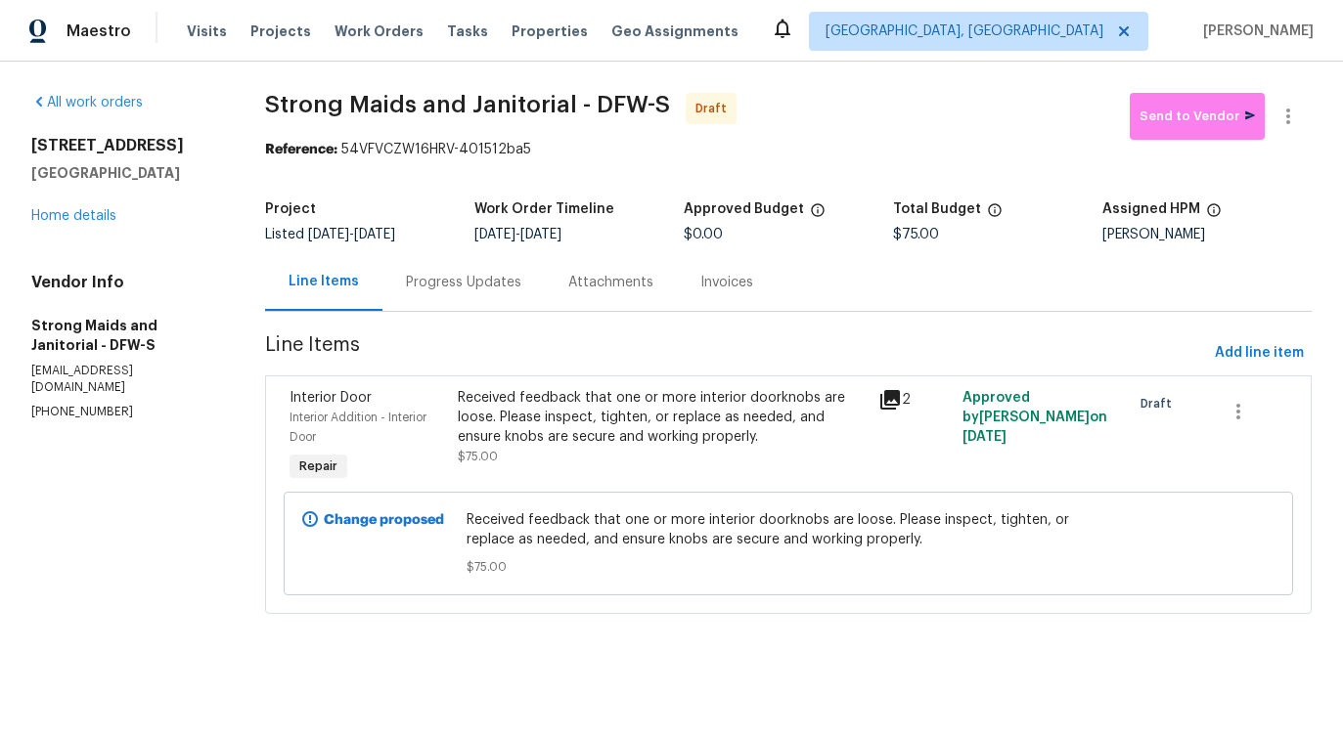
click at [455, 281] on div "Progress Updates" at bounding box center [463, 283] width 115 height 20
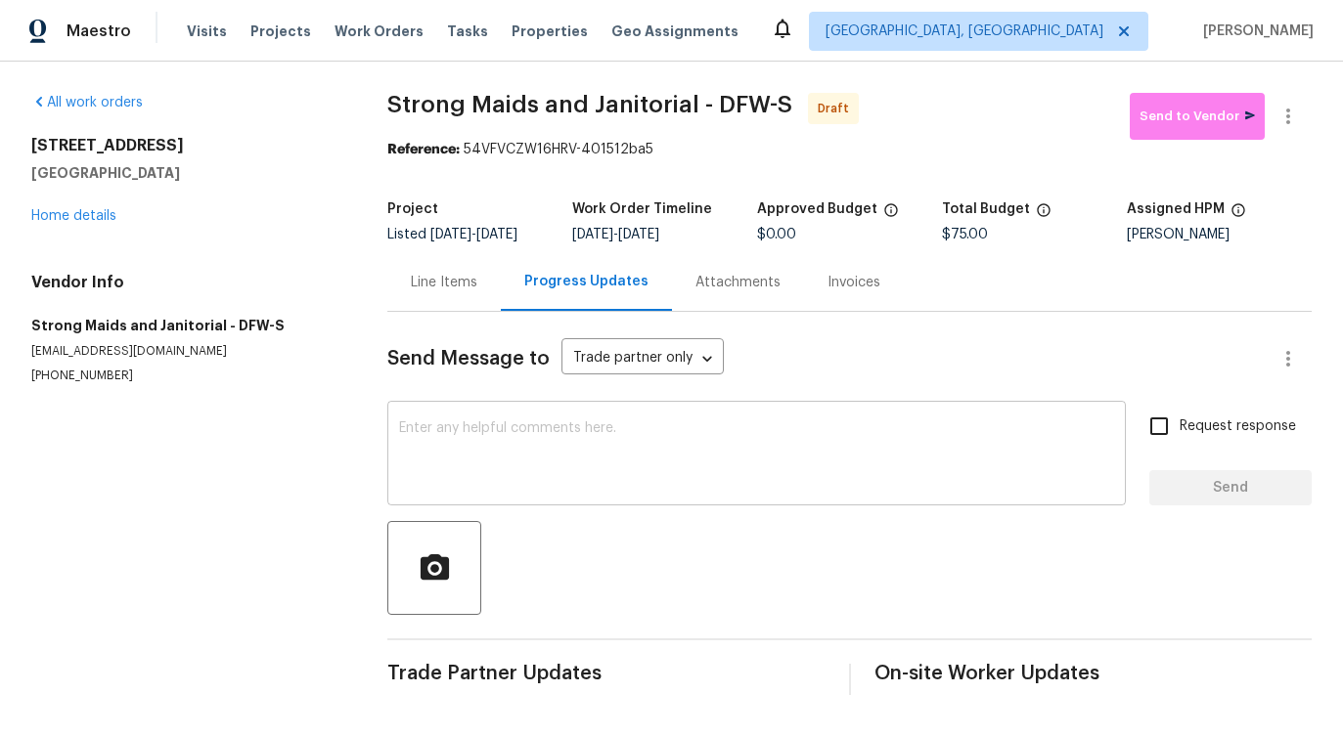
click at [523, 465] on textarea at bounding box center [756, 455] width 715 height 68
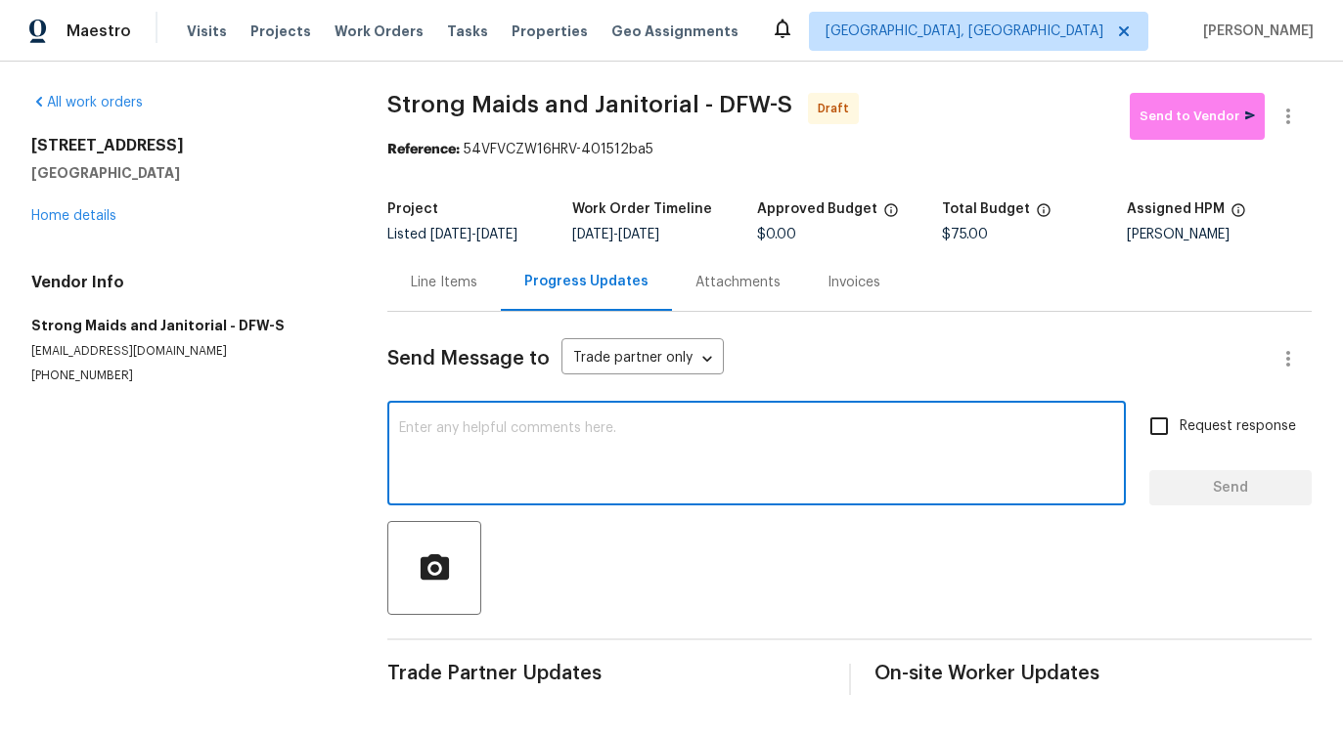
paste textarea "Hi this is Pavithra with Opendoor. I’m confirming you received the WO for the p…"
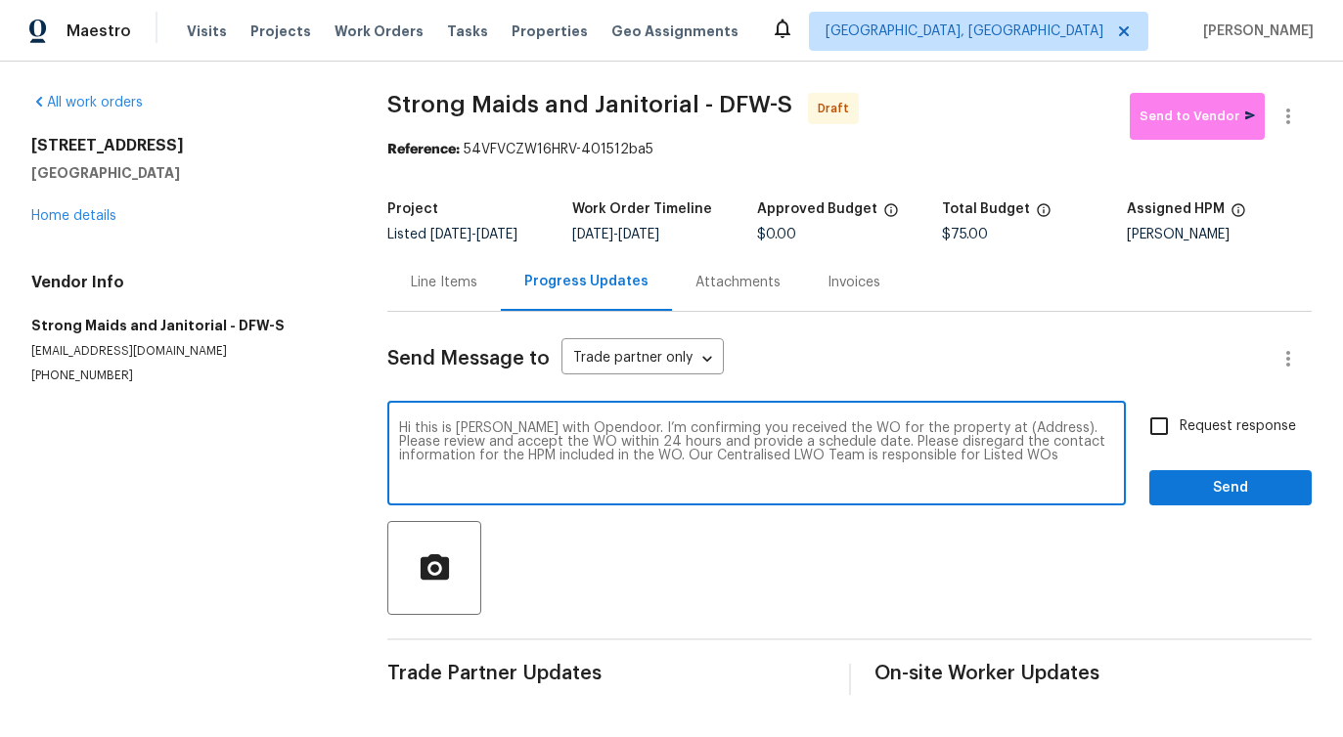
click at [995, 427] on textarea "Hi this is Pavithra with Opendoor. I’m confirming you received the WO for the p…" at bounding box center [756, 455] width 715 height 68
paste textarea "[STREET_ADDRESS]"
type textarea "Hi this is Pavithra with Opendoor. I’m confirming you received the WO for the p…"
click at [1174, 444] on input "Request response" at bounding box center [1158, 426] width 41 height 41
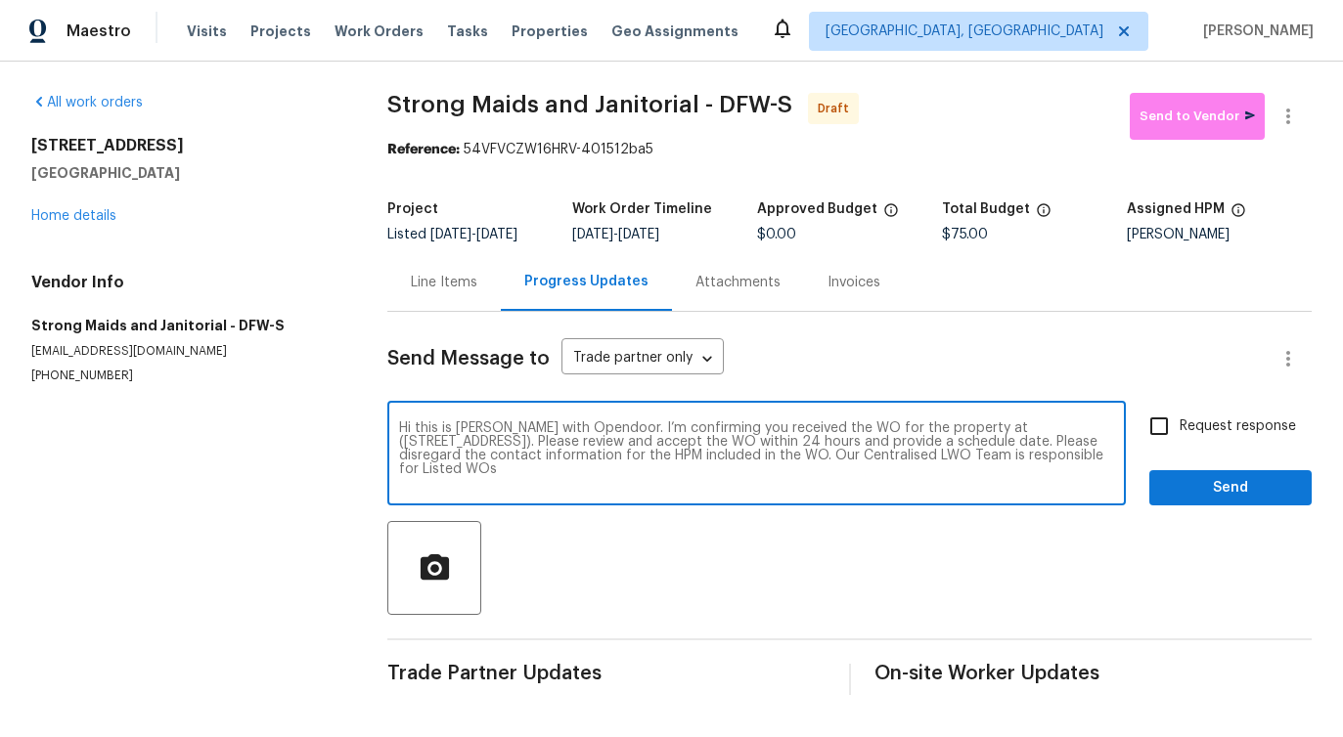
checkbox input "true"
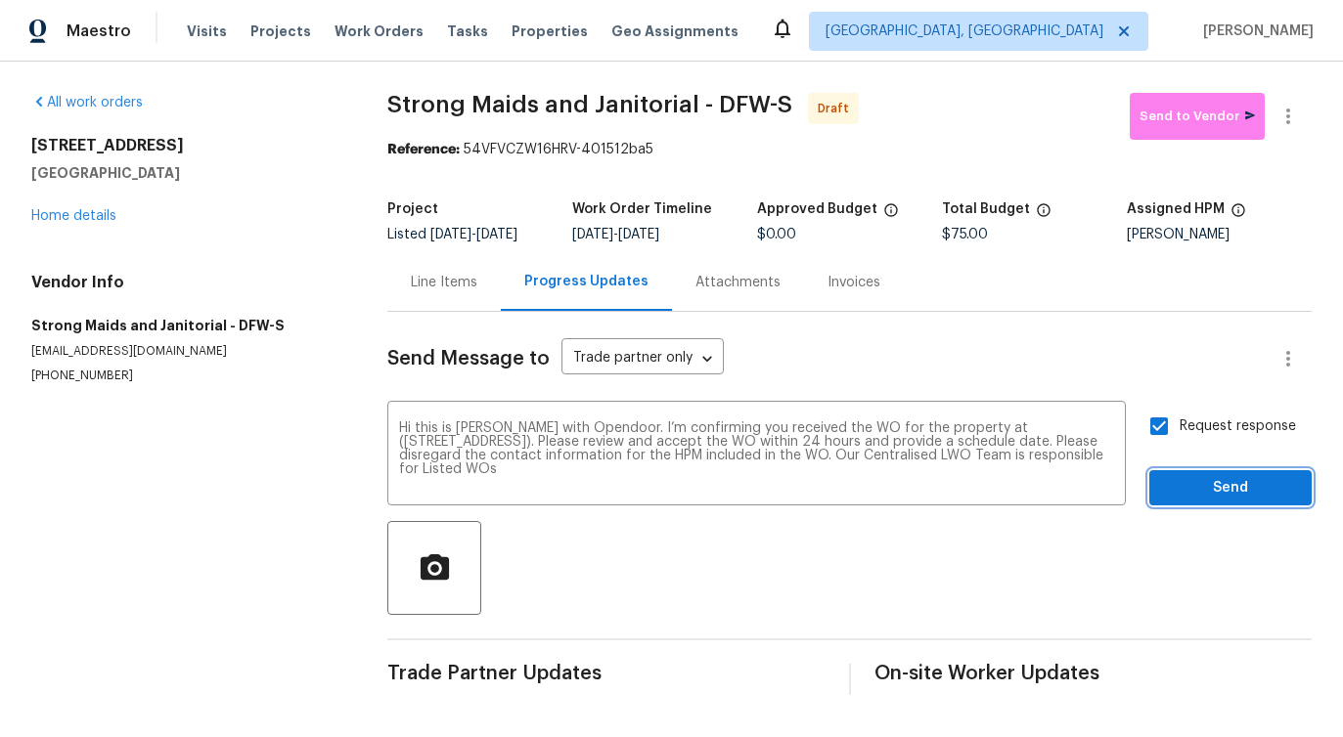
click at [1193, 494] on span "Send" at bounding box center [1230, 488] width 131 height 24
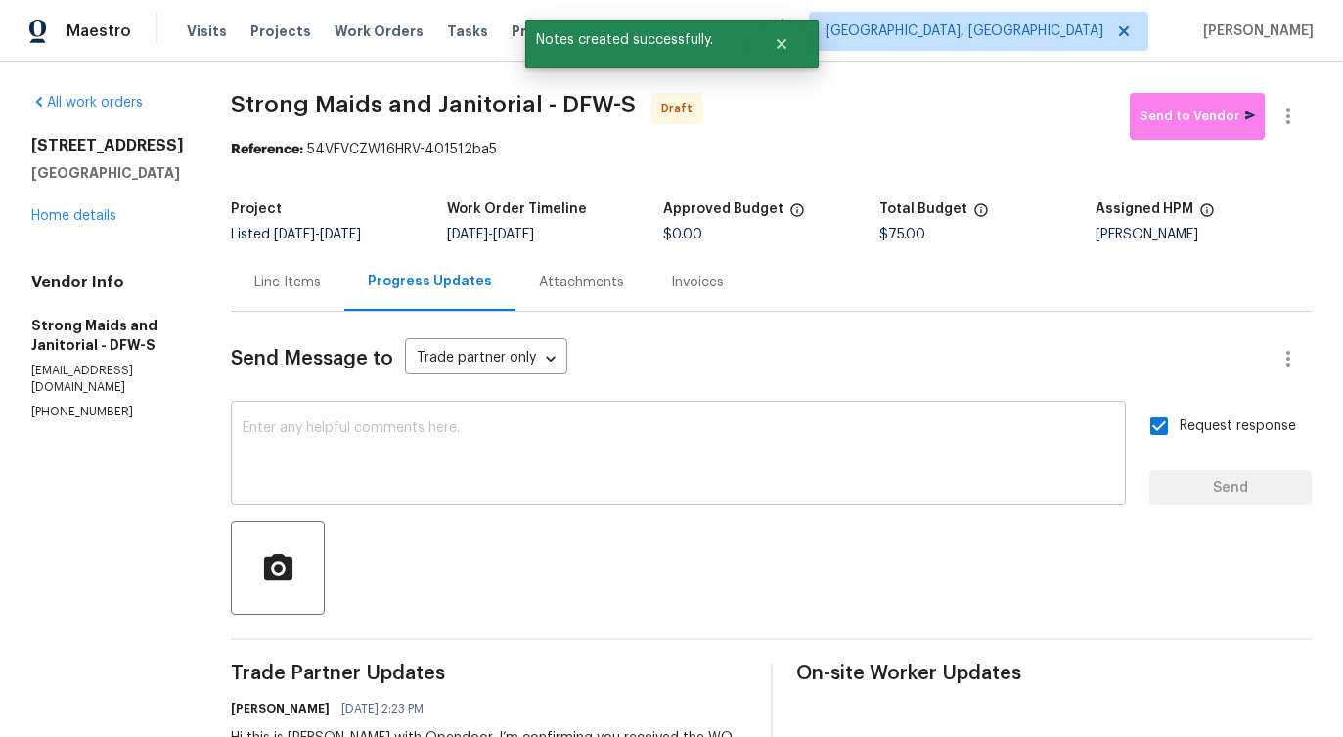
click at [950, 470] on textarea at bounding box center [678, 455] width 871 height 68
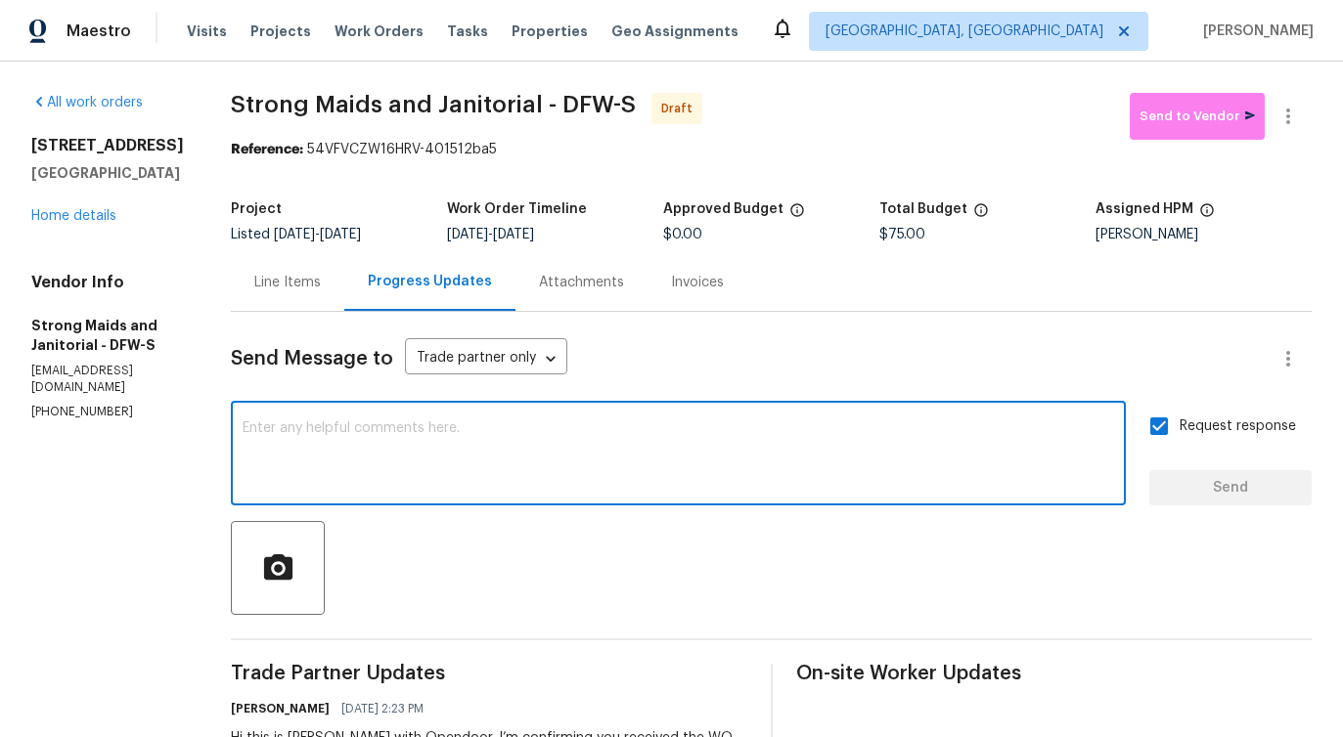
click at [877, 441] on textarea at bounding box center [678, 455] width 871 height 68
click at [1282, 102] on button "button" at bounding box center [1287, 116] width 47 height 47
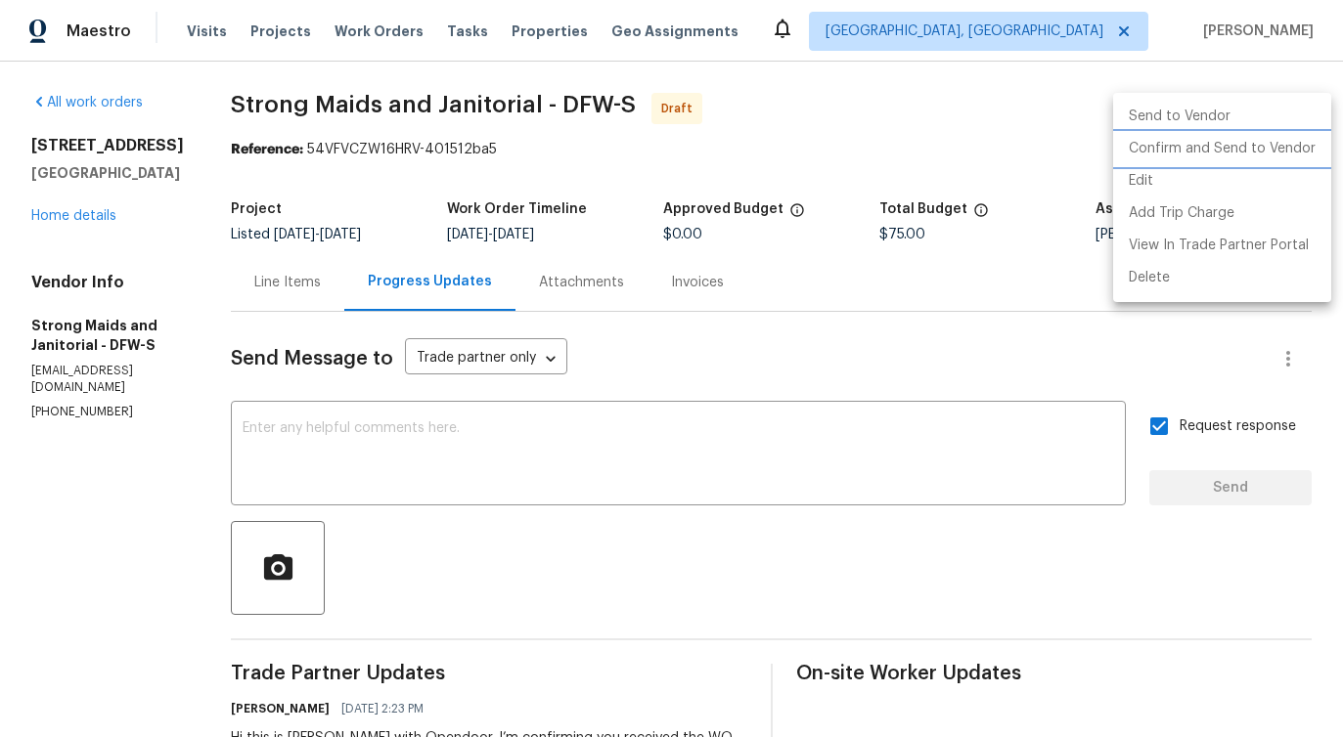
click at [1229, 136] on li "Confirm and Send to Vendor" at bounding box center [1222, 149] width 218 height 32
click at [942, 204] on div at bounding box center [671, 368] width 1343 height 737
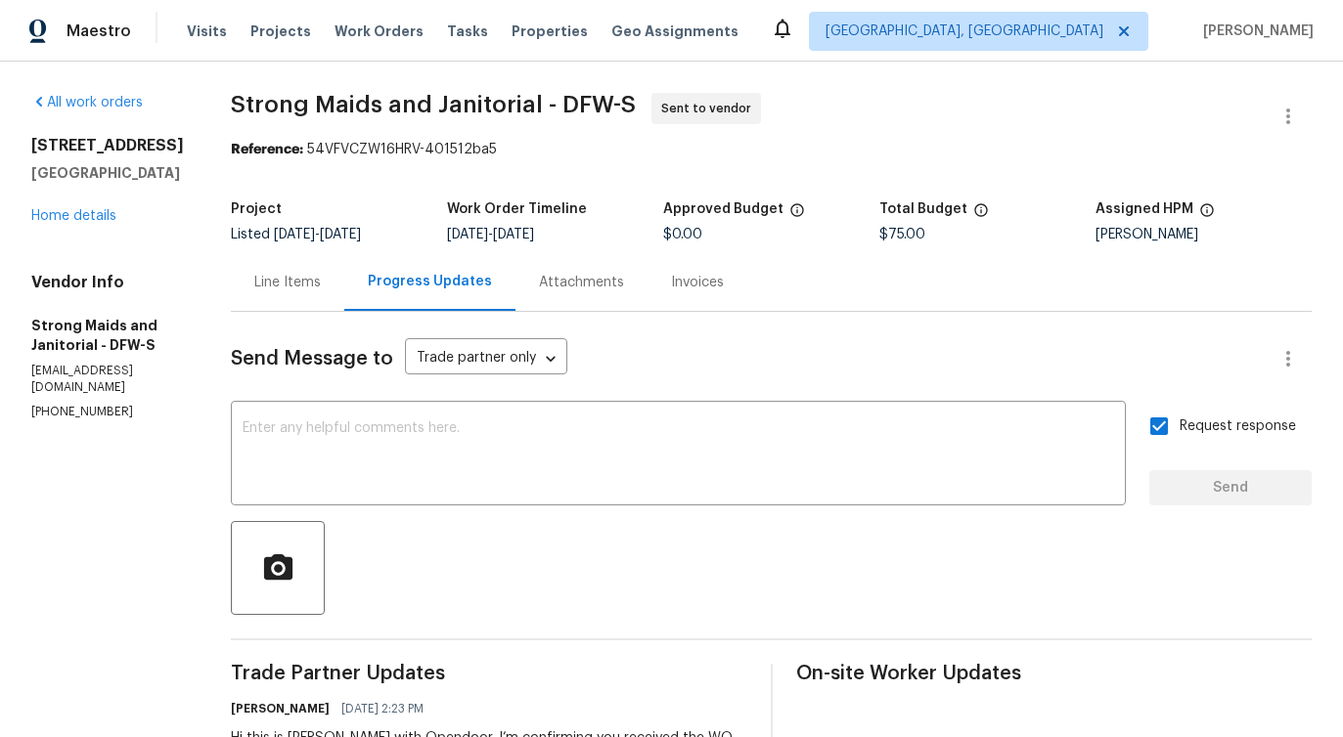
click at [254, 287] on div "Line Items" at bounding box center [287, 283] width 66 height 20
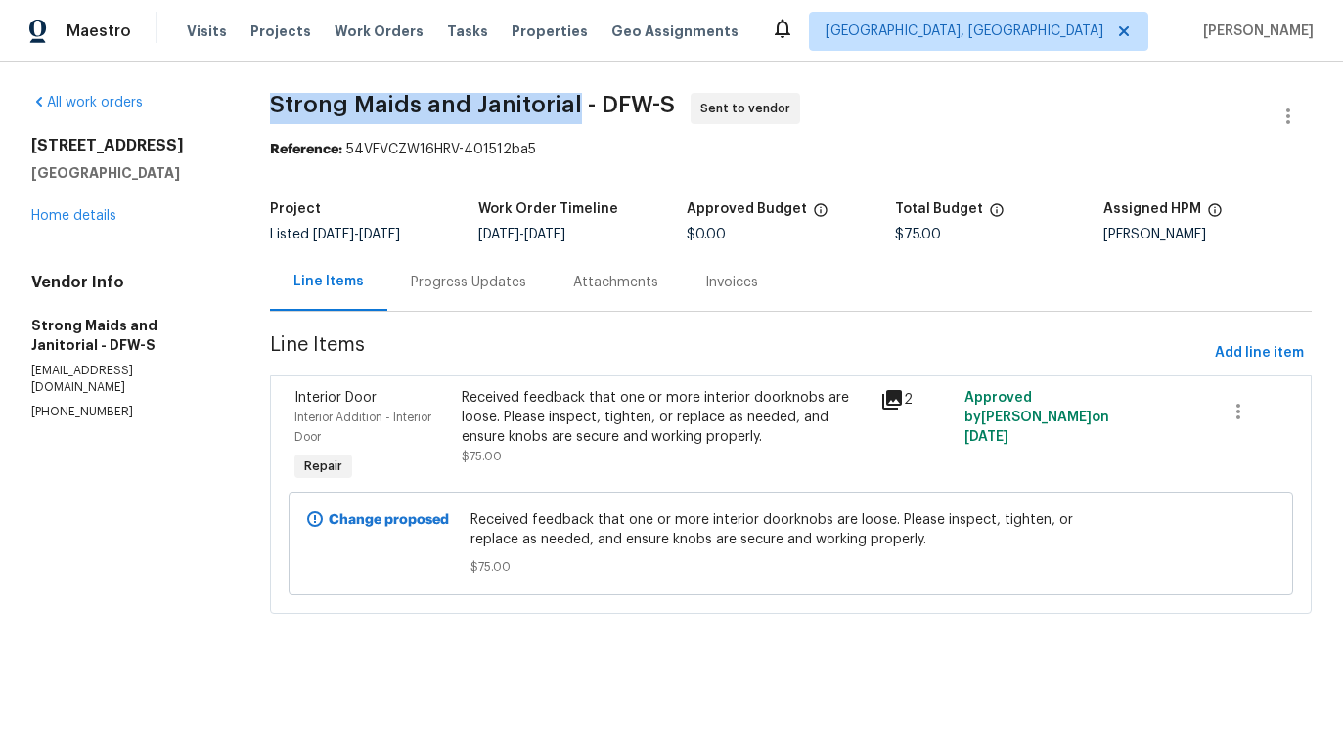
drag, startPoint x: 255, startPoint y: 93, endPoint x: 573, endPoint y: 96, distance: 317.8
click at [573, 96] on div "All work orders 2201 Shady Meadow Ct Arlington, TX 76013 Home details Vendor In…" at bounding box center [671, 365] width 1343 height 607
copy span "Strong Maids and Janitorial"
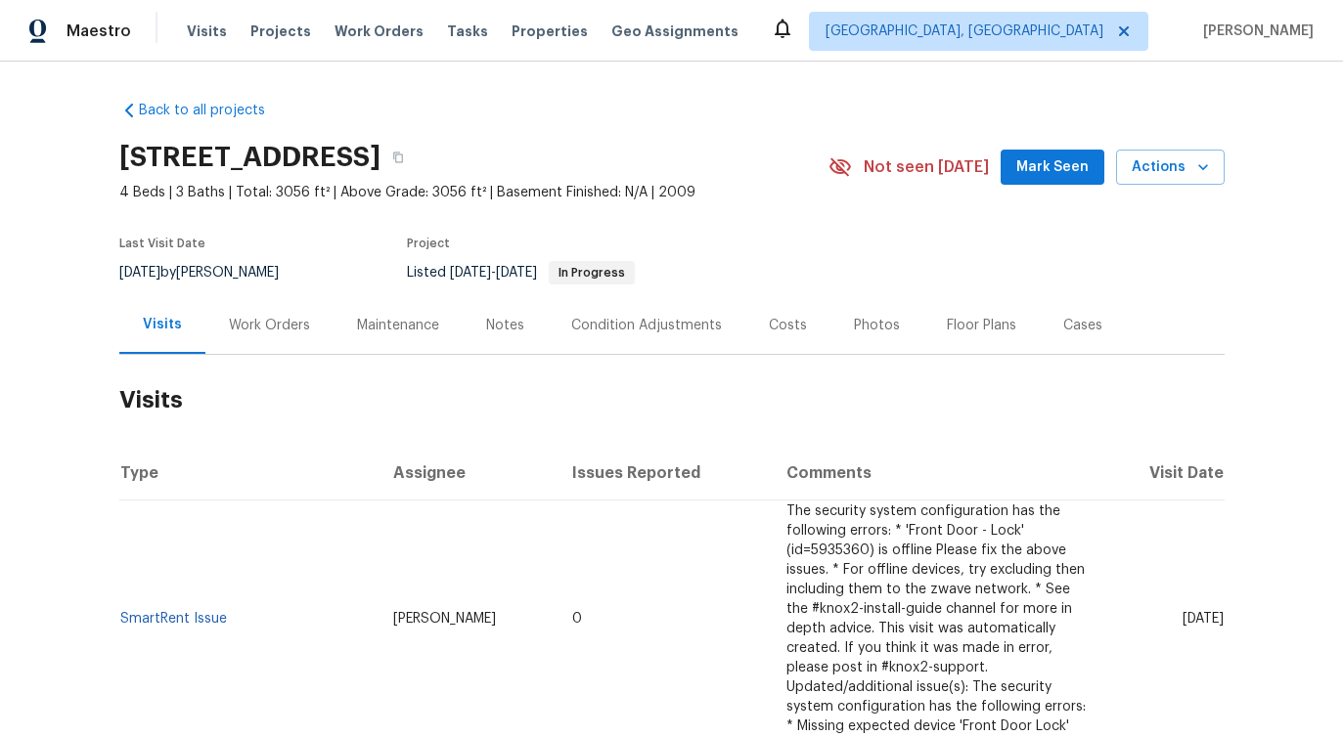
click at [281, 332] on div "Work Orders" at bounding box center [269, 326] width 81 height 20
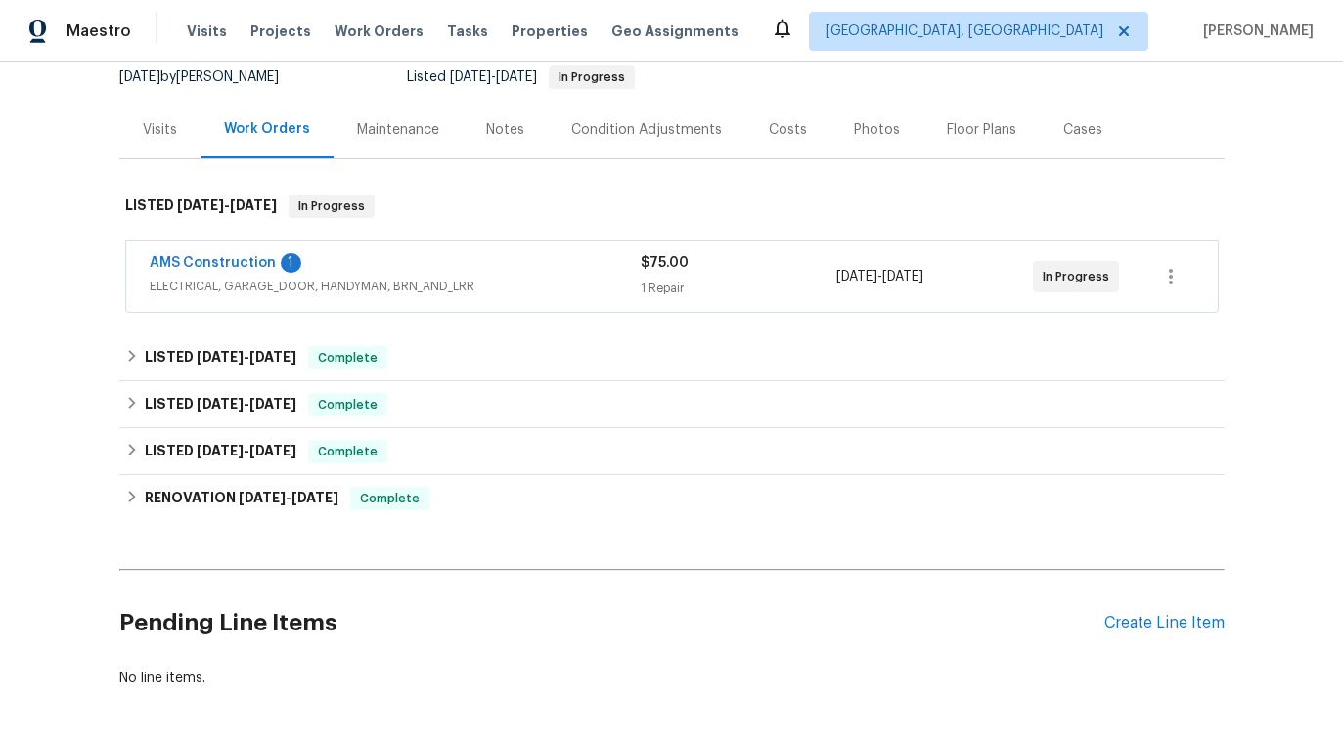
scroll to position [200, 0]
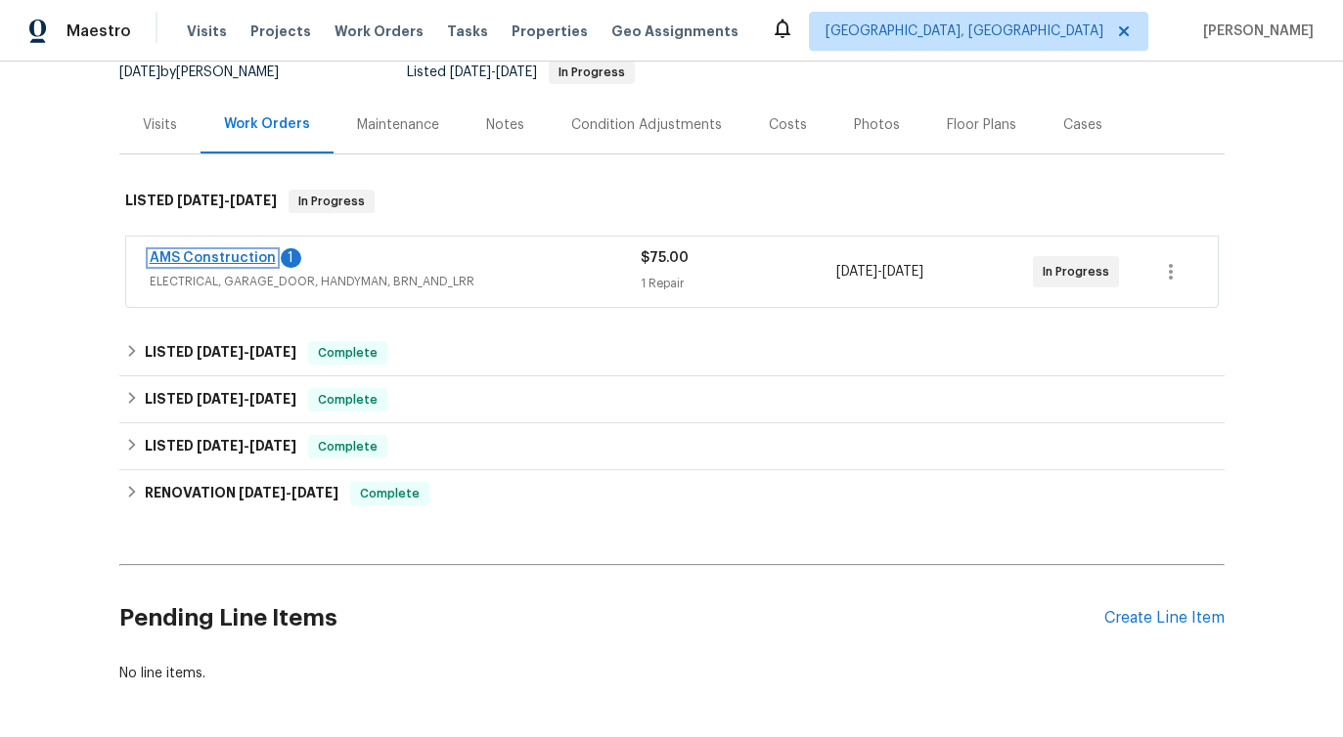
click at [235, 259] on link "AMS Construction" at bounding box center [213, 258] width 126 height 14
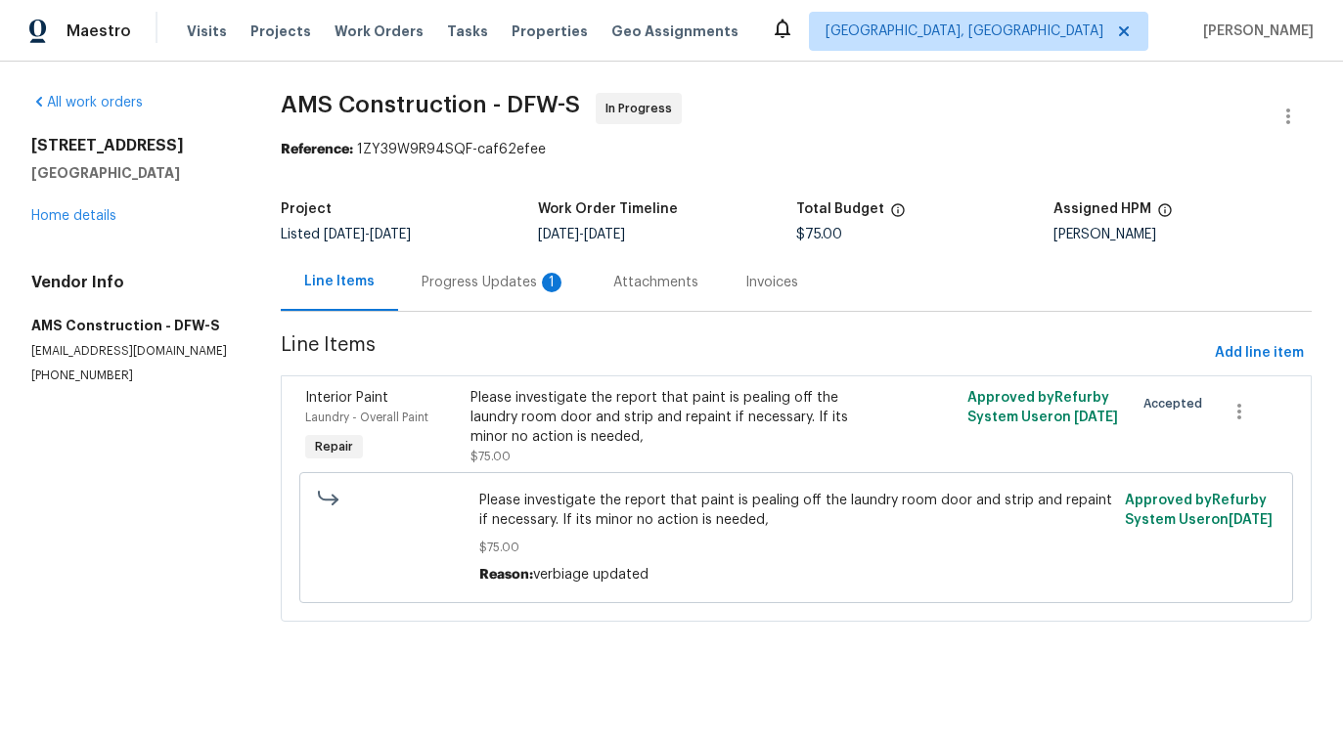
click at [535, 299] on div "Progress Updates 1" at bounding box center [494, 282] width 192 height 58
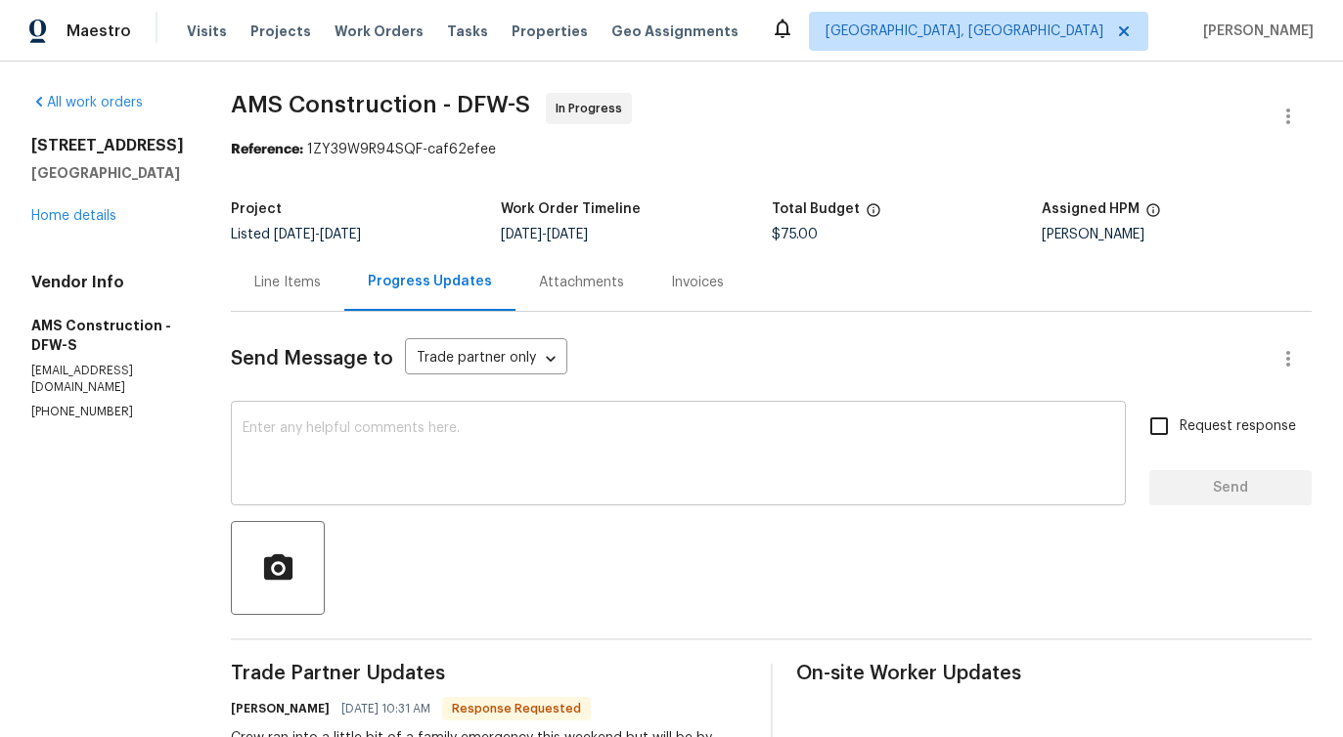
click at [554, 443] on textarea at bounding box center [678, 455] width 871 height 68
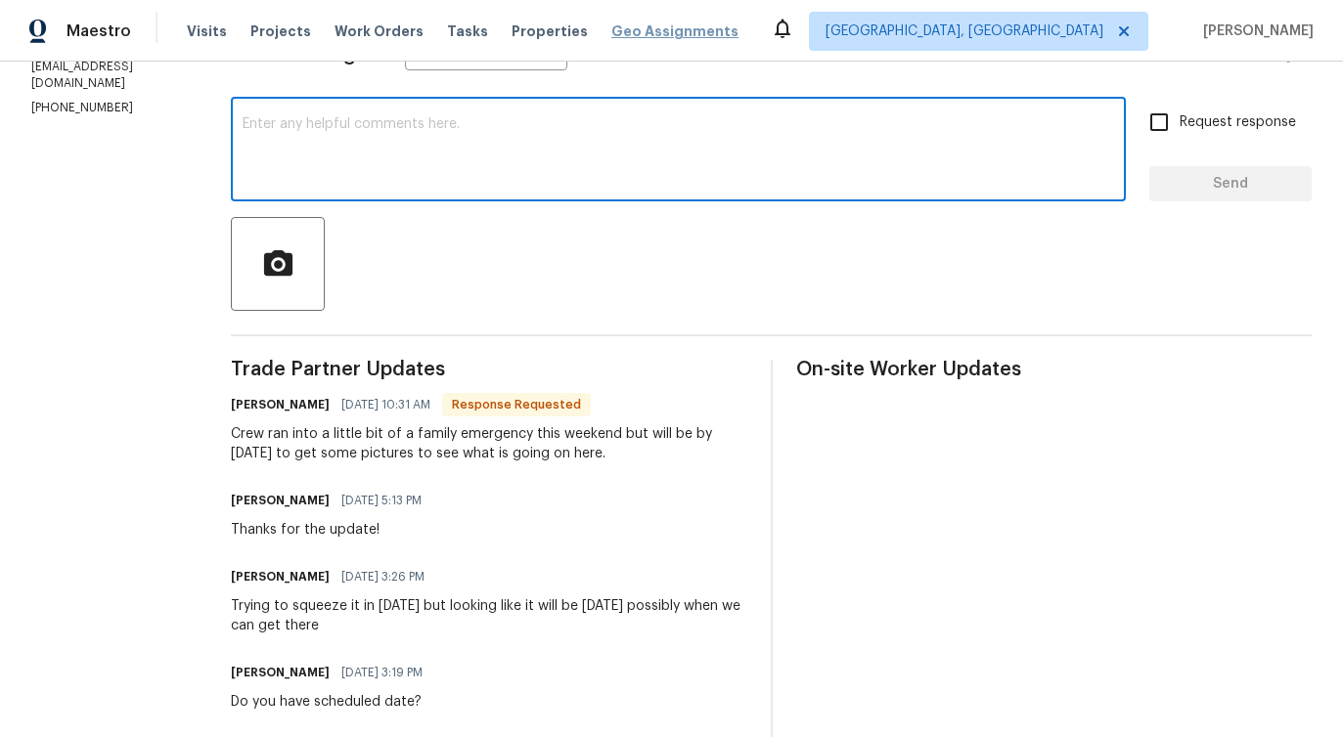
scroll to position [211, 0]
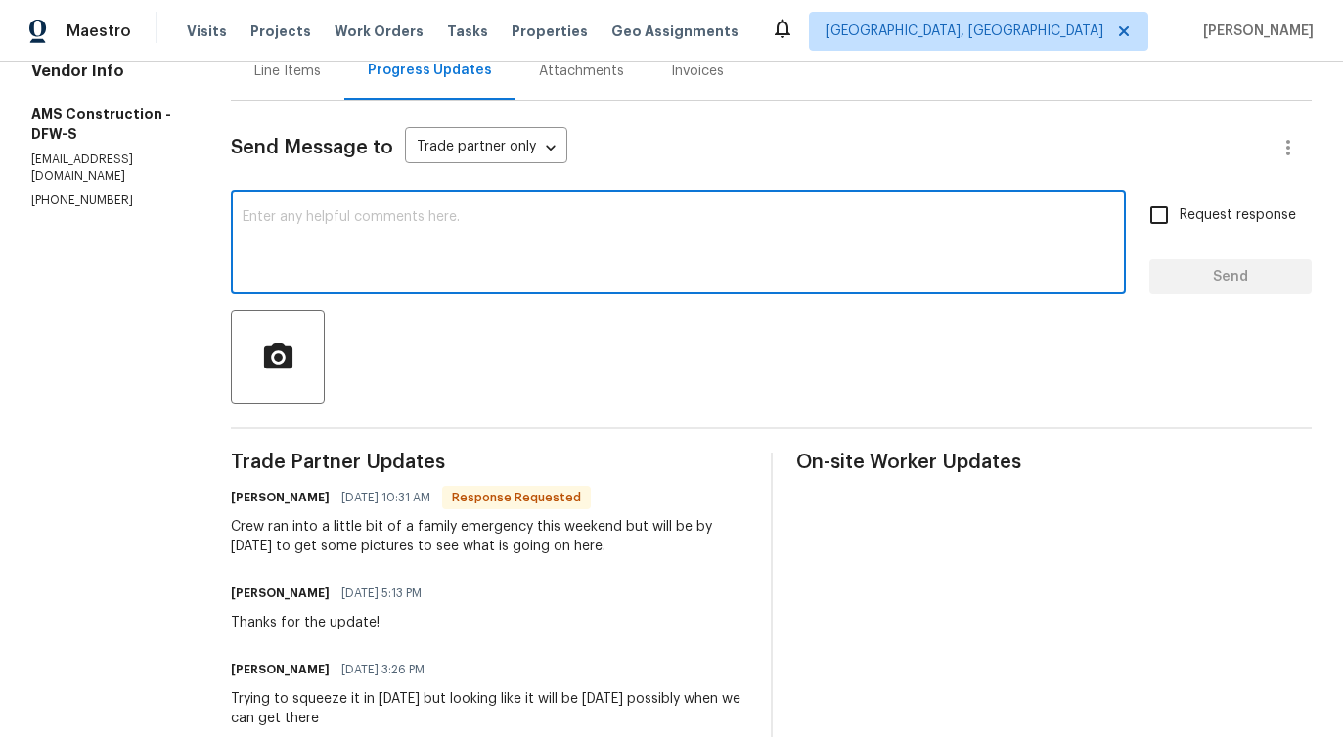
click at [575, 270] on textarea at bounding box center [678, 244] width 871 height 68
paste textarea "Would you kindly provide us with an update regarding the progress of the work o…"
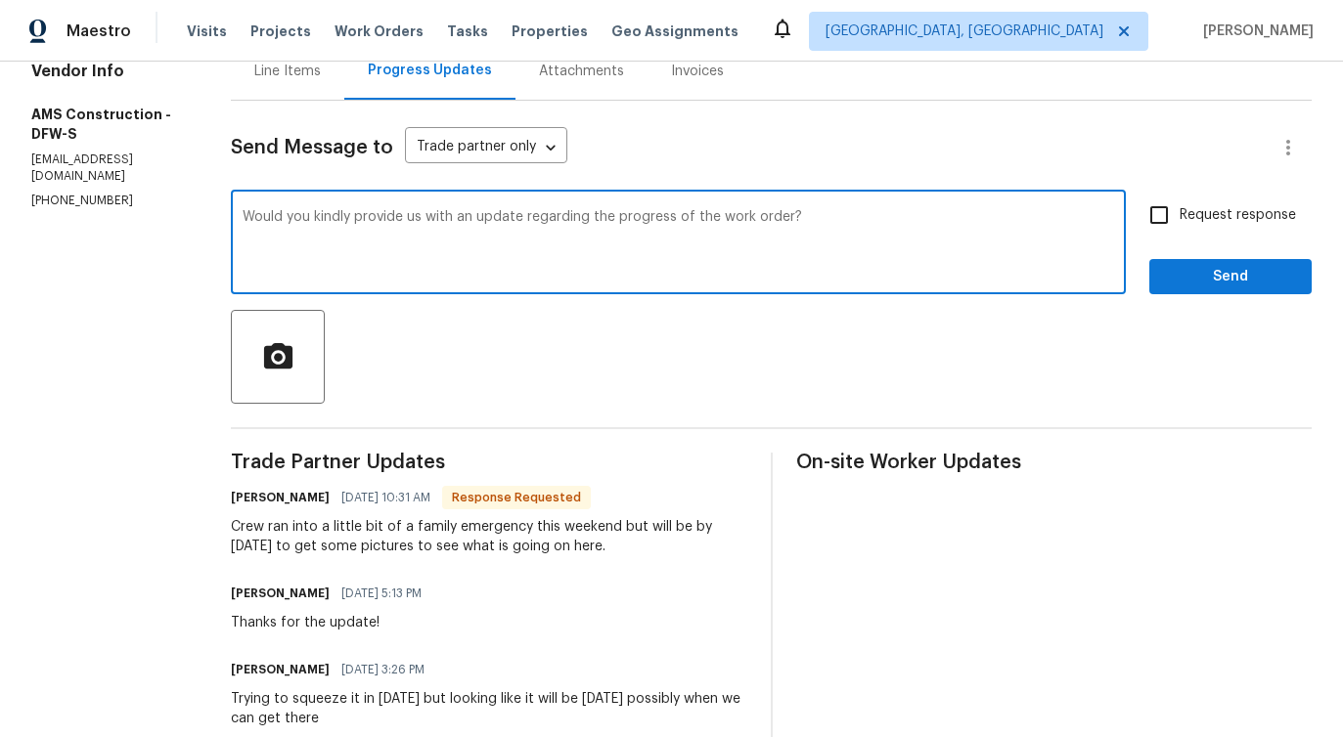
type textarea "Would you kindly provide us with an update regarding the progress of the work o…"
click at [1141, 206] on input "Request response" at bounding box center [1158, 215] width 41 height 41
checkbox input "true"
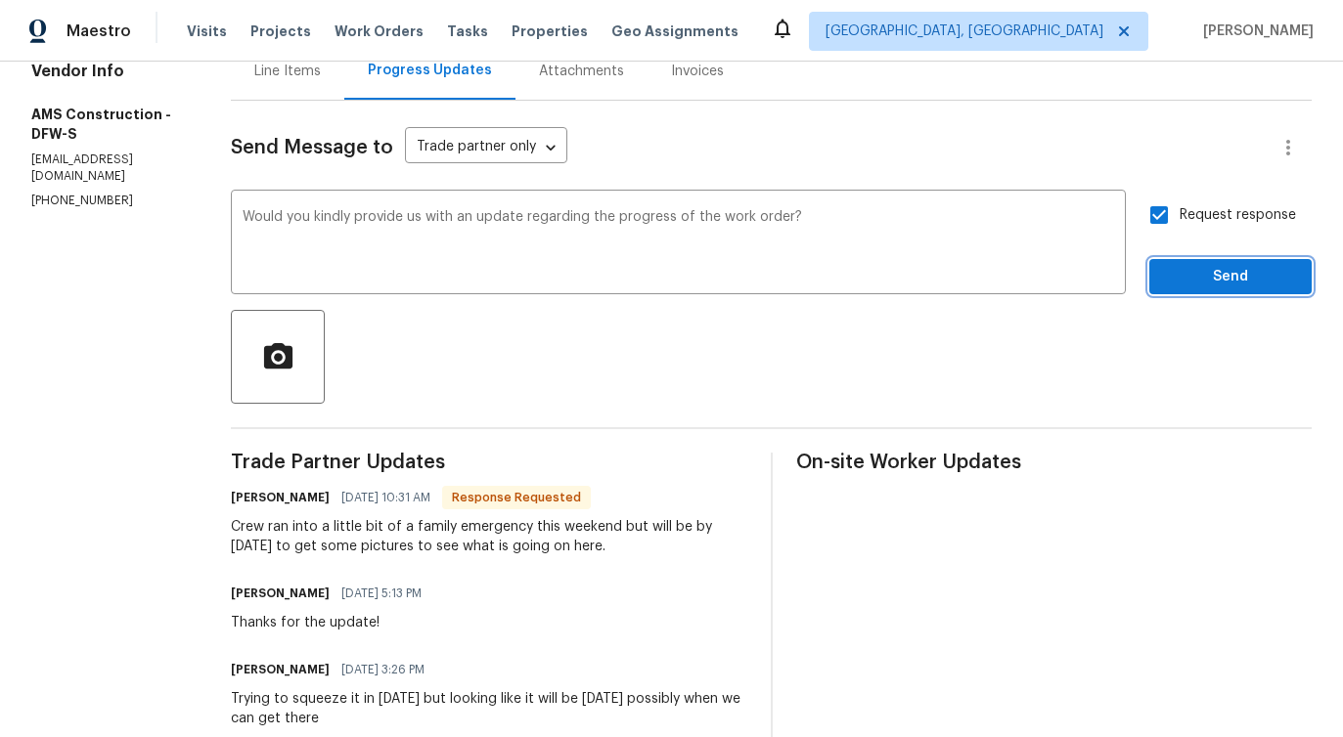
click at [1209, 265] on span "Send" at bounding box center [1230, 277] width 131 height 24
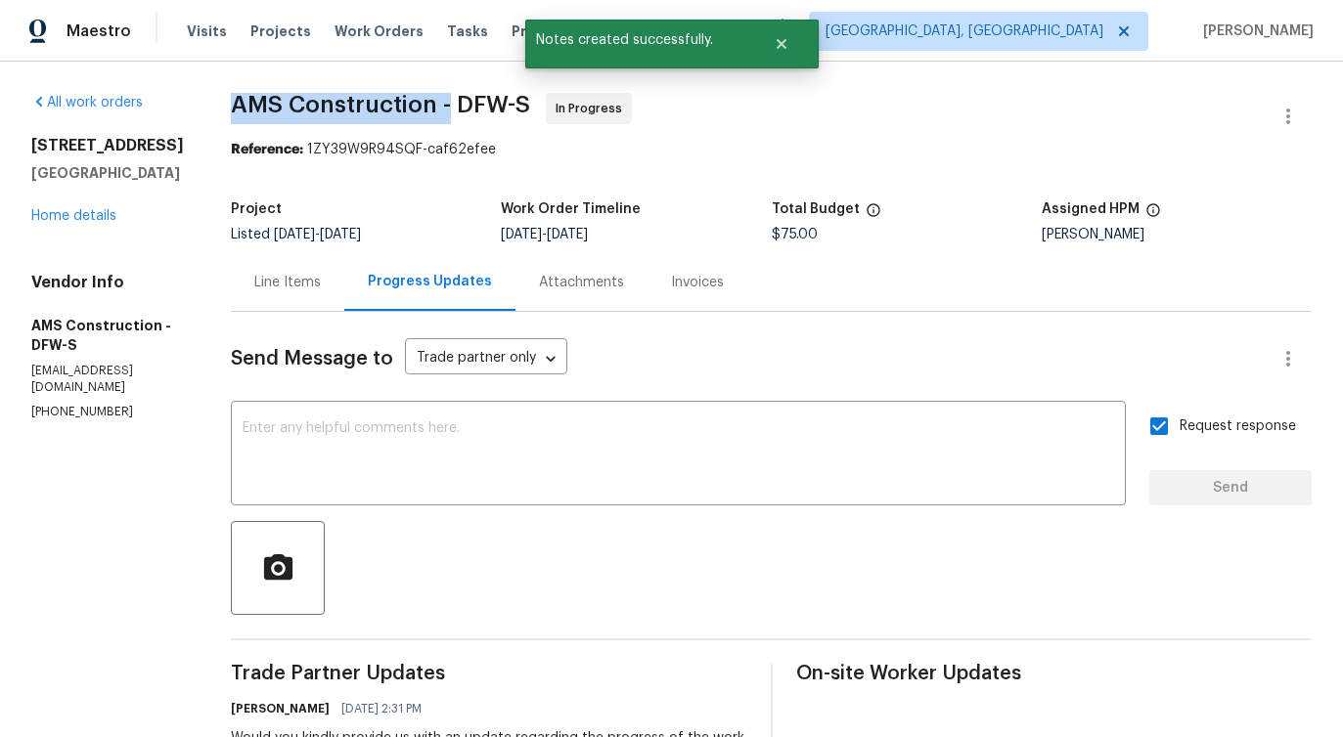
drag, startPoint x: 213, startPoint y: 102, endPoint x: 435, endPoint y: 109, distance: 222.1
click at [435, 109] on div "All work orders 2625 Old Stables Dr Celina, TX 75009 Home details Vendor Info A…" at bounding box center [671, 730] width 1343 height 1336
copy span "AMS Construction -"
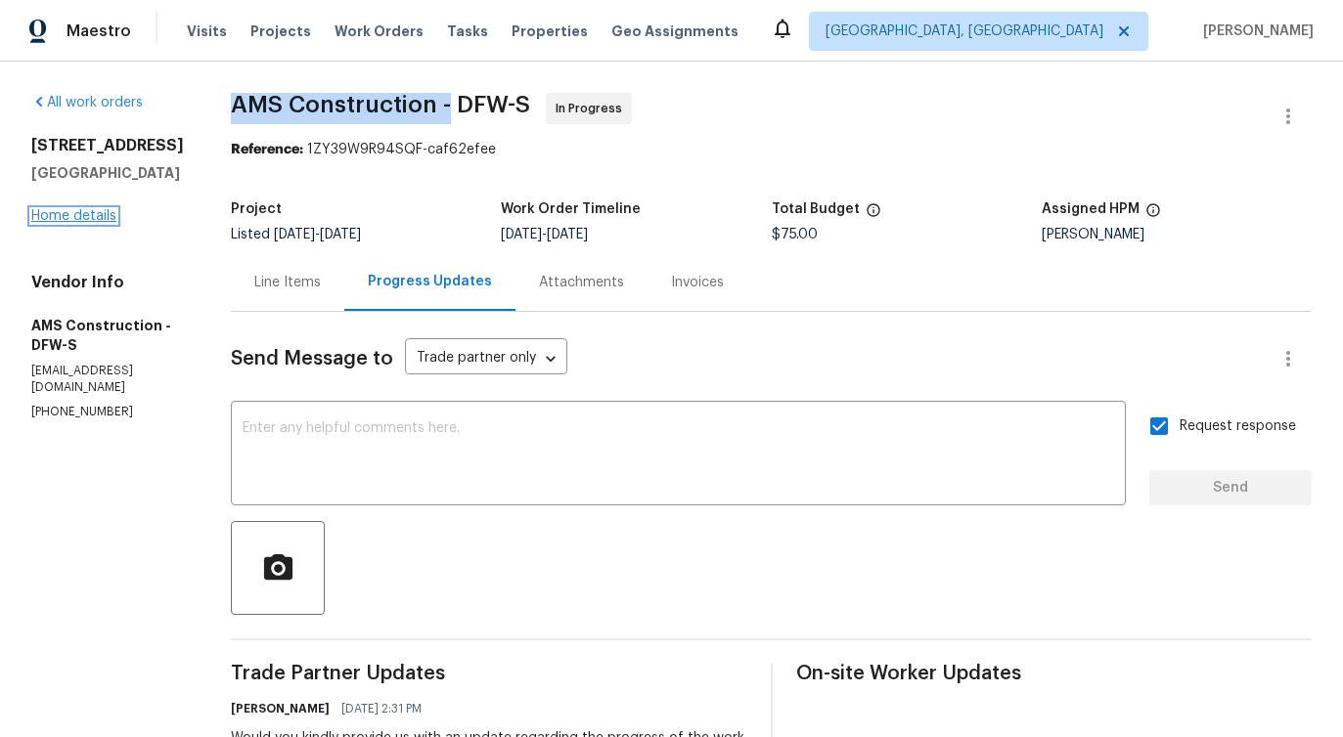
click at [78, 223] on link "Home details" at bounding box center [73, 216] width 85 height 14
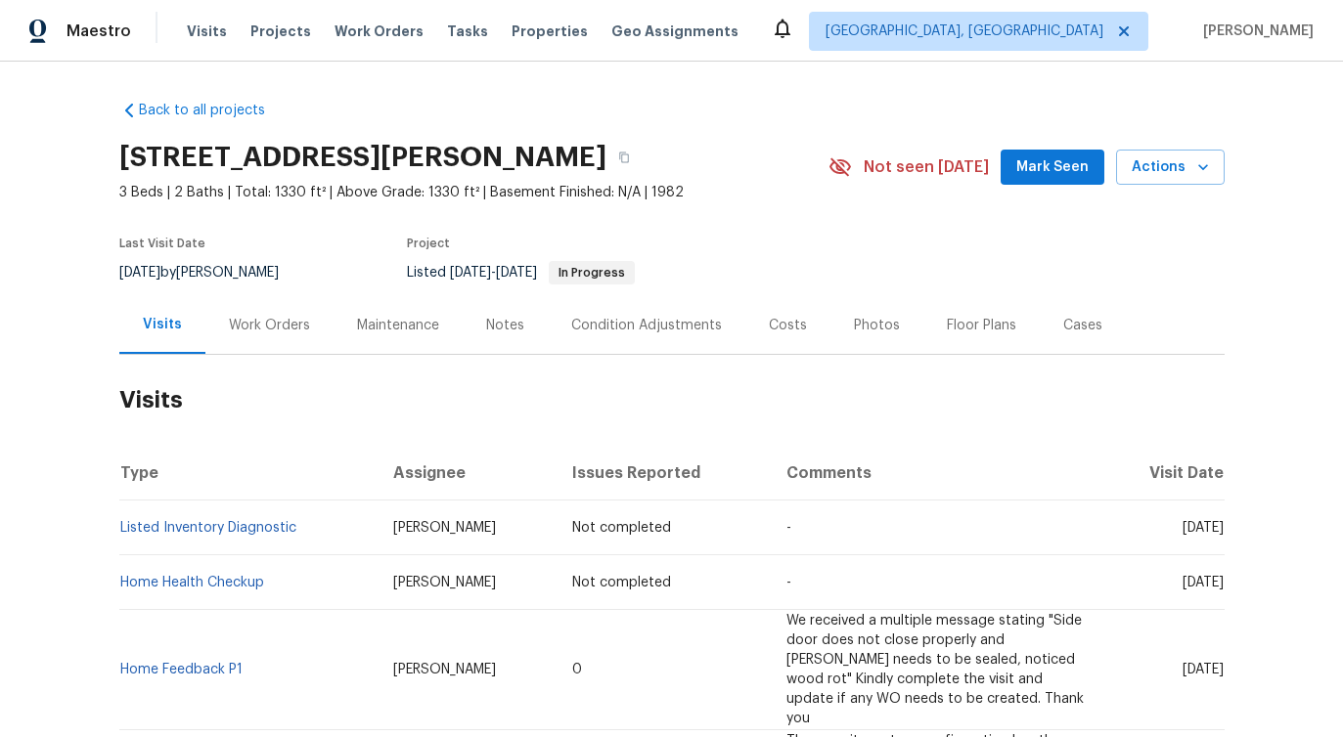
click at [272, 328] on div "Work Orders" at bounding box center [269, 326] width 81 height 20
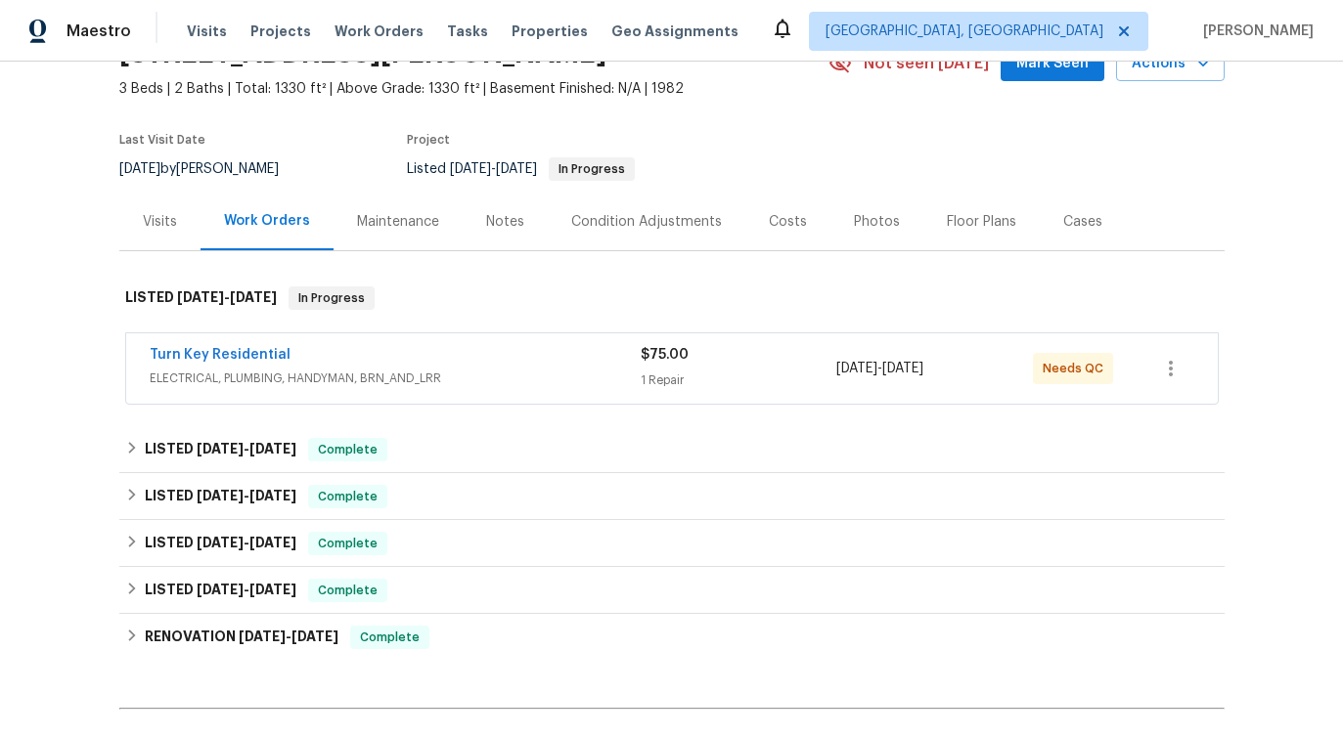
scroll to position [129, 0]
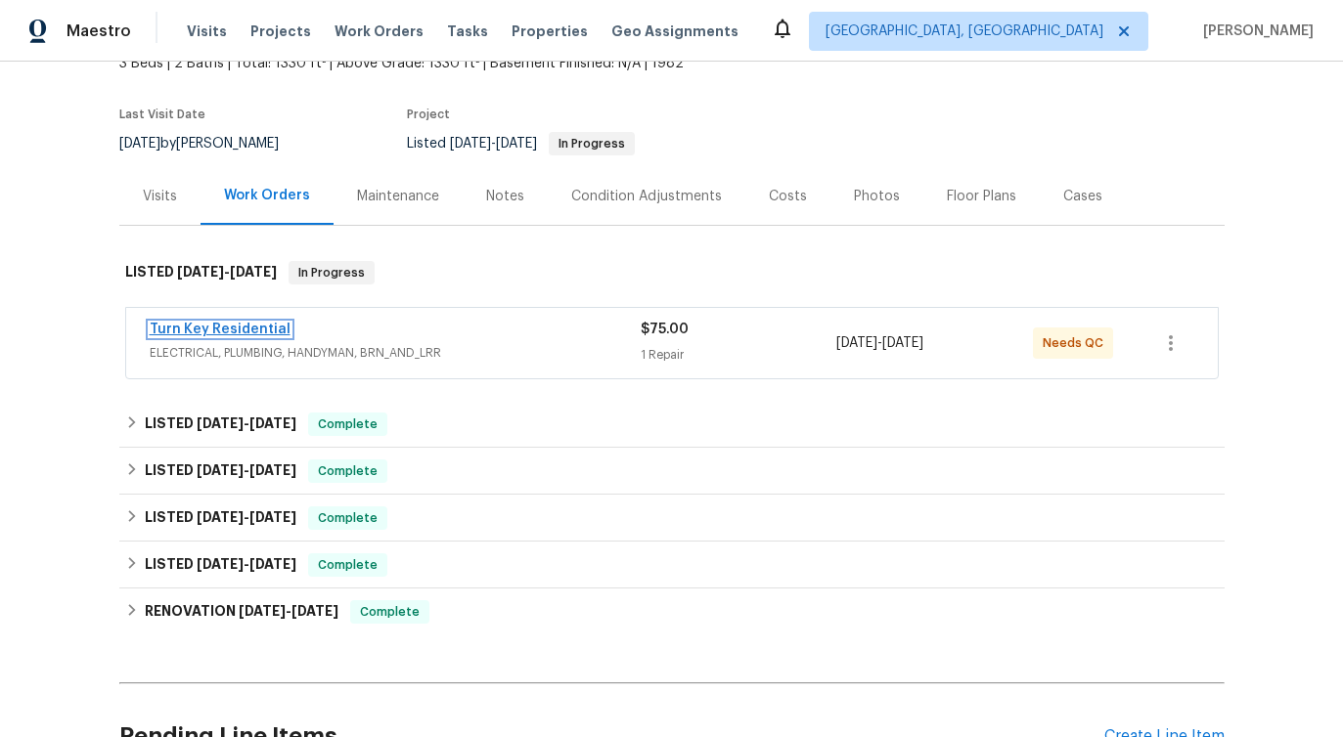
click at [234, 325] on link "Turn Key Residential" at bounding box center [220, 330] width 141 height 14
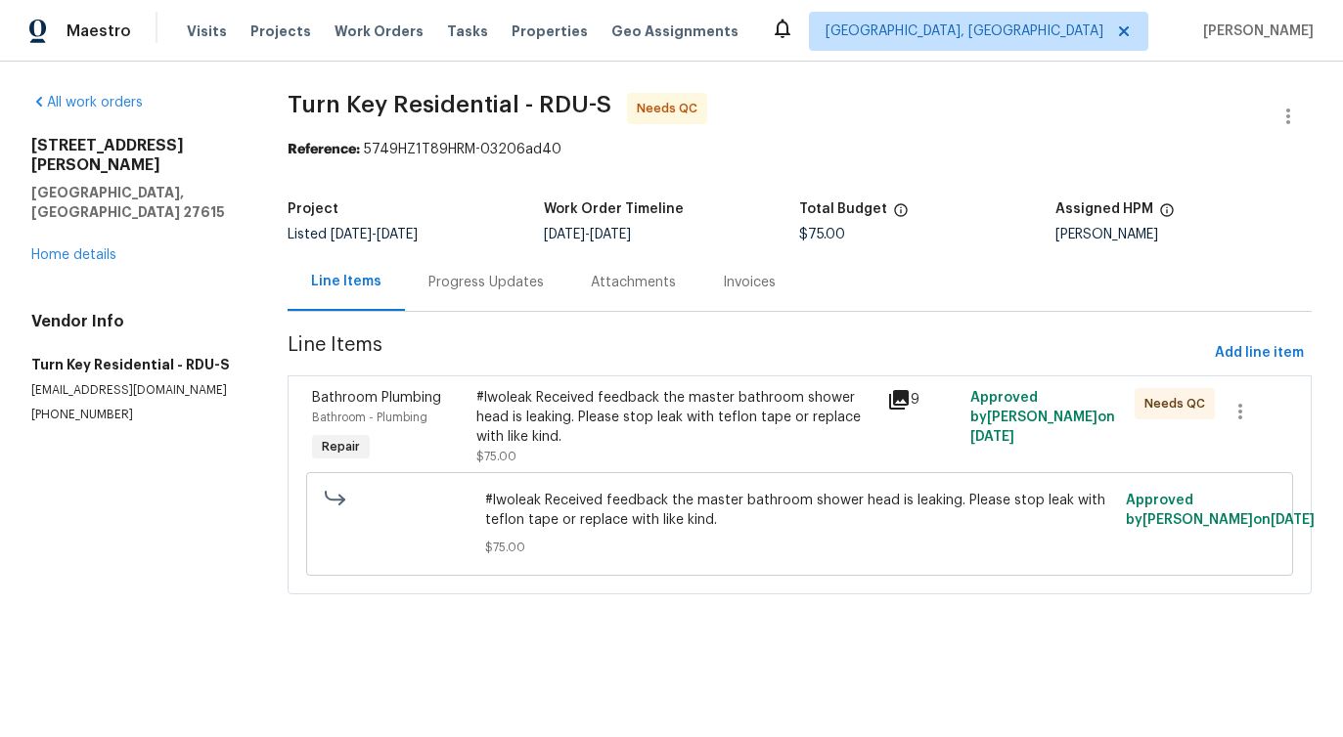
click at [610, 390] on div "#lwoleak Received feedback the master bathroom shower head is leaking. Please s…" at bounding box center [676, 417] width 400 height 59
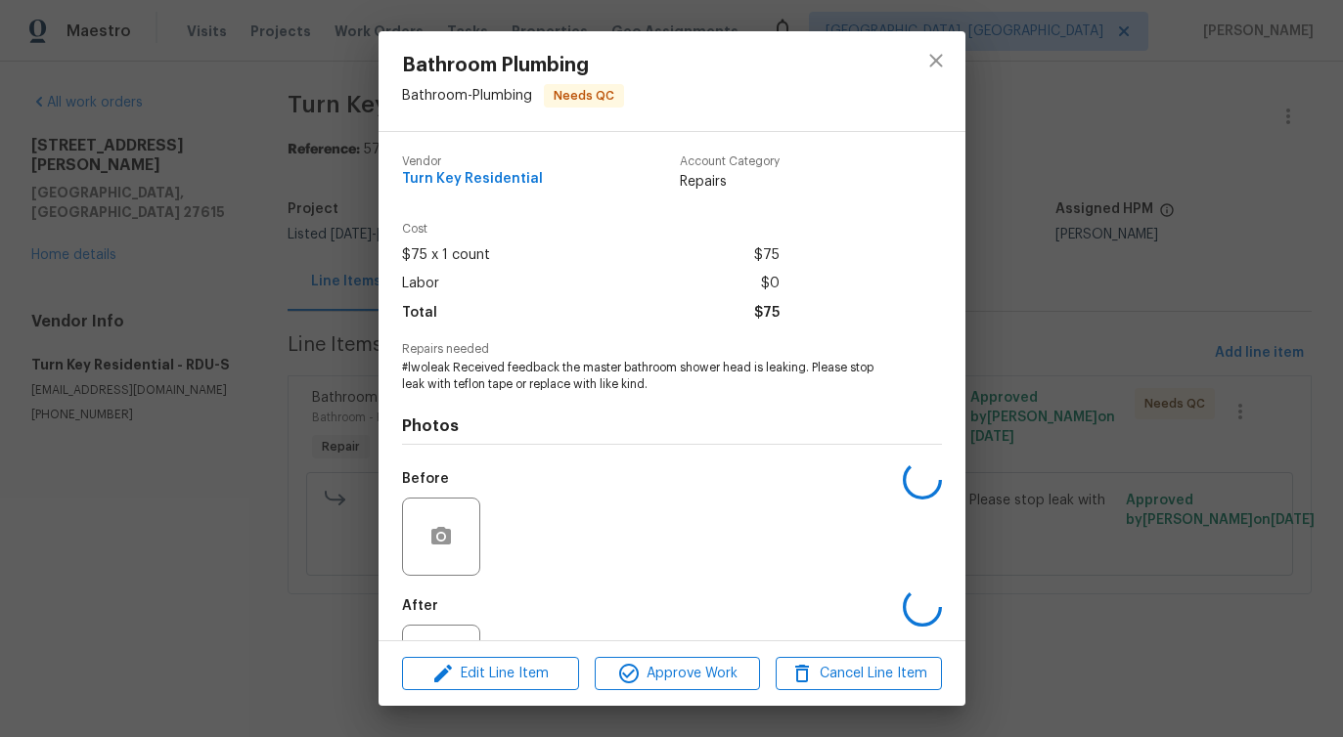
scroll to position [82, 0]
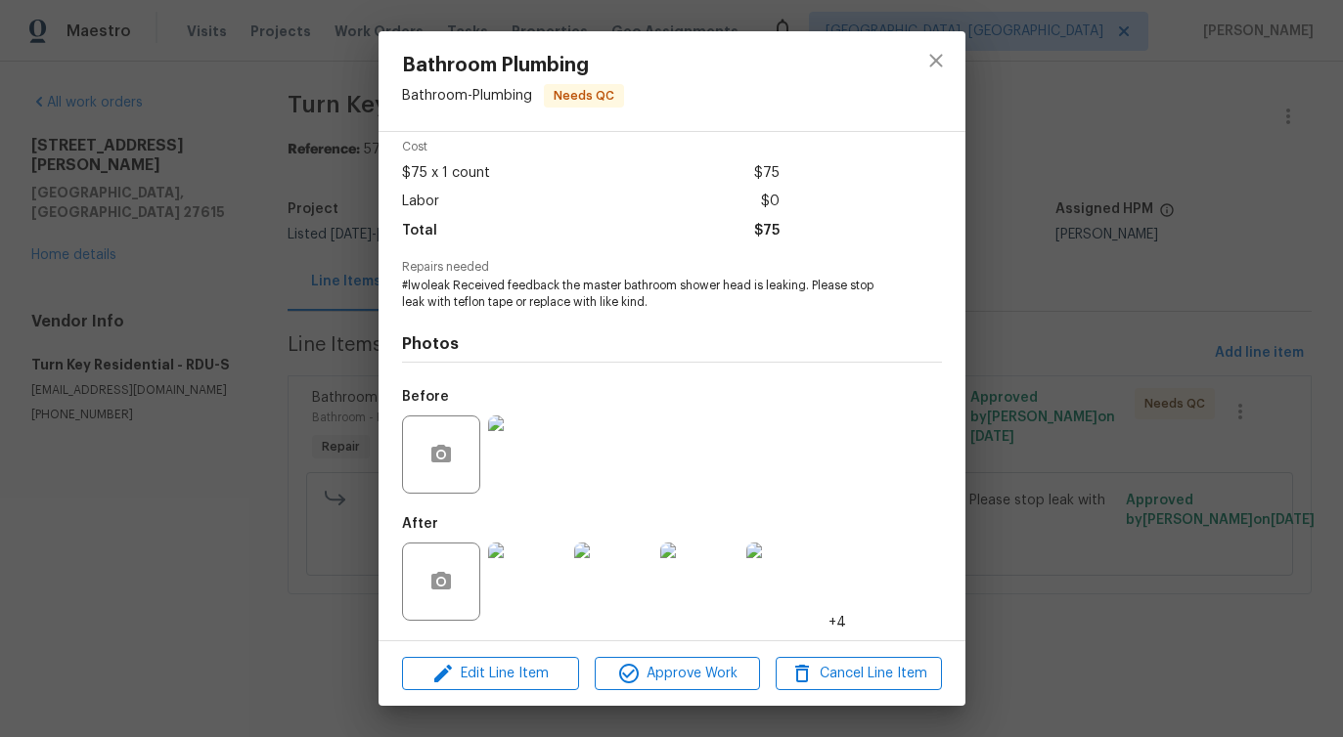
click at [534, 434] on img at bounding box center [527, 455] width 78 height 78
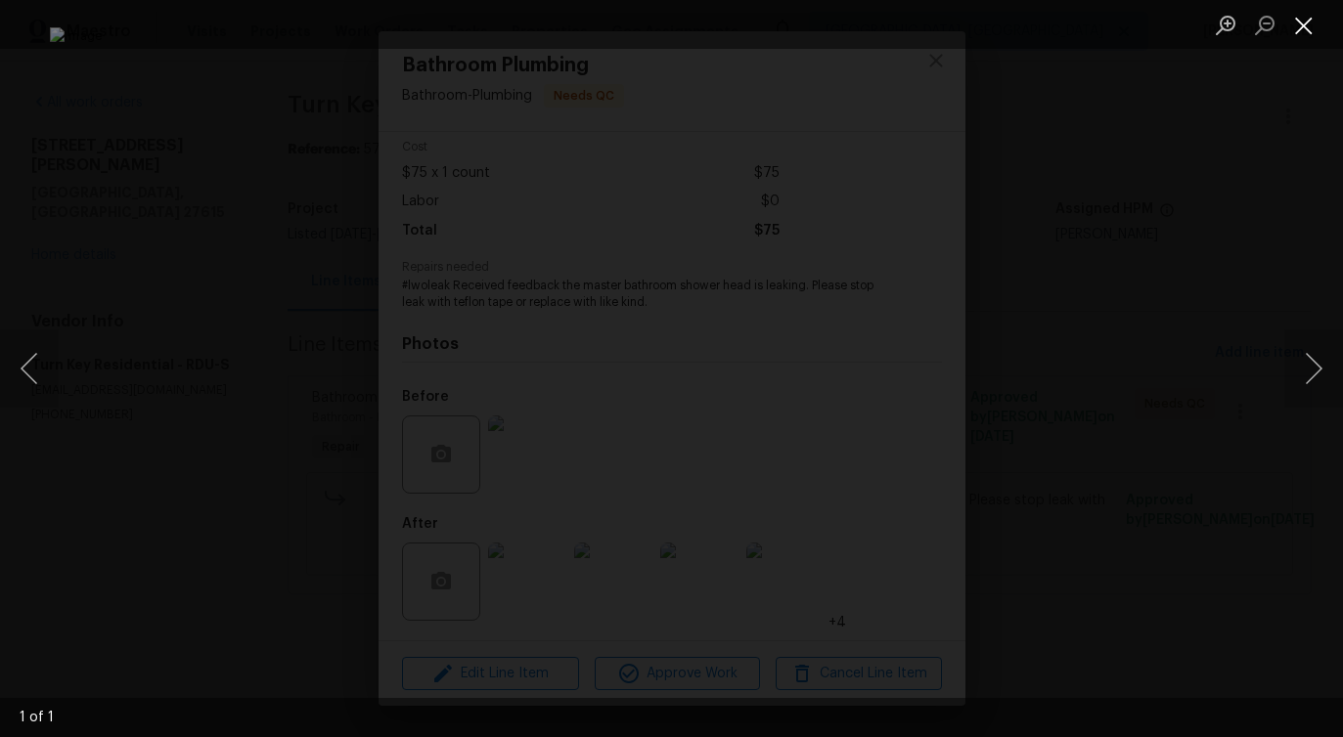
click at [1307, 17] on button "Close lightbox" at bounding box center [1303, 25] width 39 height 34
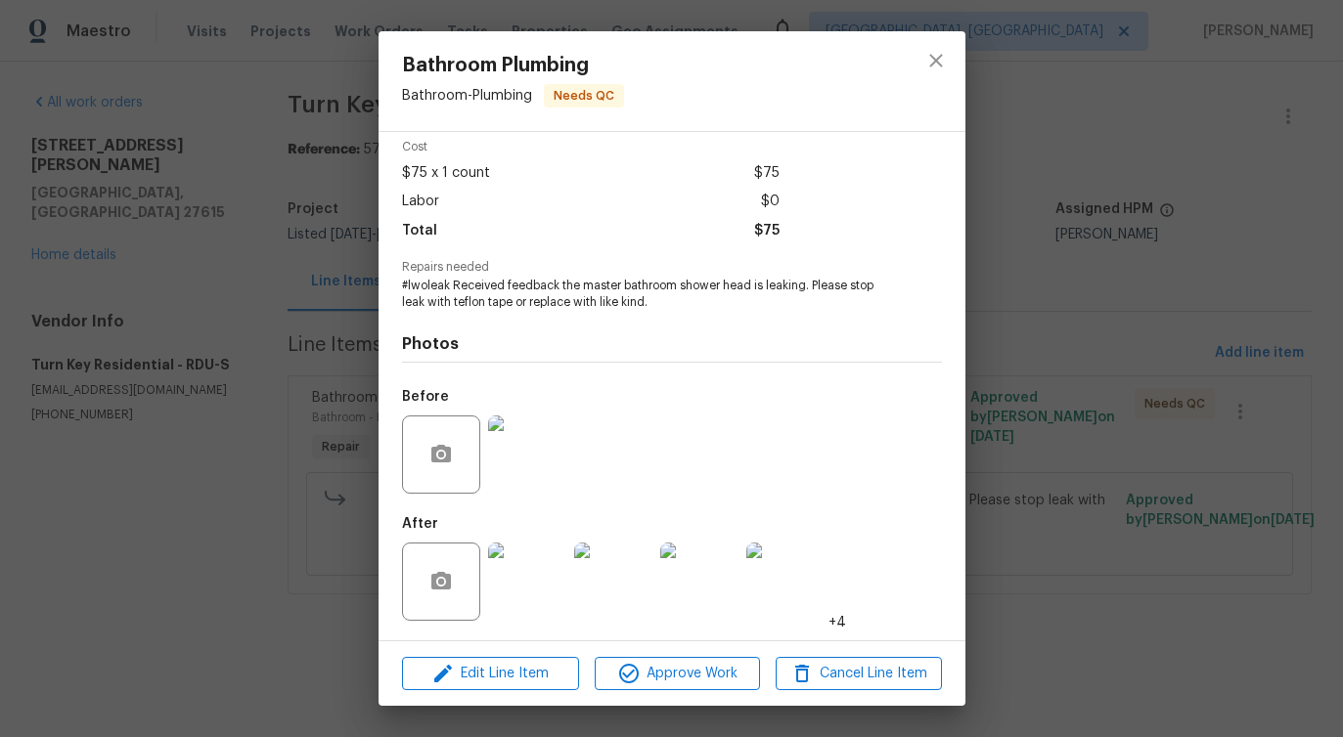
click at [508, 596] on img at bounding box center [527, 582] width 78 height 78
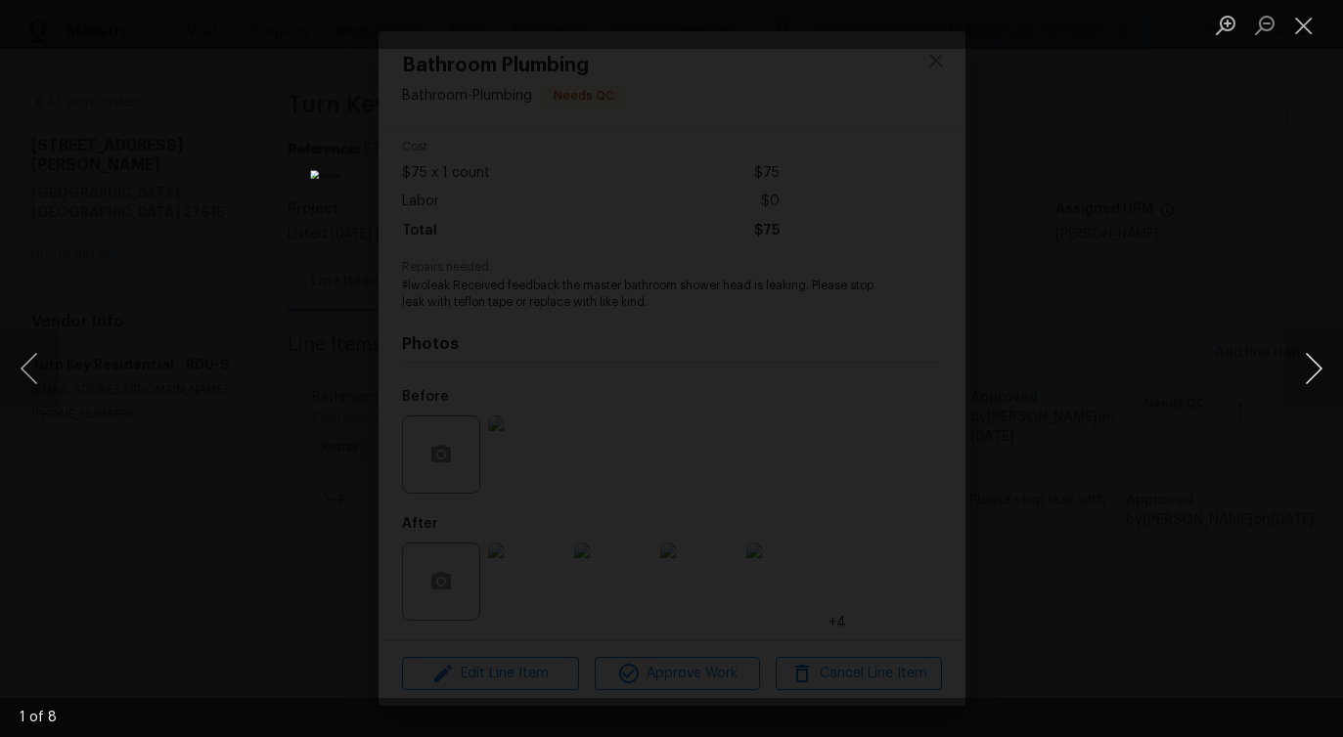
click at [1316, 377] on button "Next image" at bounding box center [1313, 369] width 59 height 78
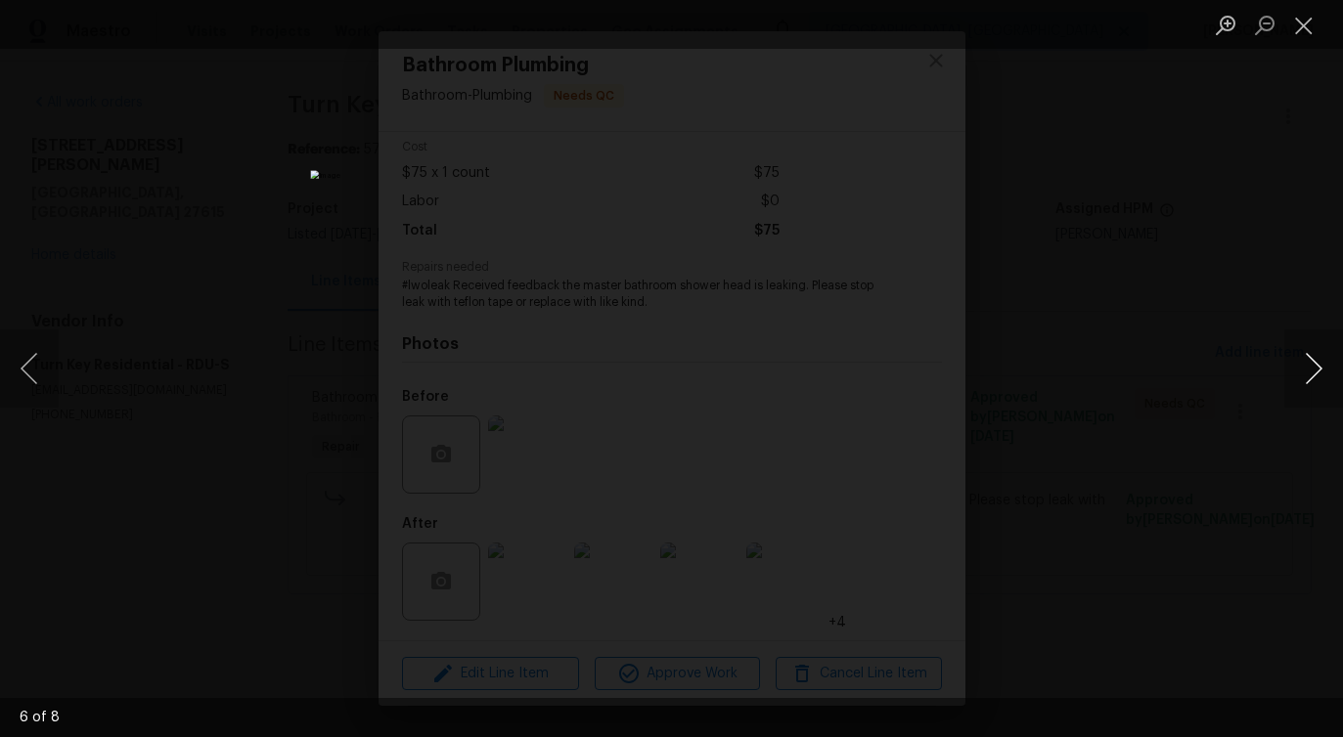
click at [1316, 377] on button "Next image" at bounding box center [1313, 369] width 59 height 78
click at [1293, 25] on button "Close lightbox" at bounding box center [1303, 25] width 39 height 34
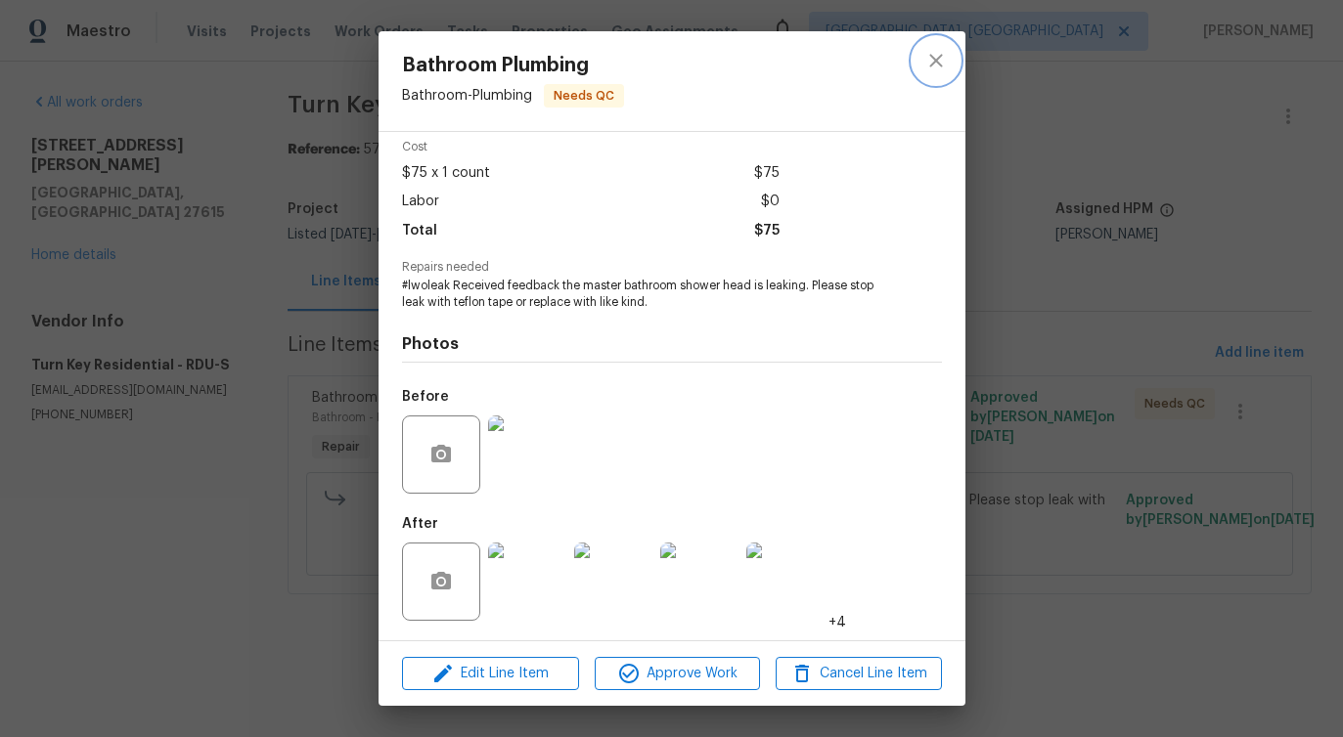
click at [924, 66] on icon "close" at bounding box center [935, 60] width 23 height 23
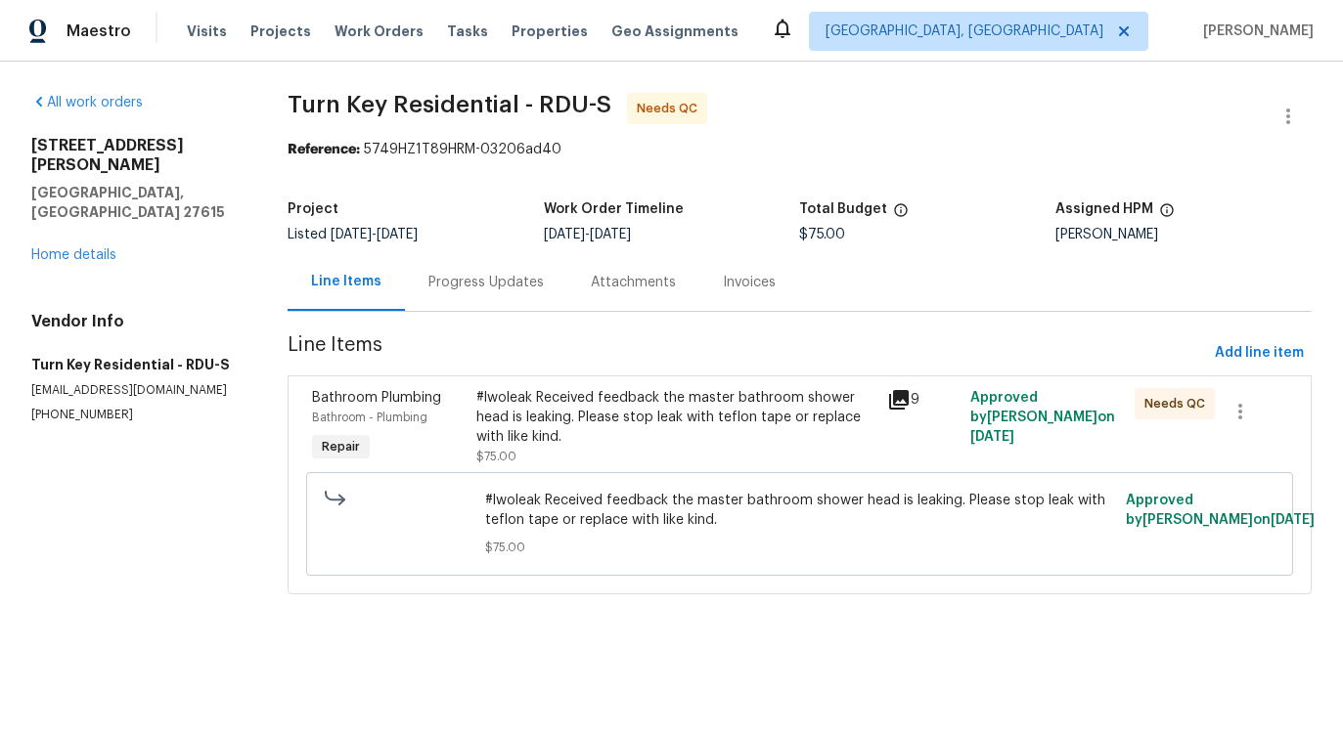
click at [483, 291] on div "Progress Updates" at bounding box center [485, 283] width 115 height 20
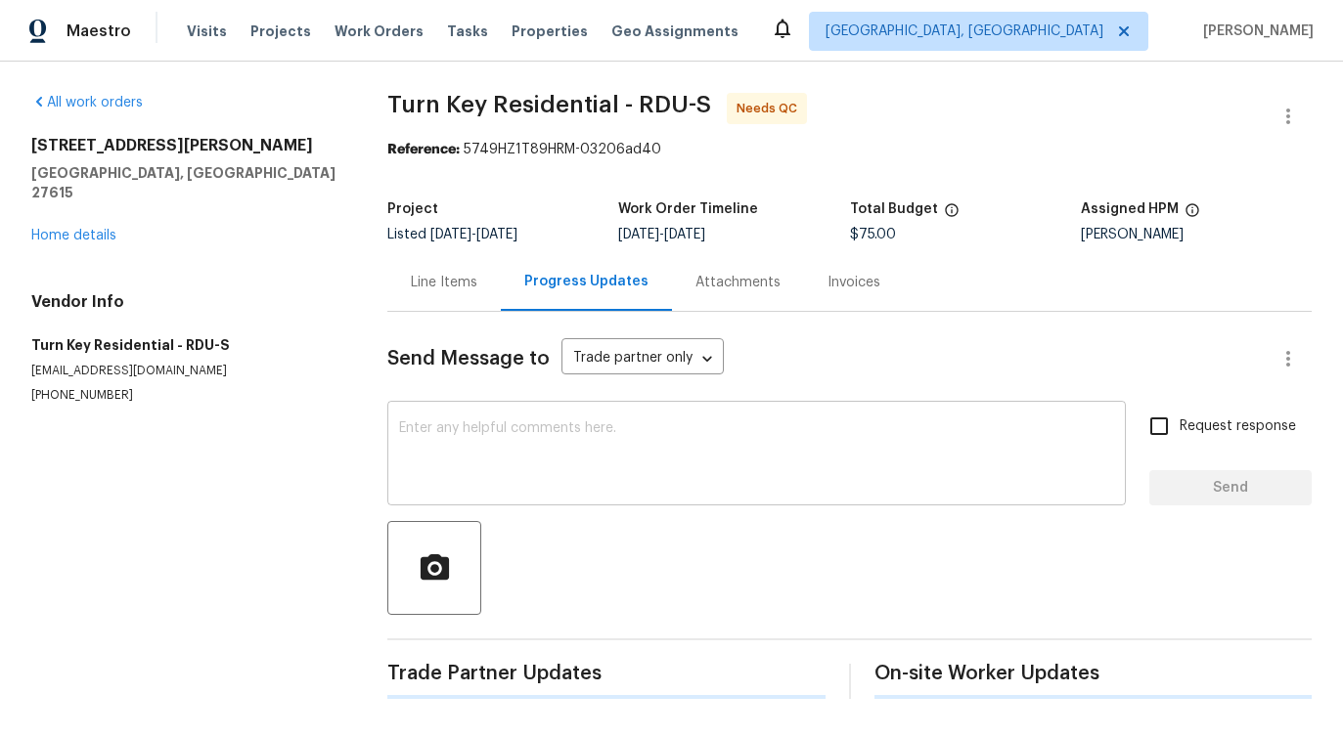
click at [512, 452] on textarea at bounding box center [756, 455] width 715 height 68
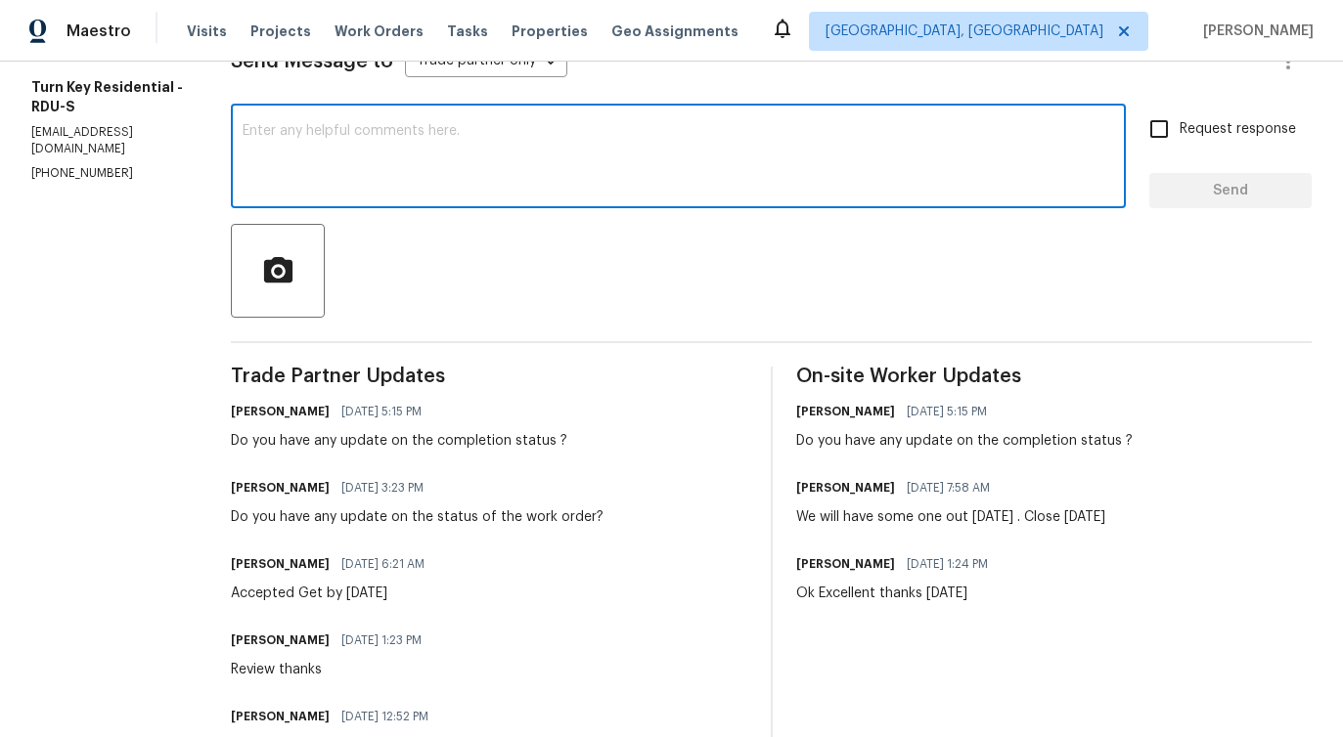
scroll to position [449, 0]
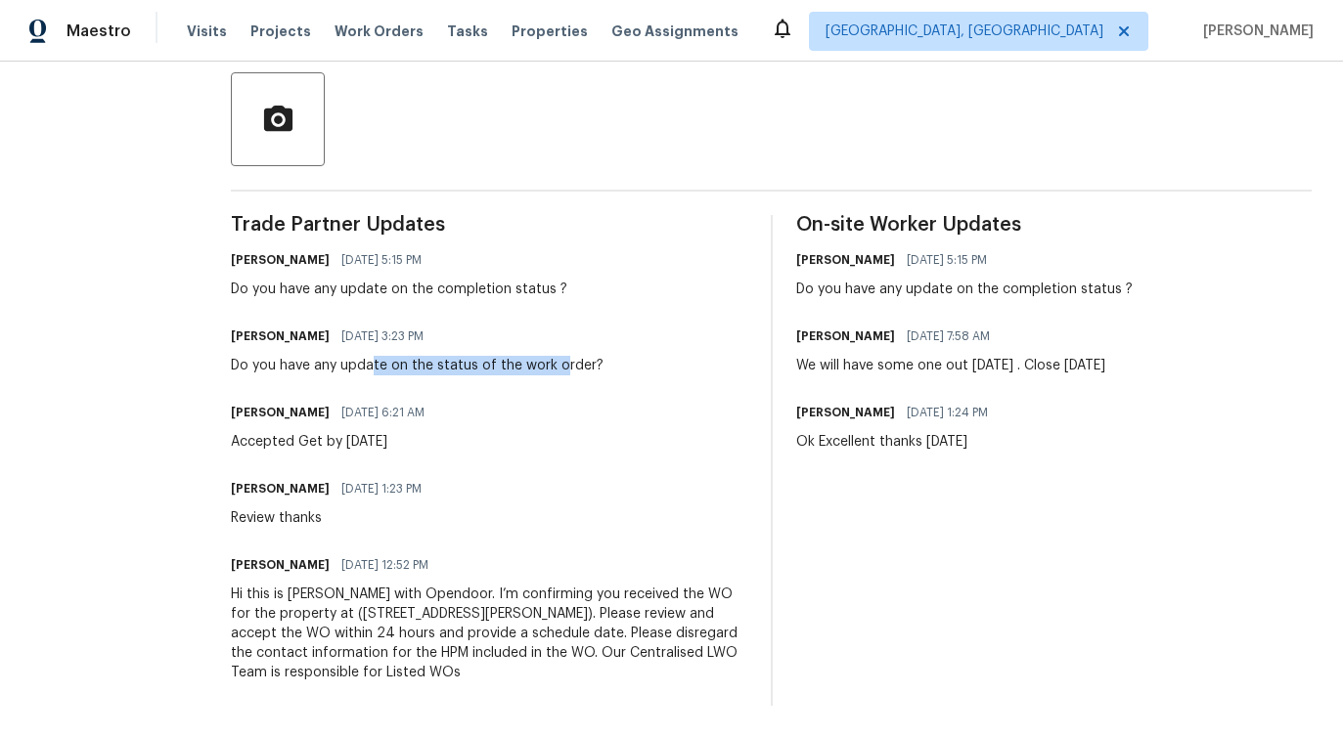
drag, startPoint x: 417, startPoint y: 369, endPoint x: 604, endPoint y: 369, distance: 187.8
click at [603, 369] on div "Do you have any update on the status of the work order?" at bounding box center [417, 366] width 373 height 20
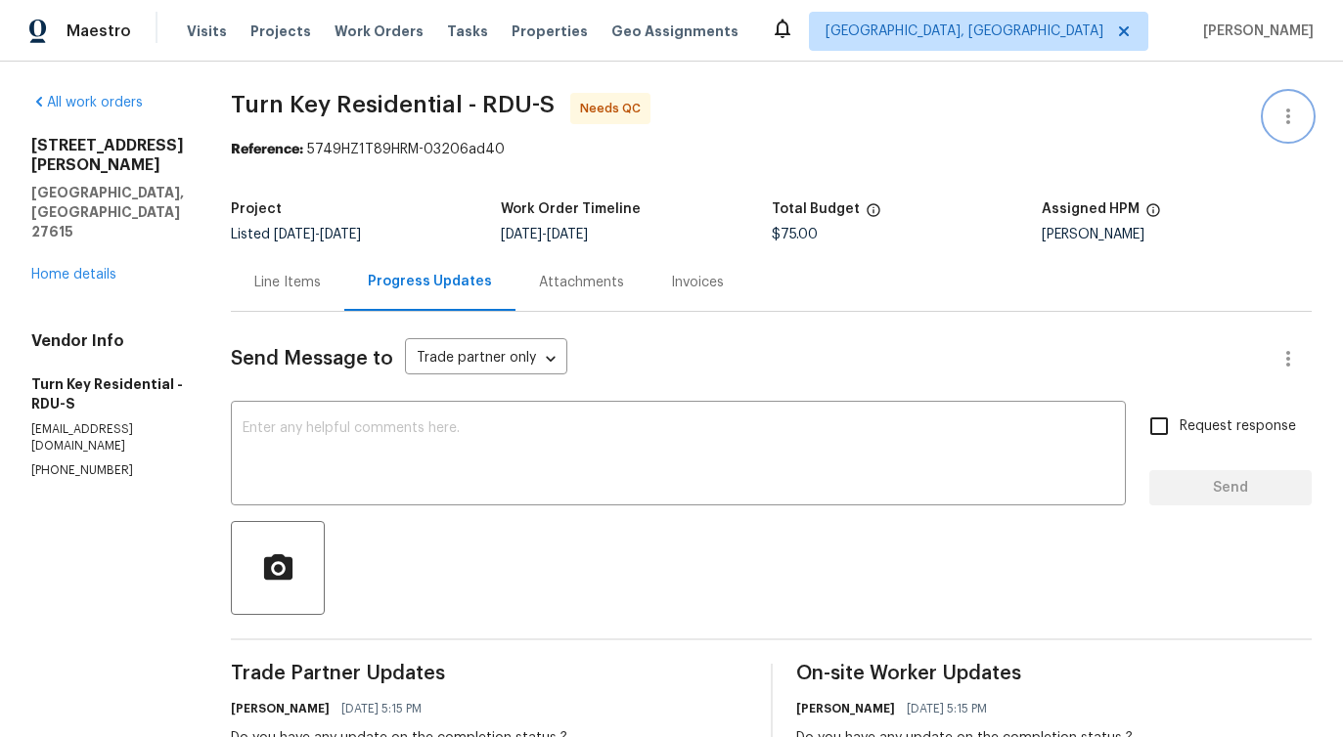
click at [1295, 115] on icon "button" at bounding box center [1287, 116] width 23 height 23
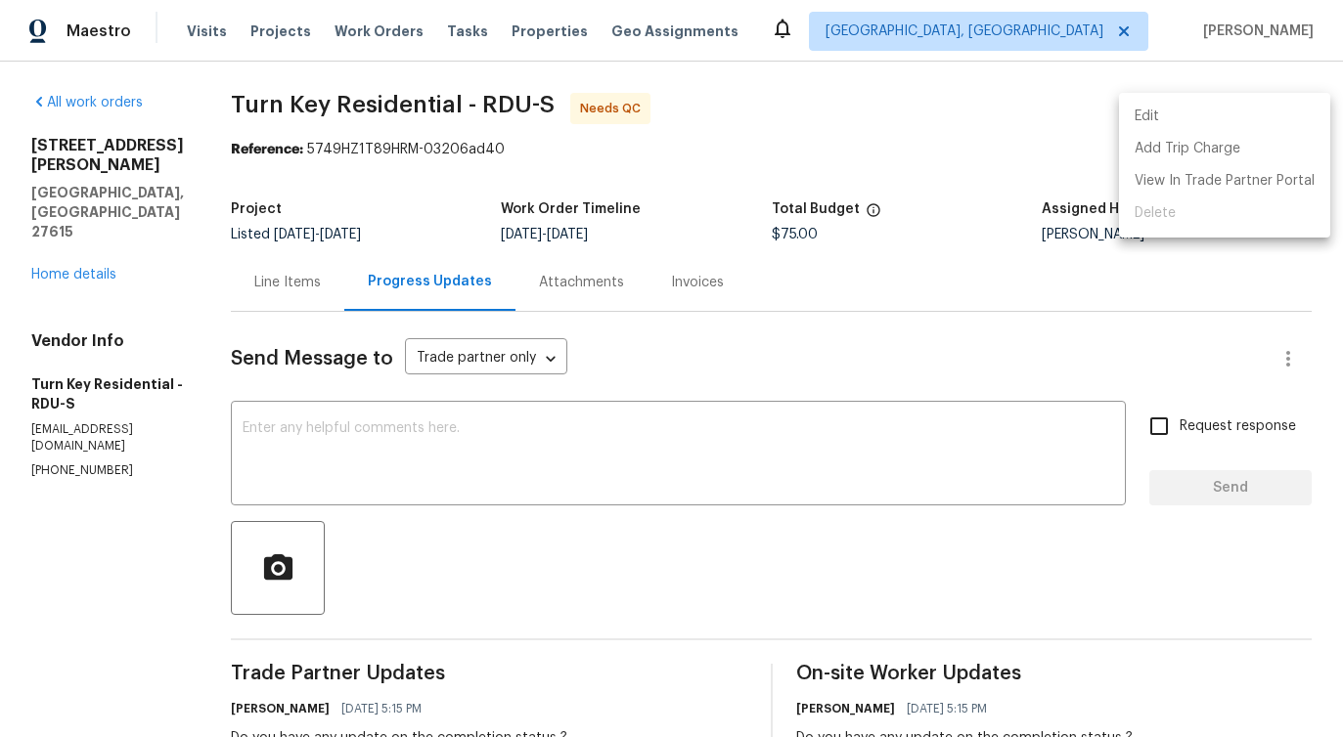
click at [1242, 123] on li "Edit" at bounding box center [1224, 117] width 211 height 32
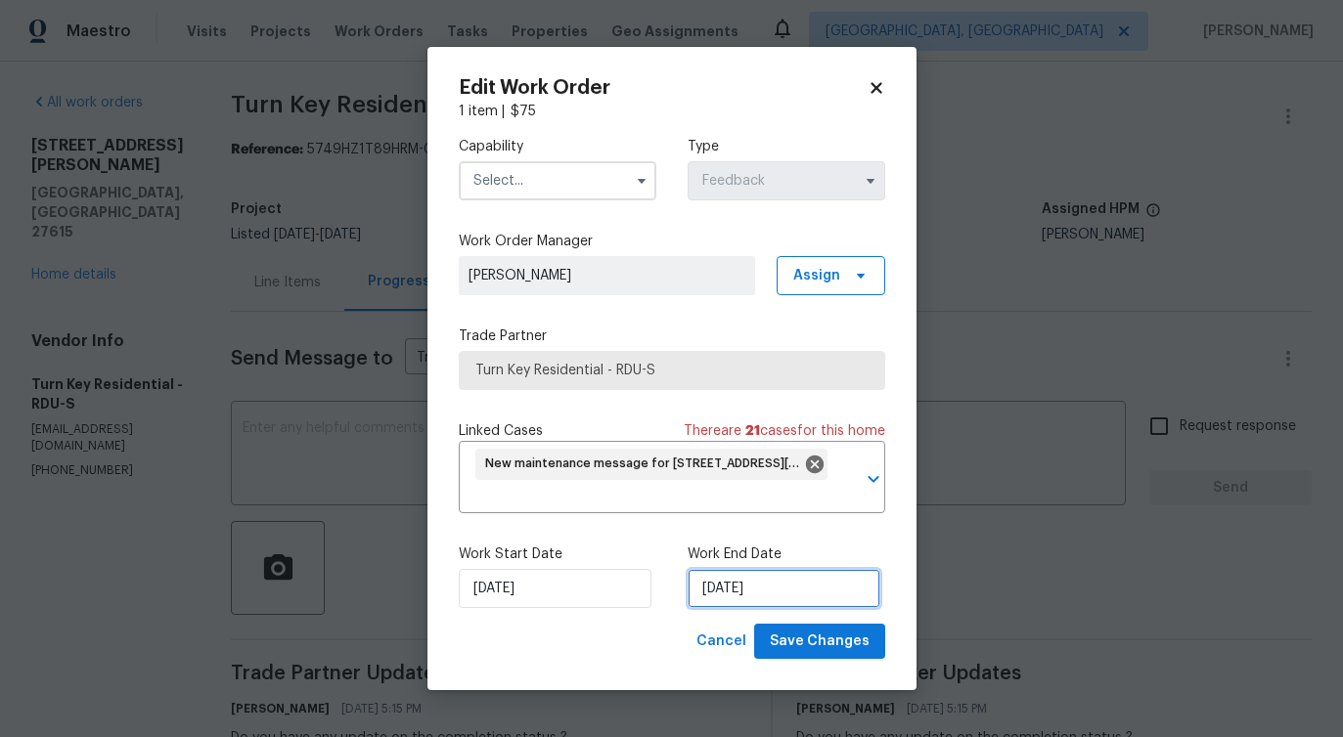
click at [769, 592] on input "[DATE]" at bounding box center [783, 588] width 193 height 39
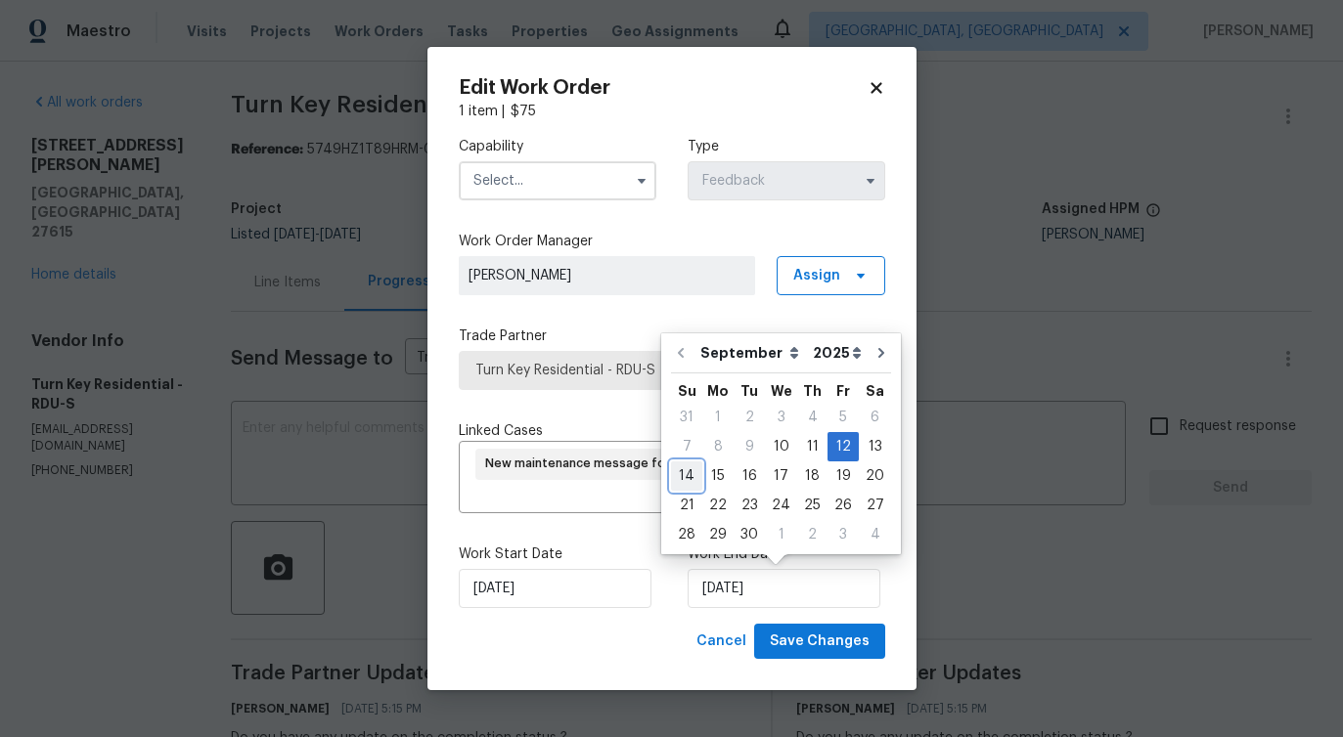
click at [687, 482] on div "14" at bounding box center [686, 476] width 31 height 27
type input "9/14/2025"
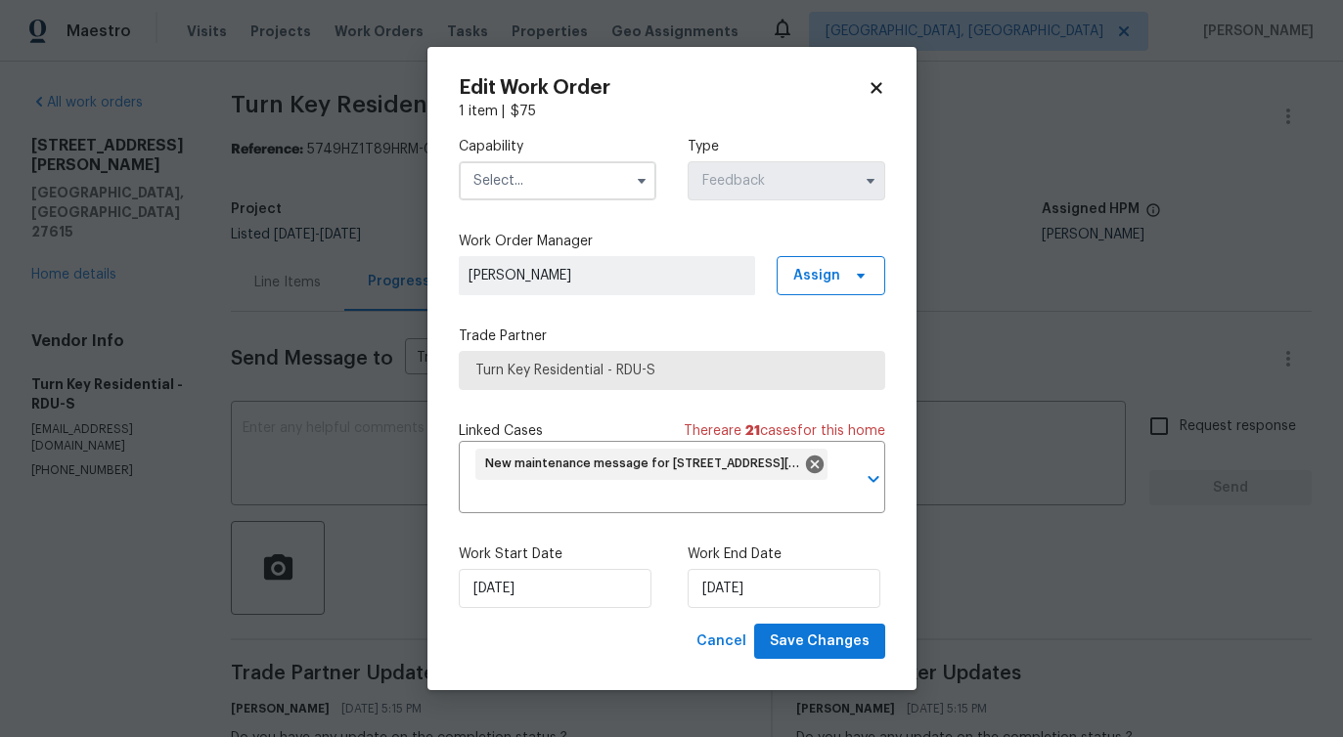
click at [564, 169] on input "text" at bounding box center [558, 180] width 198 height 39
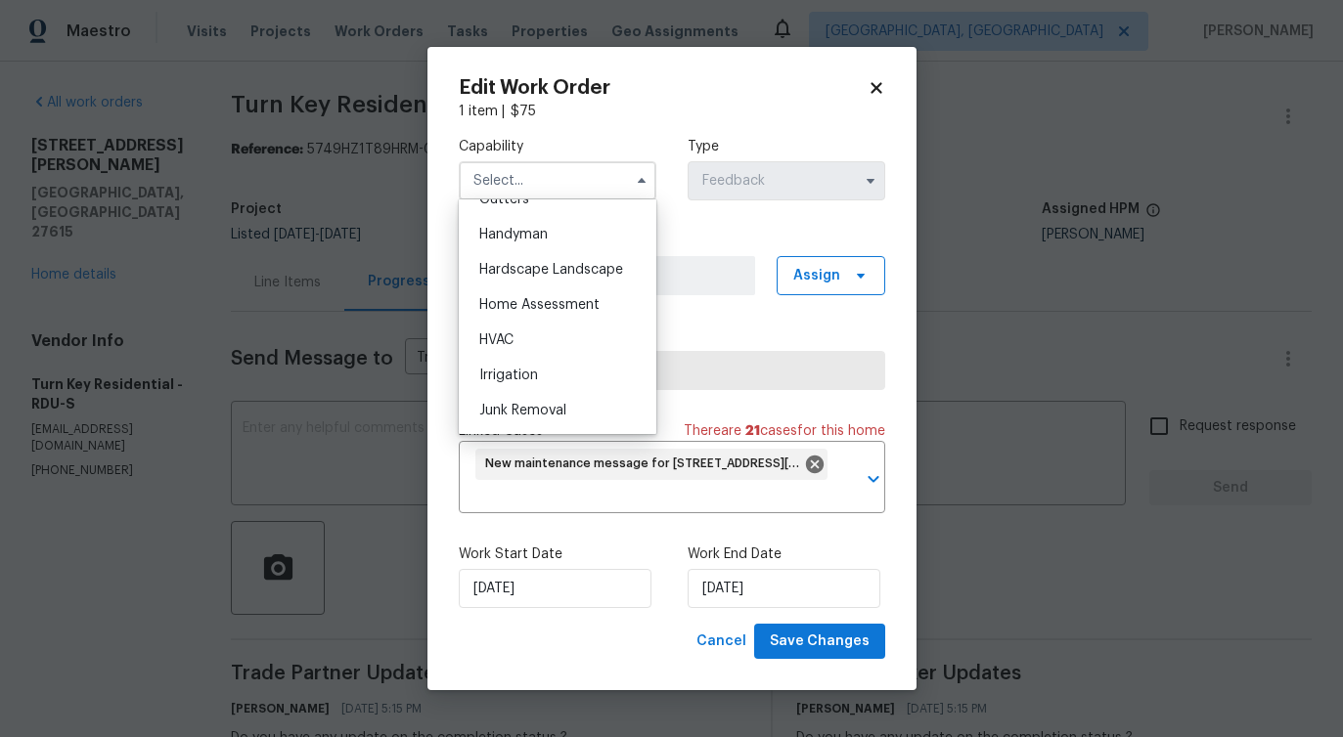
scroll to position [1046, 0]
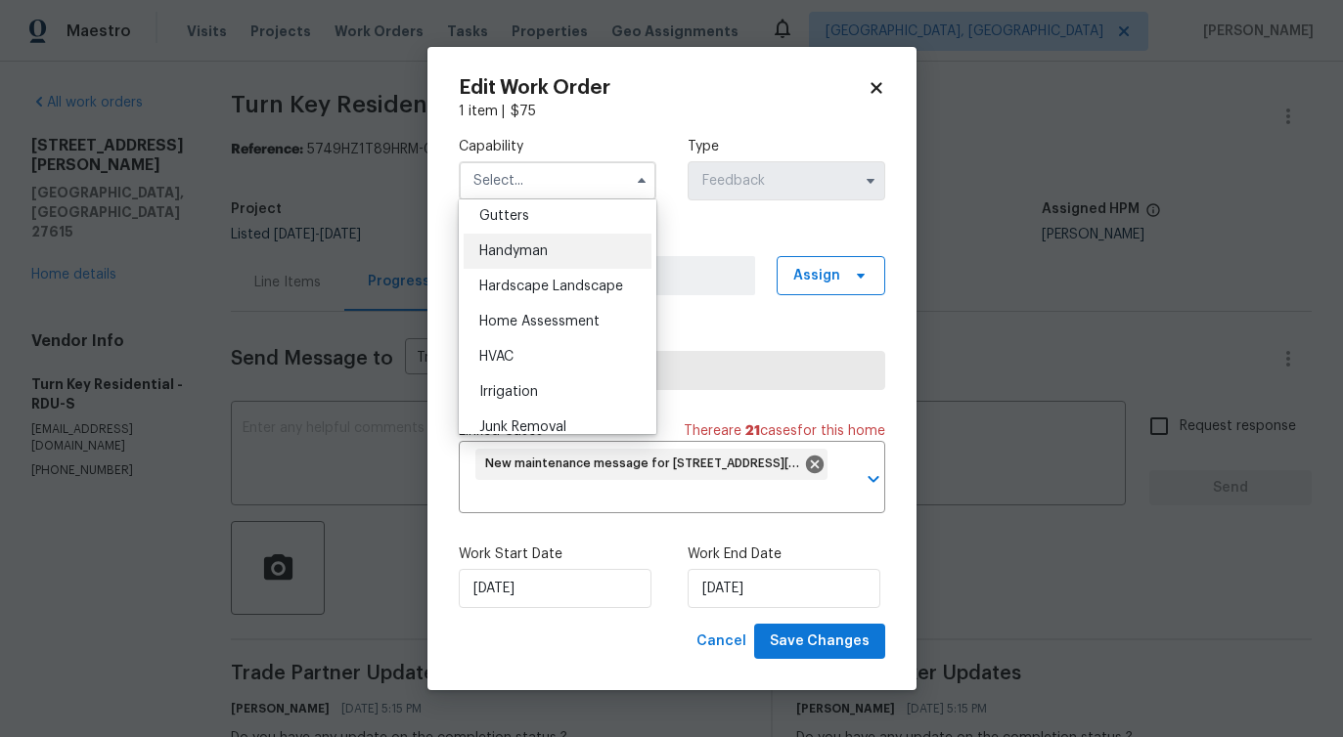
click at [546, 258] on div "Handyman" at bounding box center [558, 251] width 188 height 35
type input "Handyman"
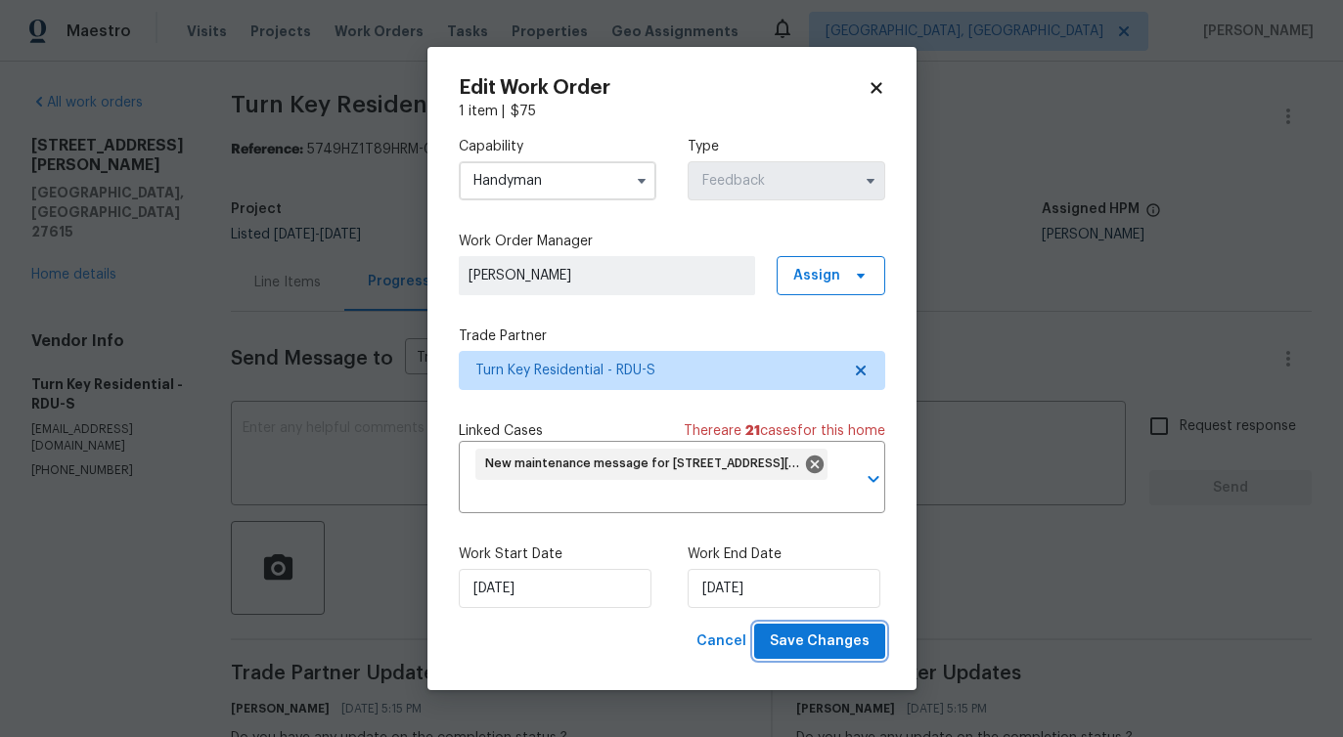
click at [807, 647] on span "Save Changes" at bounding box center [820, 642] width 100 height 24
click at [338, 459] on body "Maestro Visits Projects Work Orders Tasks Properties Geo Assignments Albuquerqu…" at bounding box center [671, 368] width 1343 height 737
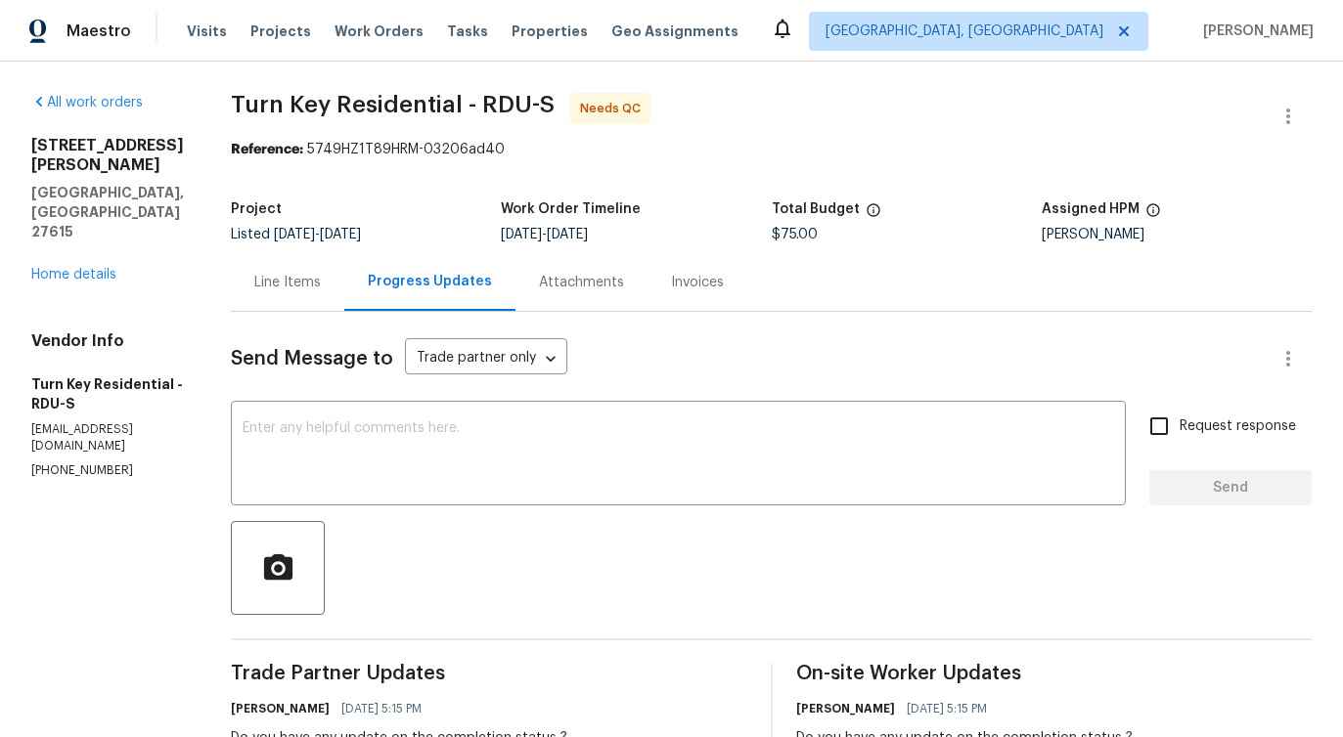
click at [339, 309] on div "Line Items" at bounding box center [287, 282] width 113 height 58
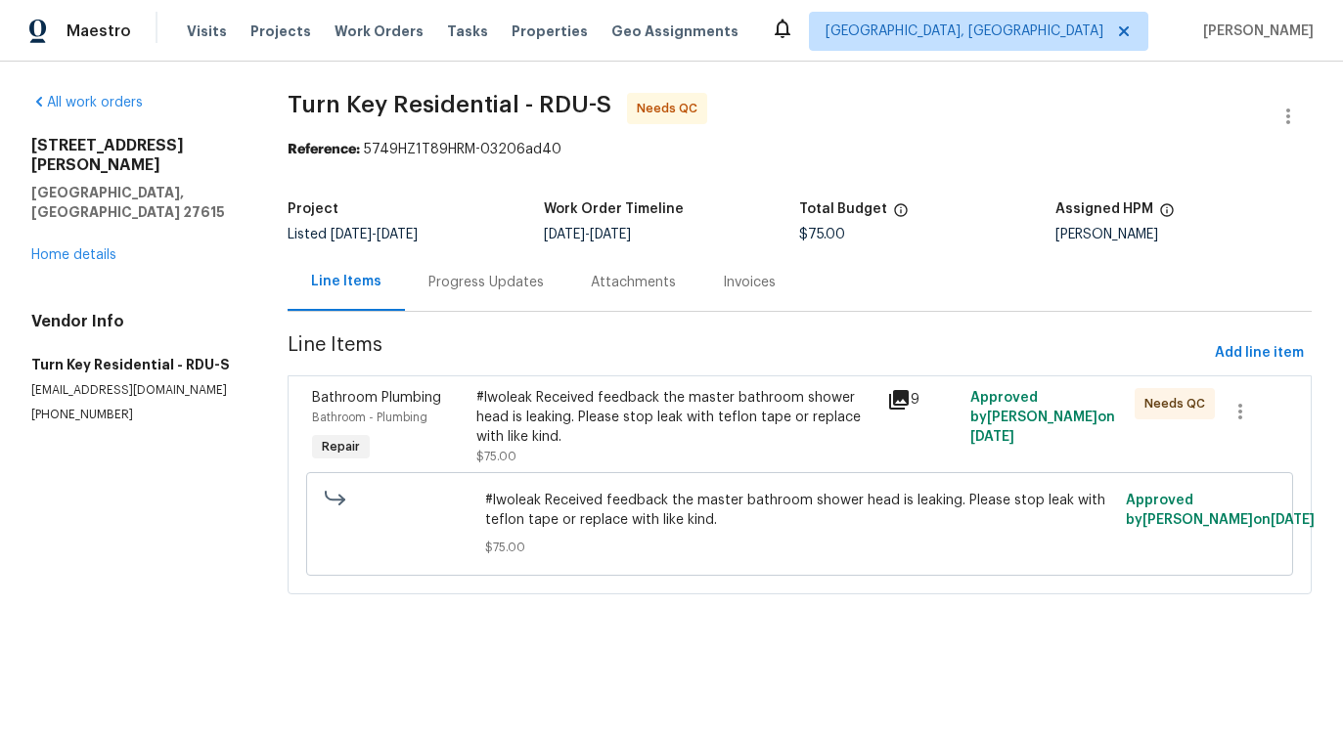
click at [656, 435] on div "#lwoleak Received feedback the master bathroom shower head is leaking. Please s…" at bounding box center [676, 417] width 400 height 59
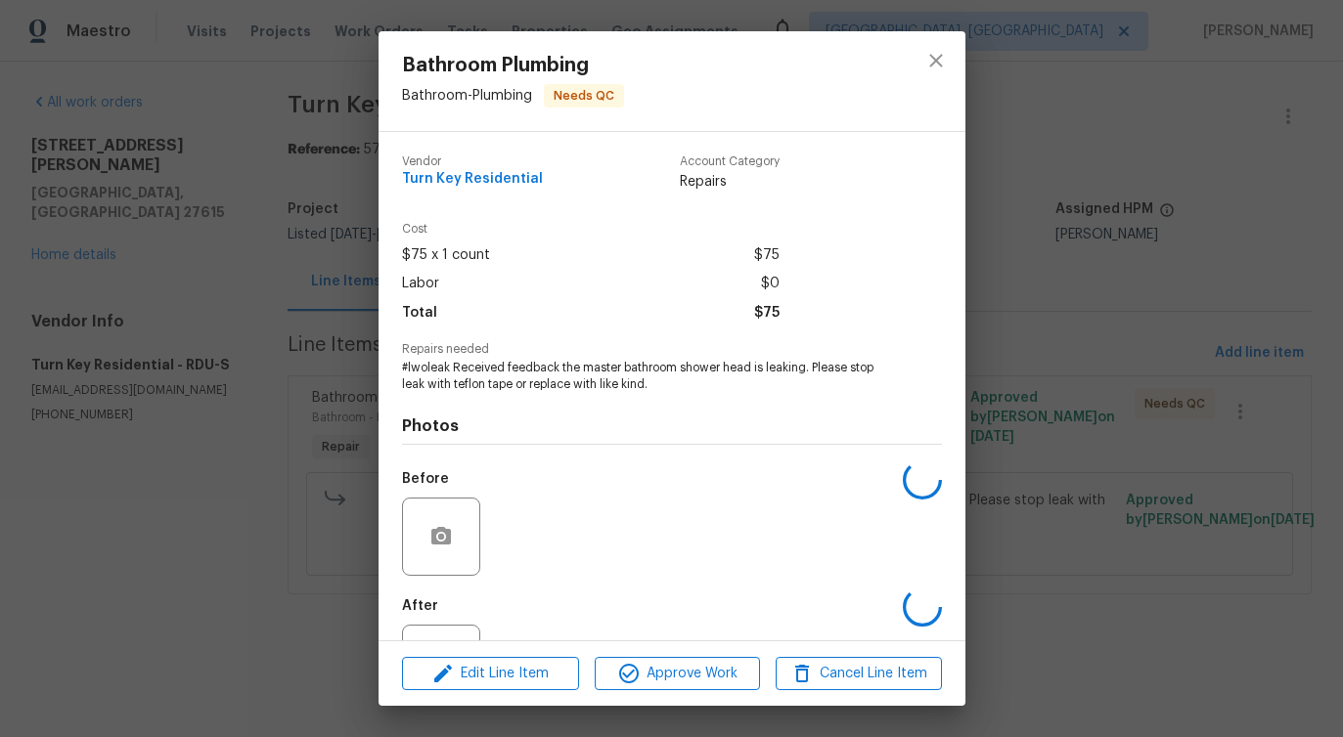
scroll to position [82, 0]
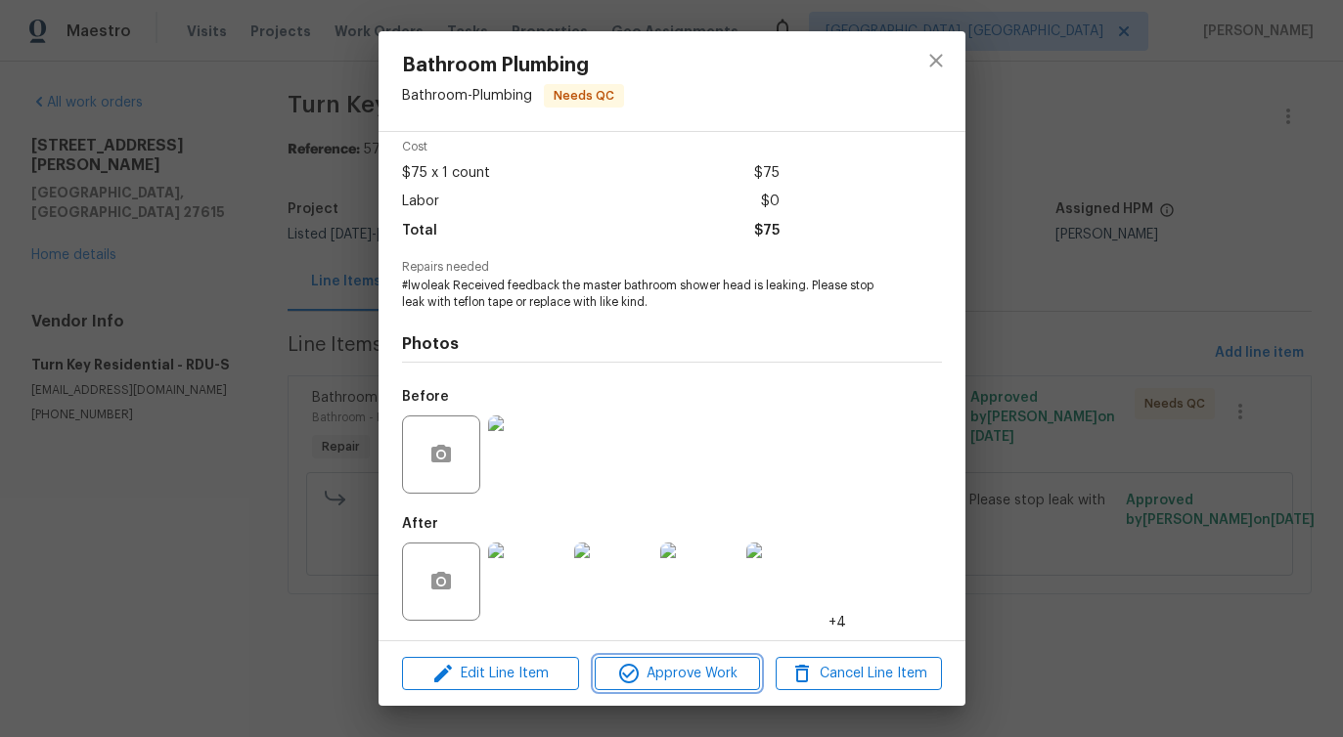
click at [684, 673] on span "Approve Work" at bounding box center [677, 674] width 154 height 24
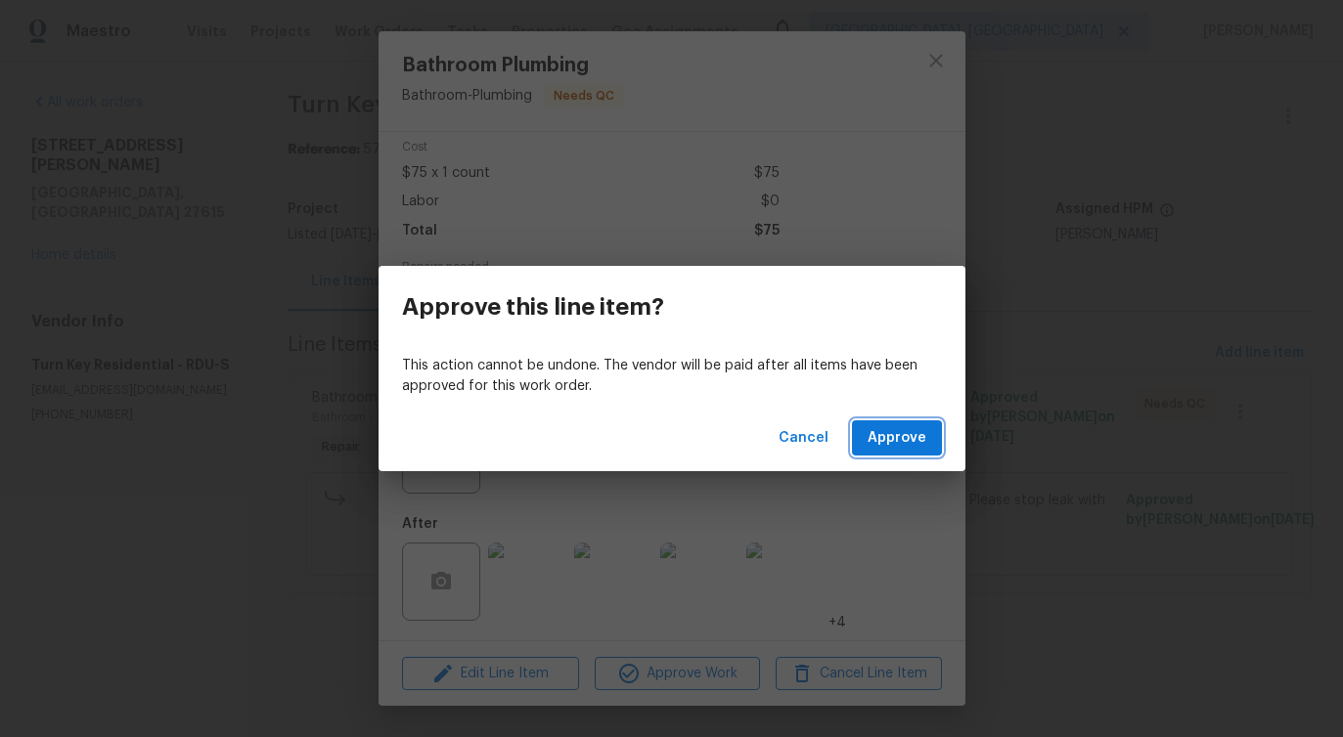
click at [891, 424] on button "Approve" at bounding box center [897, 439] width 90 height 36
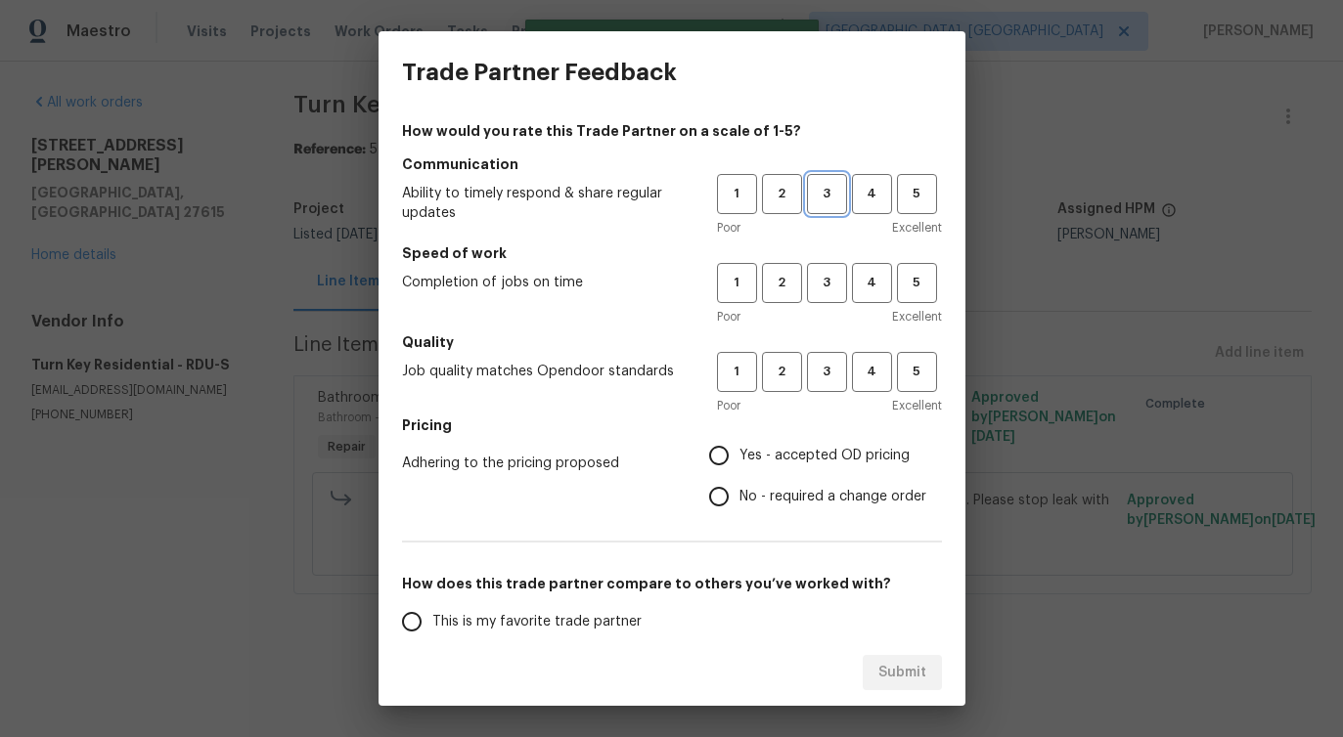
click at [823, 191] on span "3" at bounding box center [827, 194] width 36 height 22
click at [840, 289] on span "3" at bounding box center [827, 283] width 36 height 22
click at [840, 377] on span "3" at bounding box center [827, 372] width 36 height 22
click at [794, 495] on span "No - required a change order" at bounding box center [832, 497] width 187 height 21
click at [739, 495] on input "No - required a change order" at bounding box center [718, 496] width 41 height 41
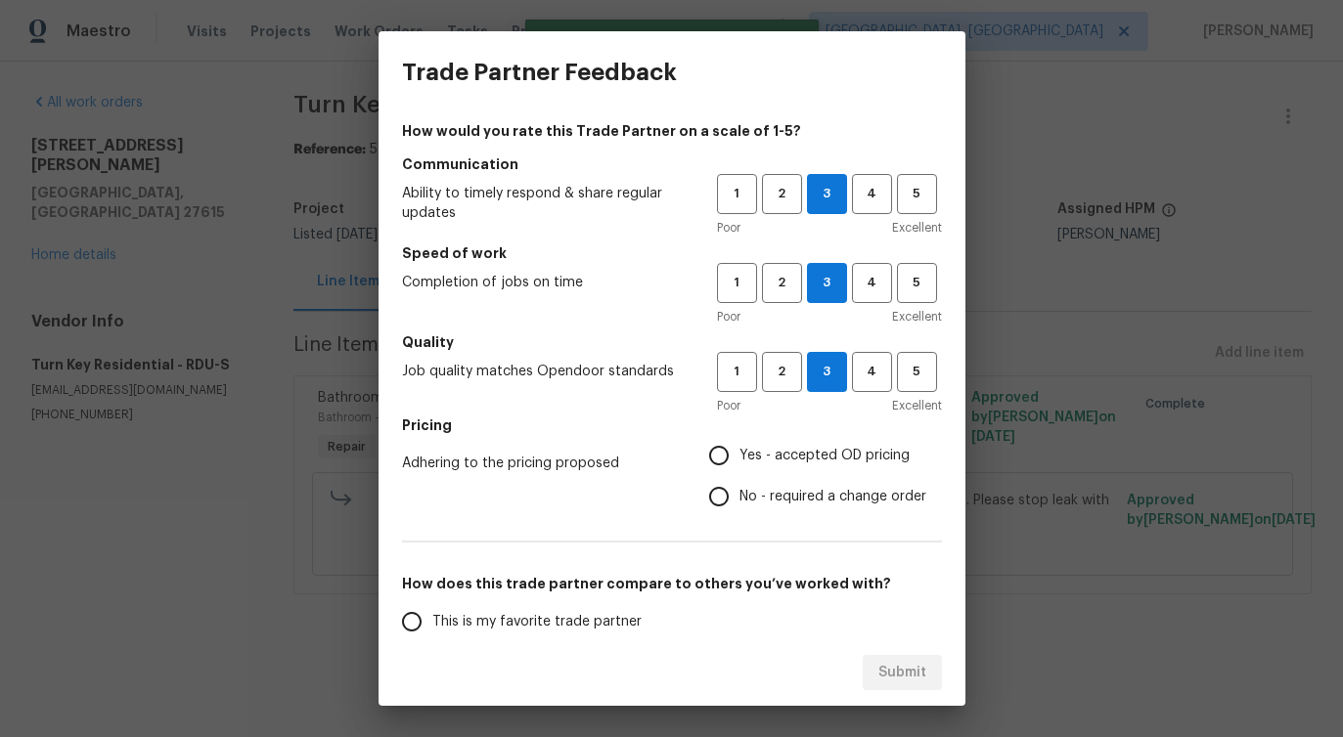
radio input "true"
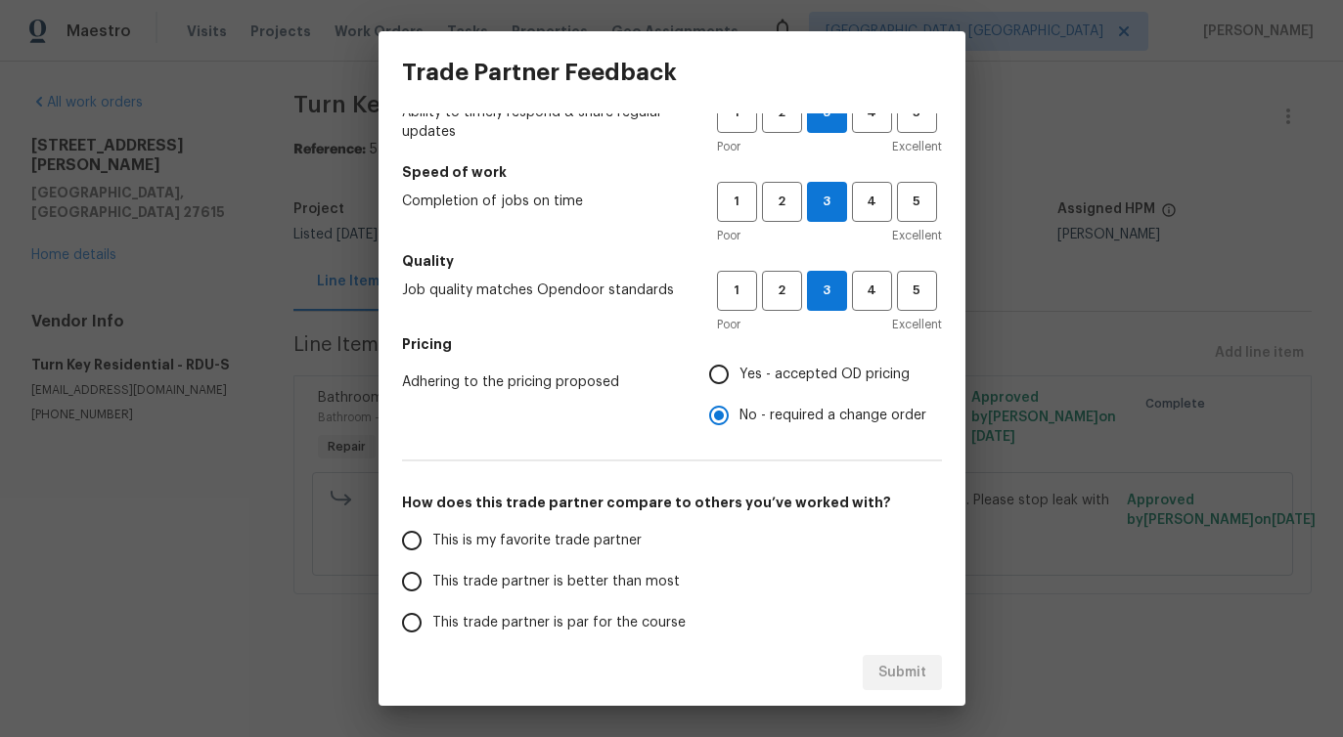
scroll to position [255, 0]
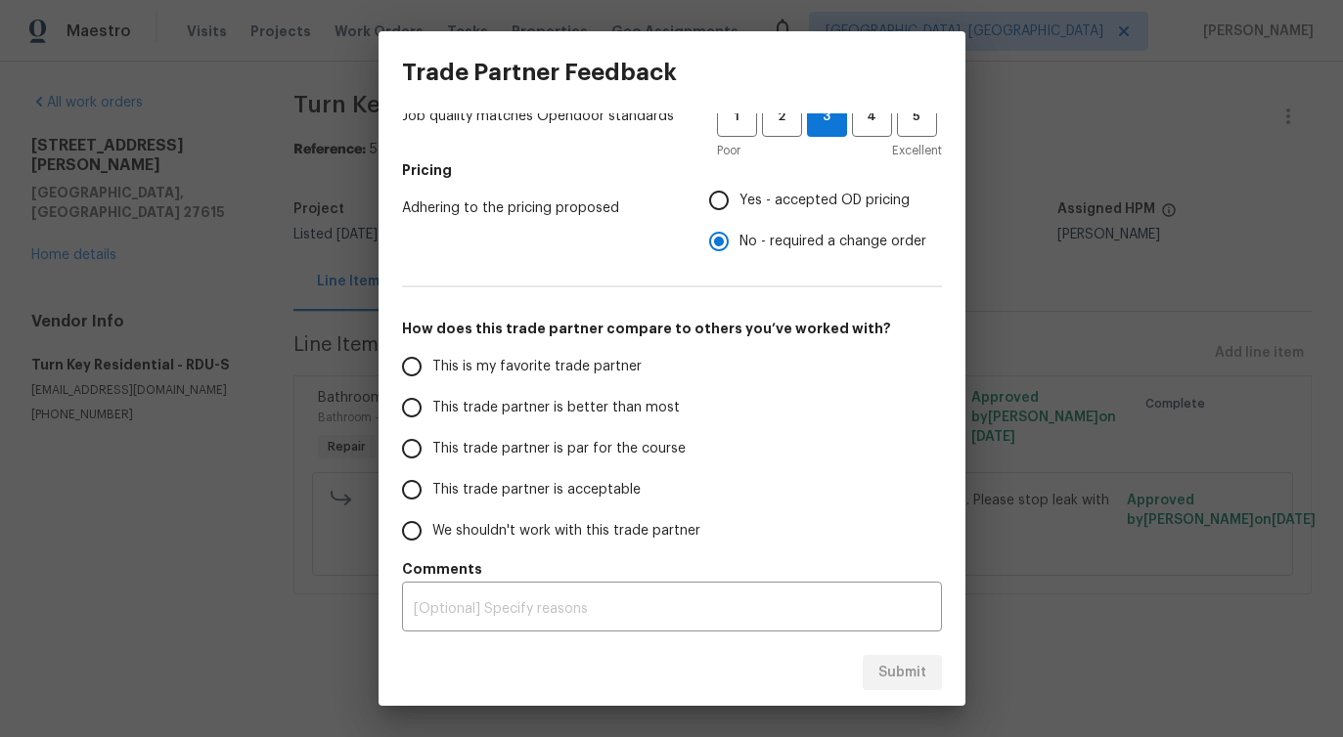
click at [632, 416] on span "This trade partner is better than most" at bounding box center [555, 408] width 247 height 21
click at [432, 416] on input "This trade partner is better than most" at bounding box center [411, 407] width 41 height 41
click at [897, 658] on button "Submit" at bounding box center [902, 673] width 79 height 36
radio input "true"
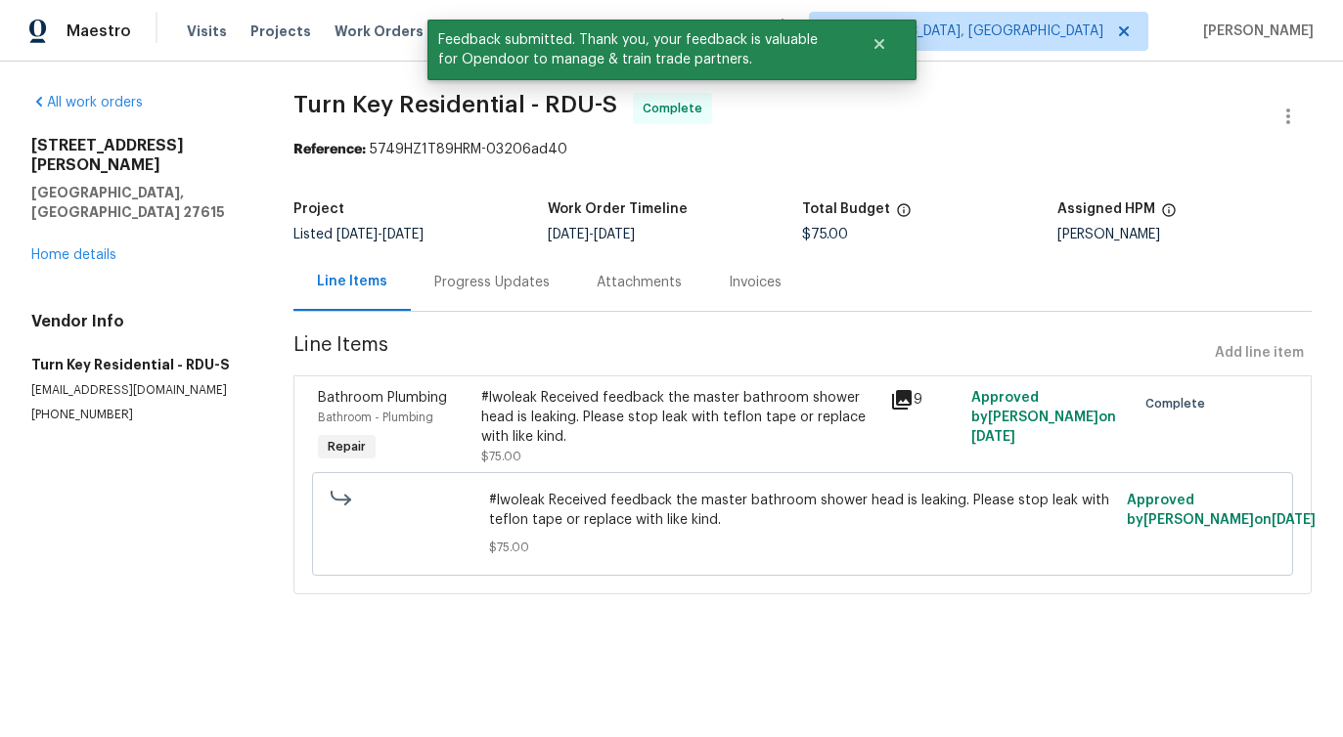
click at [509, 286] on div "Progress Updates" at bounding box center [491, 283] width 115 height 20
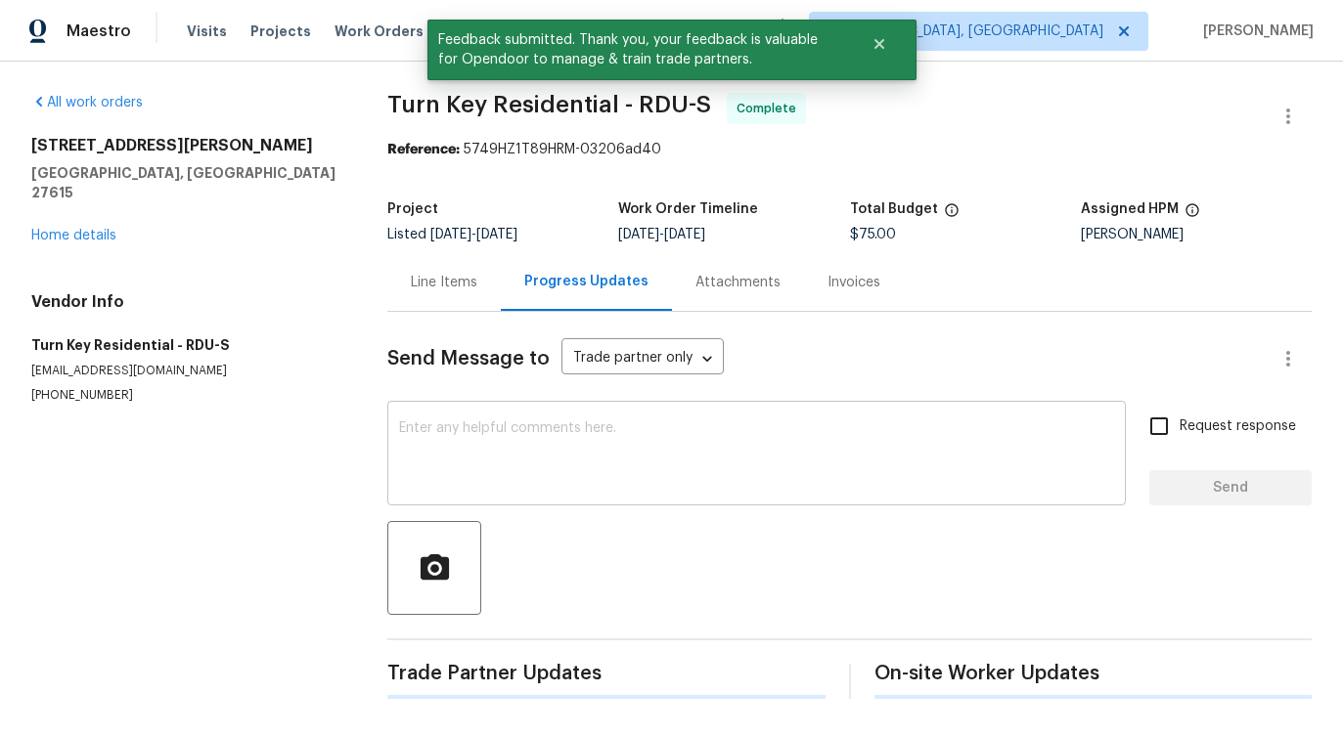
click at [517, 427] on textarea at bounding box center [756, 455] width 715 height 68
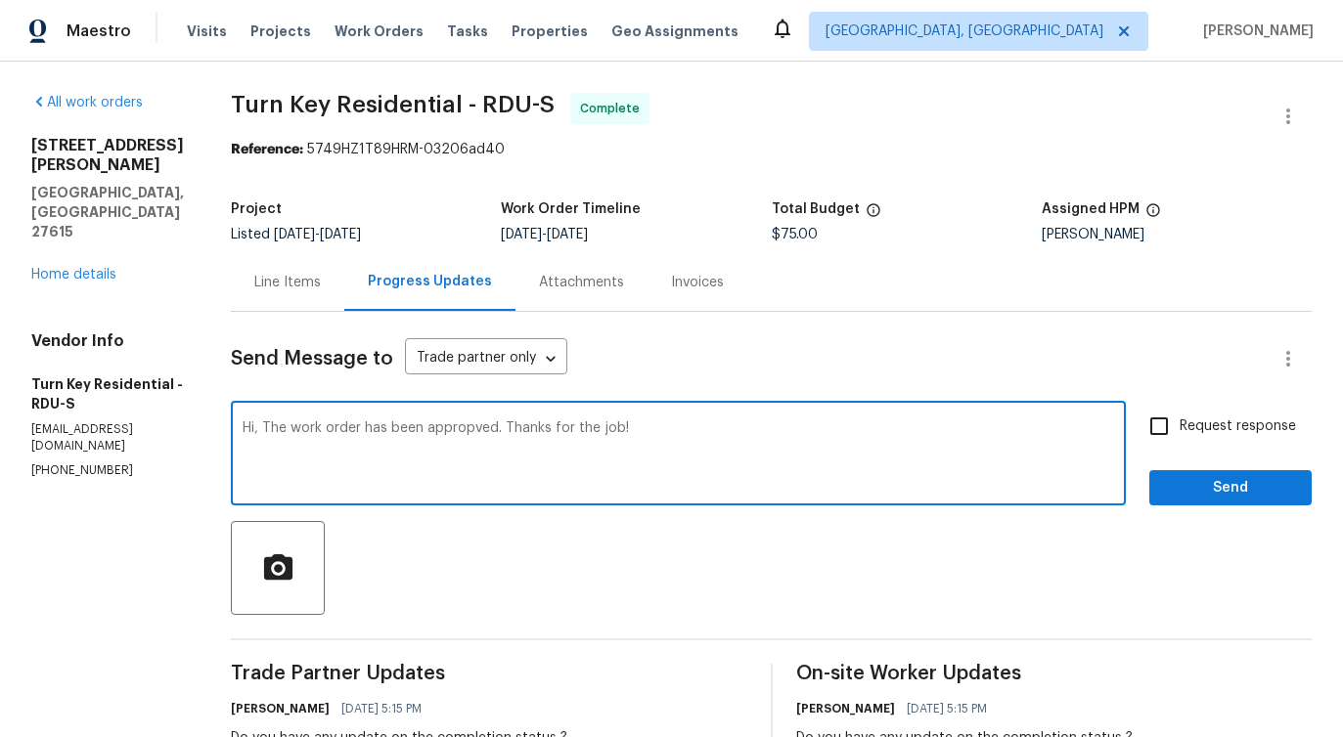
click at [0, 0] on span "approved." at bounding box center [0, 0] width 0 height 0
type textarea "Hi, The work order has been approved. Thanks for the job!"
click at [1259, 480] on span "Send" at bounding box center [1230, 488] width 131 height 24
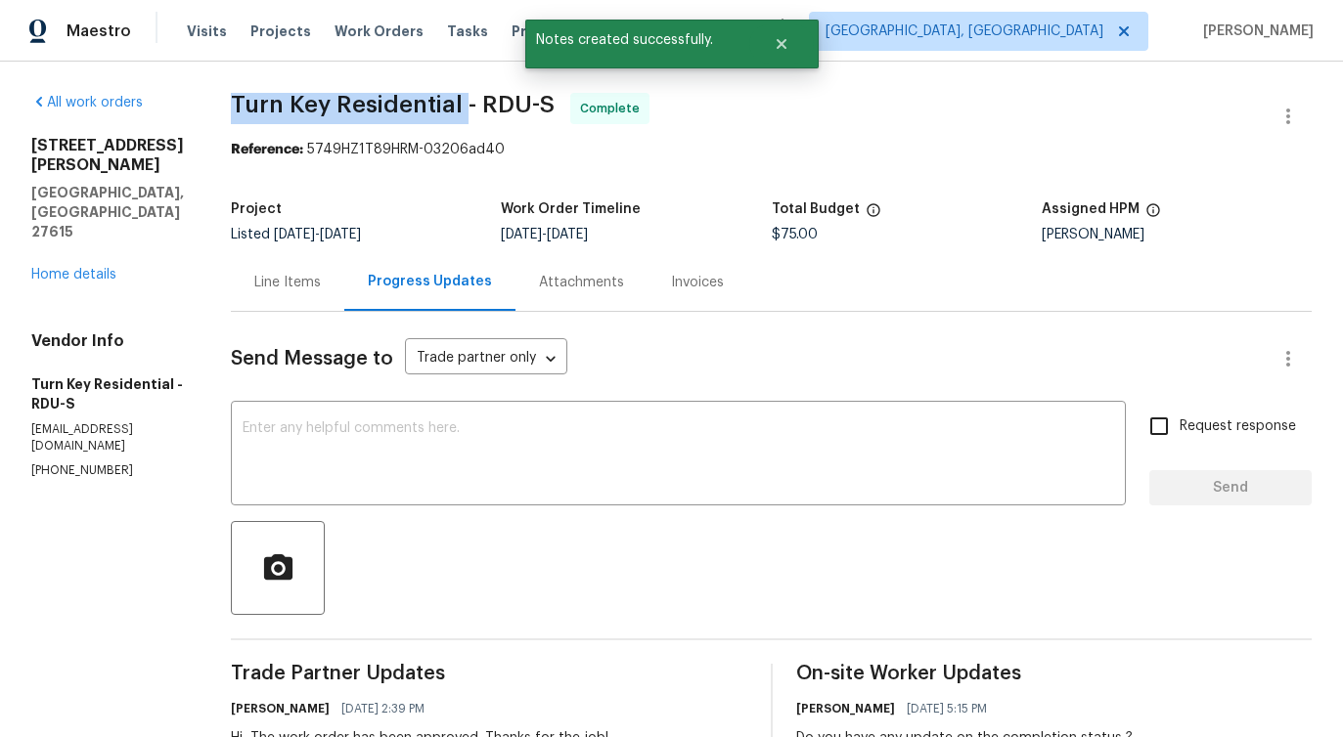
drag, startPoint x: 291, startPoint y: 103, endPoint x: 513, endPoint y: 106, distance: 222.0
click at [513, 106] on div "All work orders 1104 Theresa Ct Raleigh, NC 27615 Home details Vendor Info Turn…" at bounding box center [671, 662] width 1343 height 1201
click at [372, 108] on span "Turn Key Residential - RDU-S" at bounding box center [393, 104] width 324 height 23
drag, startPoint x: 274, startPoint y: 103, endPoint x: 524, endPoint y: 98, distance: 250.4
click at [524, 98] on div "All work orders 1104 Theresa Ct Raleigh, NC 27615 Home details Vendor Info Turn…" at bounding box center [671, 662] width 1343 height 1201
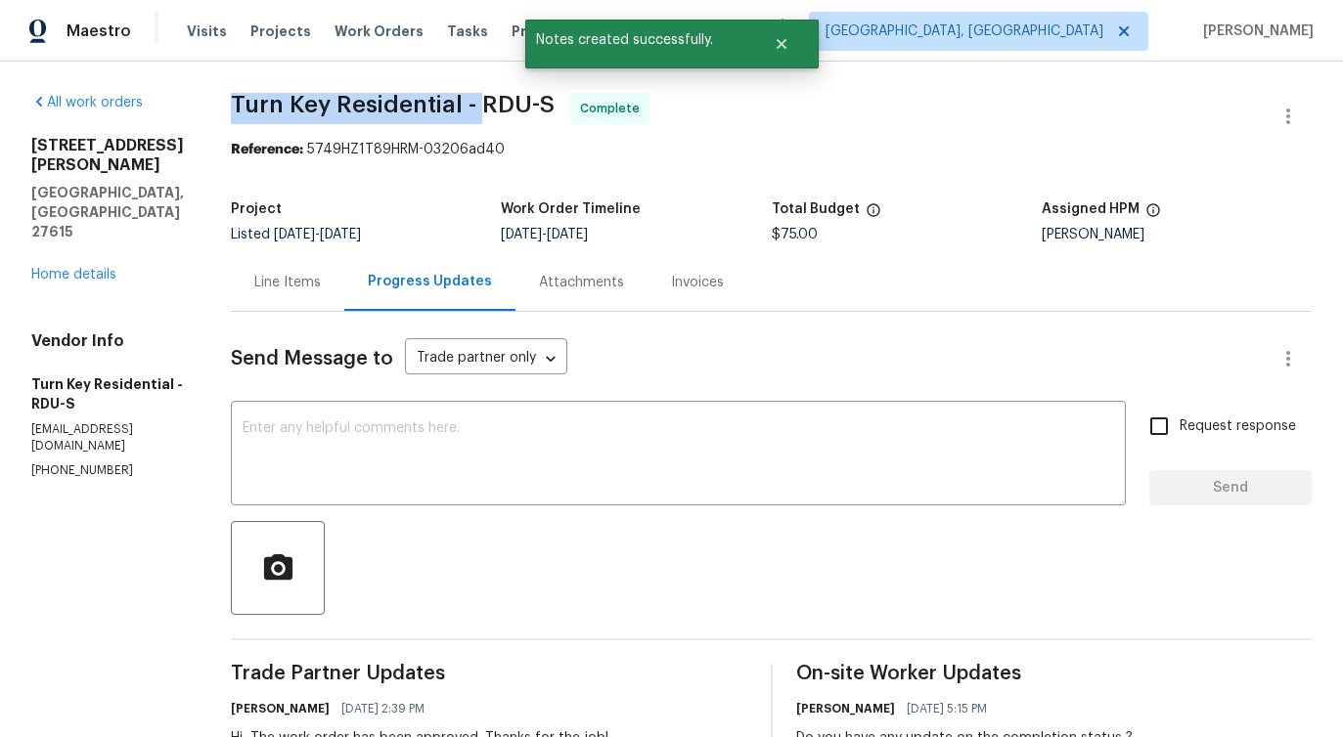
copy span "Turn Key Residential -"
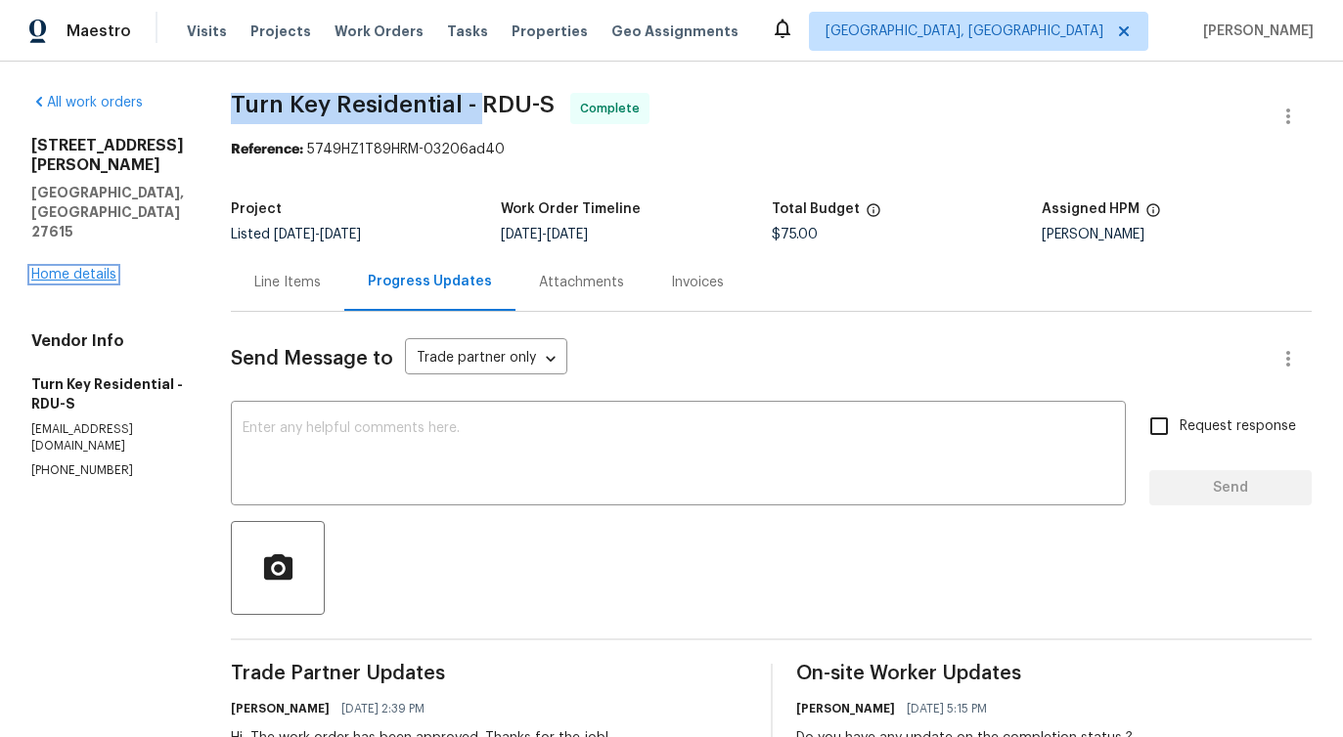
click at [108, 268] on link "Home details" at bounding box center [73, 275] width 85 height 14
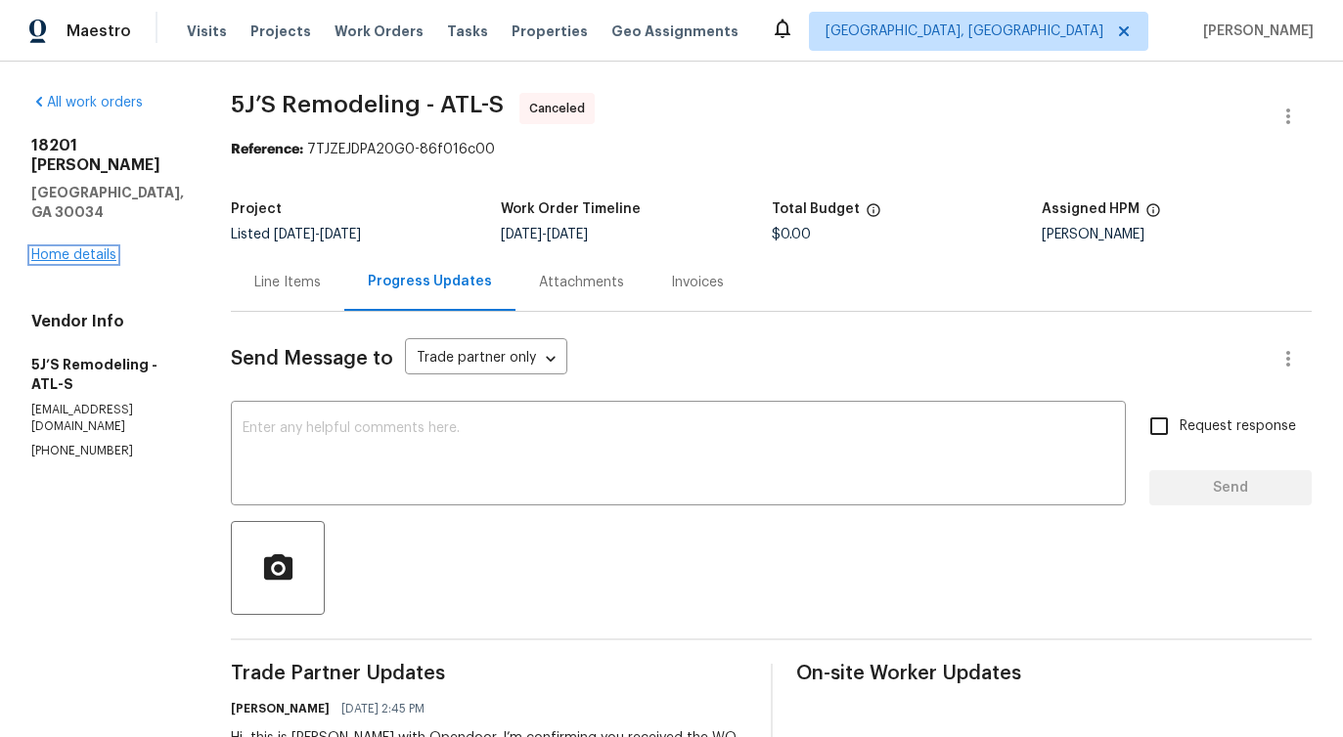
click at [69, 248] on link "Home details" at bounding box center [73, 255] width 85 height 14
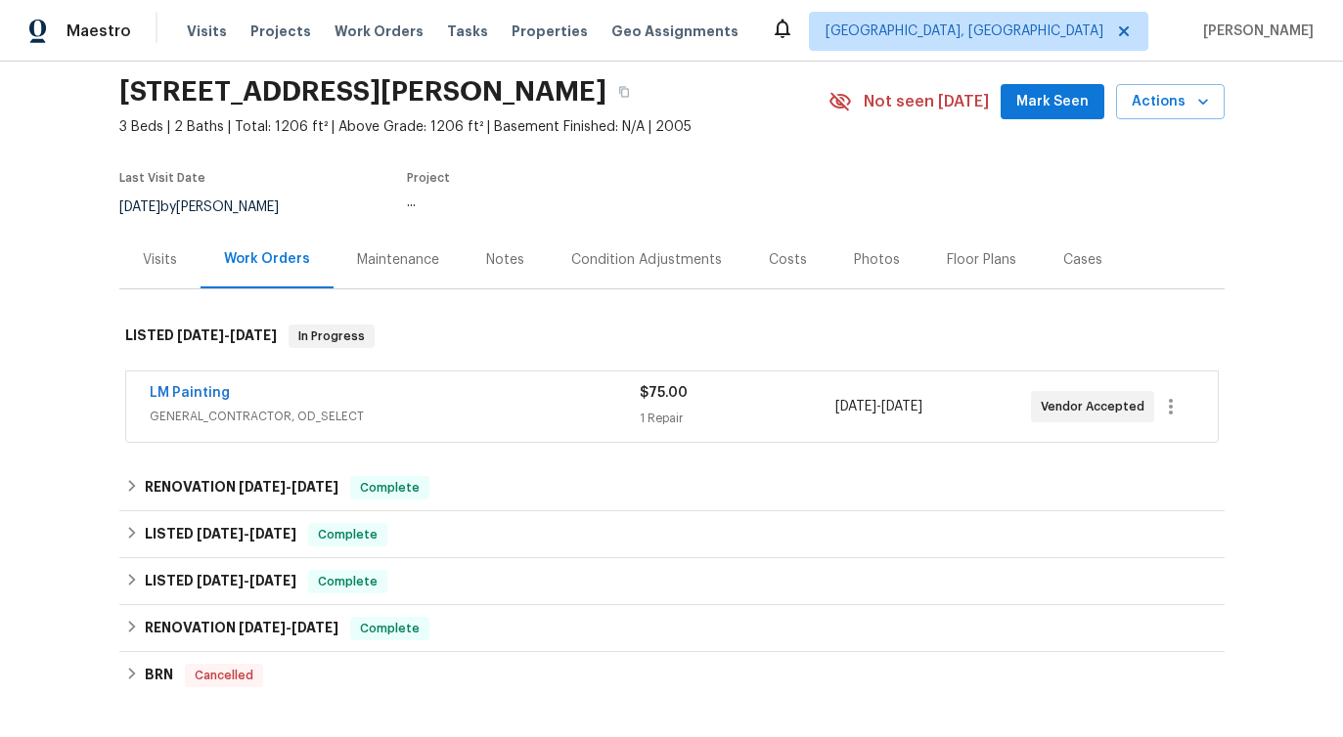
scroll to position [117, 0]
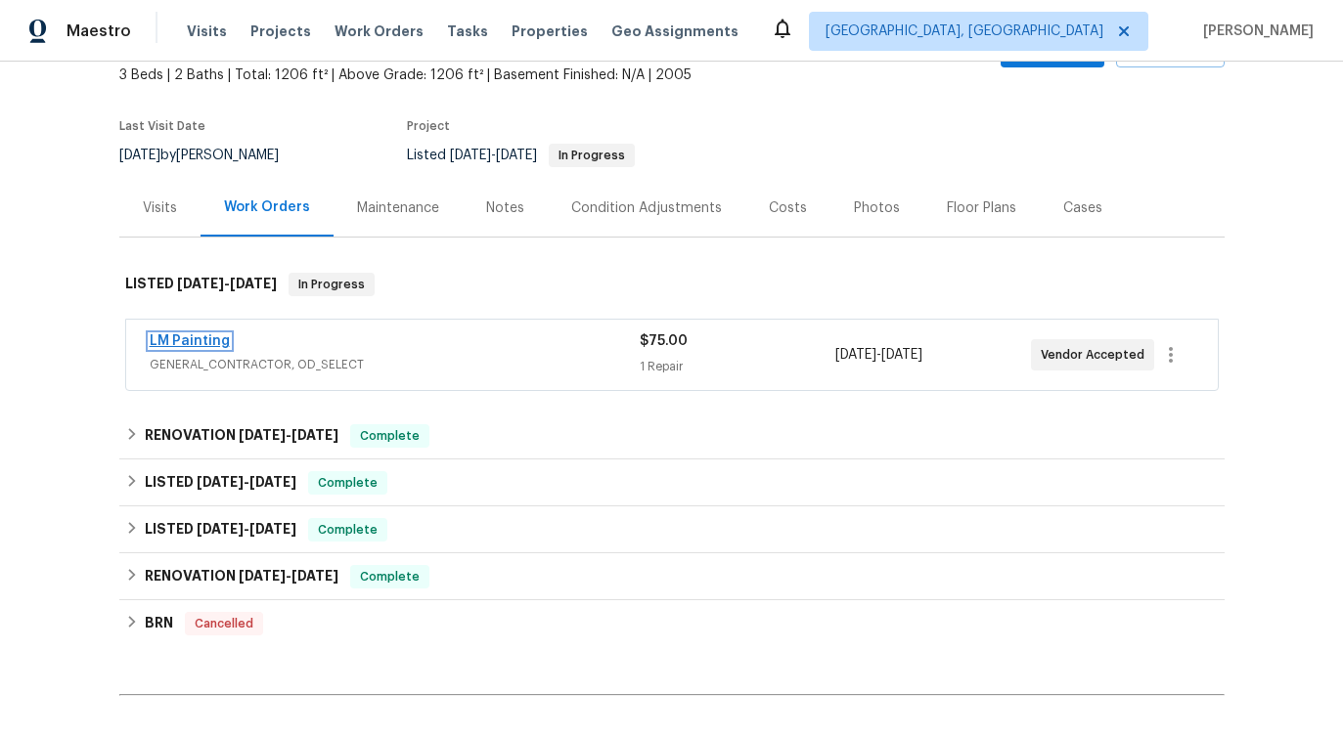
click at [191, 343] on link "LM Painting" at bounding box center [190, 341] width 80 height 14
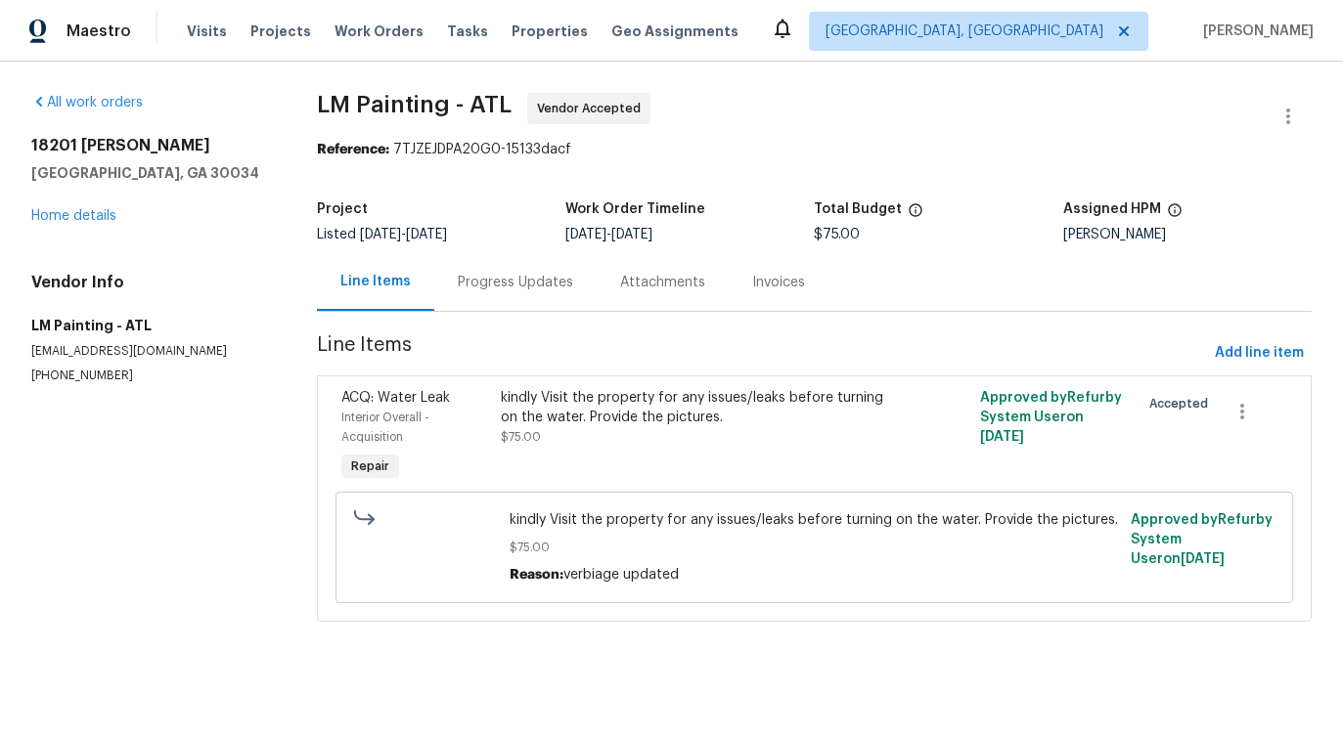
click at [508, 293] on div "Progress Updates" at bounding box center [515, 282] width 162 height 58
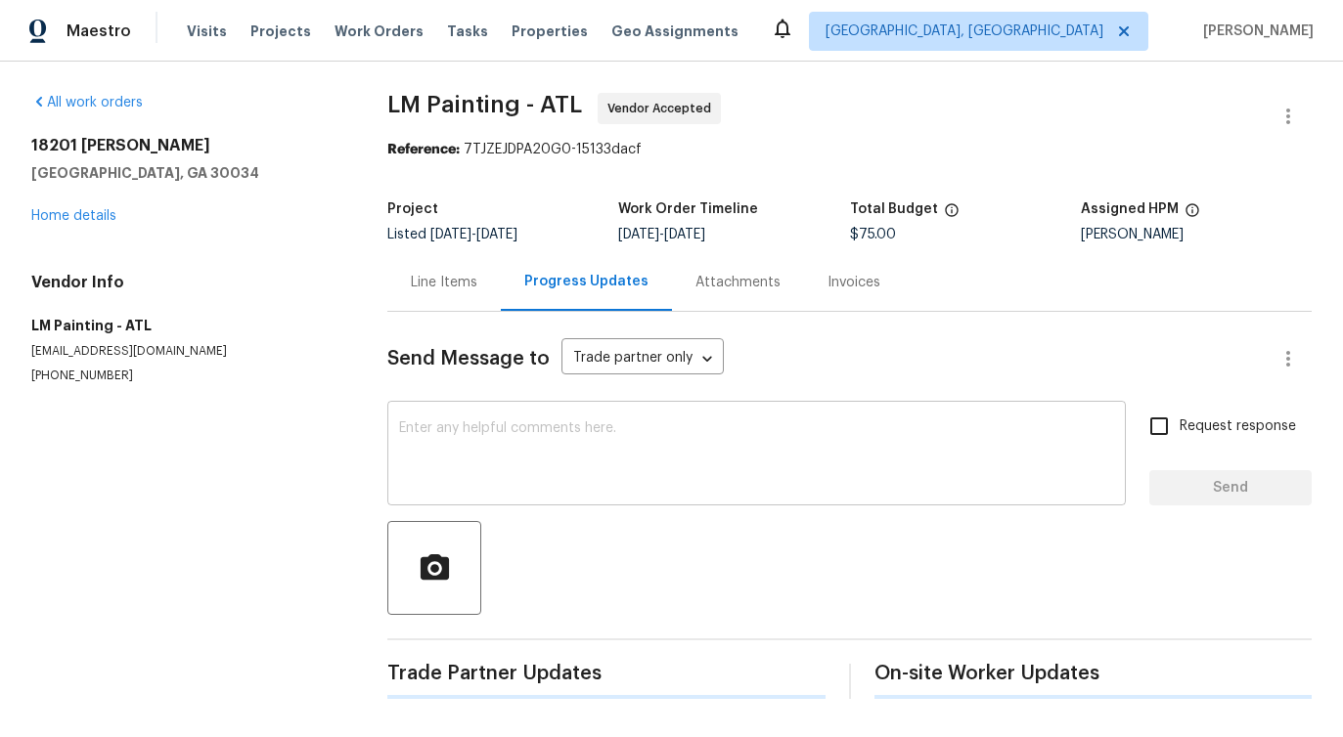
click at [536, 419] on div "x ​" at bounding box center [756, 456] width 738 height 100
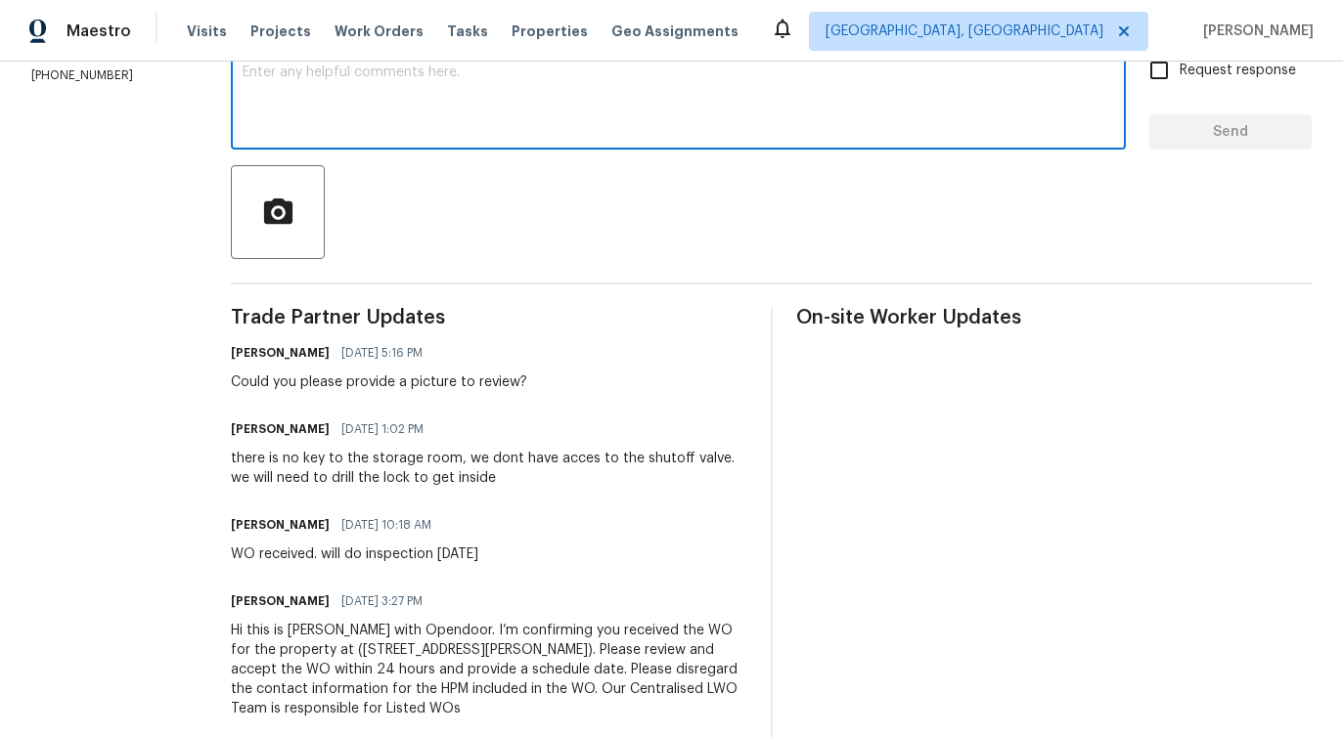
scroll to position [392, 0]
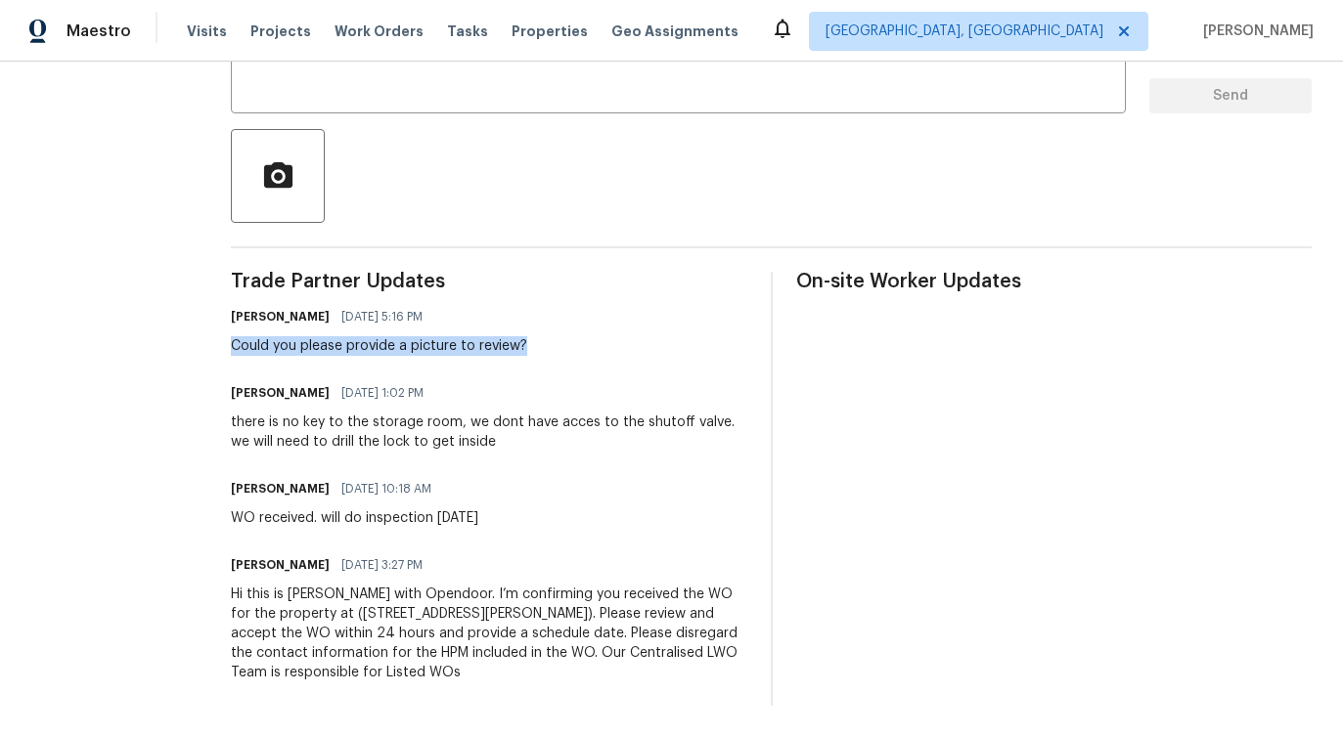
drag, startPoint x: 287, startPoint y: 353, endPoint x: 590, endPoint y: 351, distance: 303.2
click at [590, 351] on div "All work orders [STREET_ADDRESS][PERSON_NAME] Home details Vendor Info LM Paint…" at bounding box center [671, 203] width 1343 height 1068
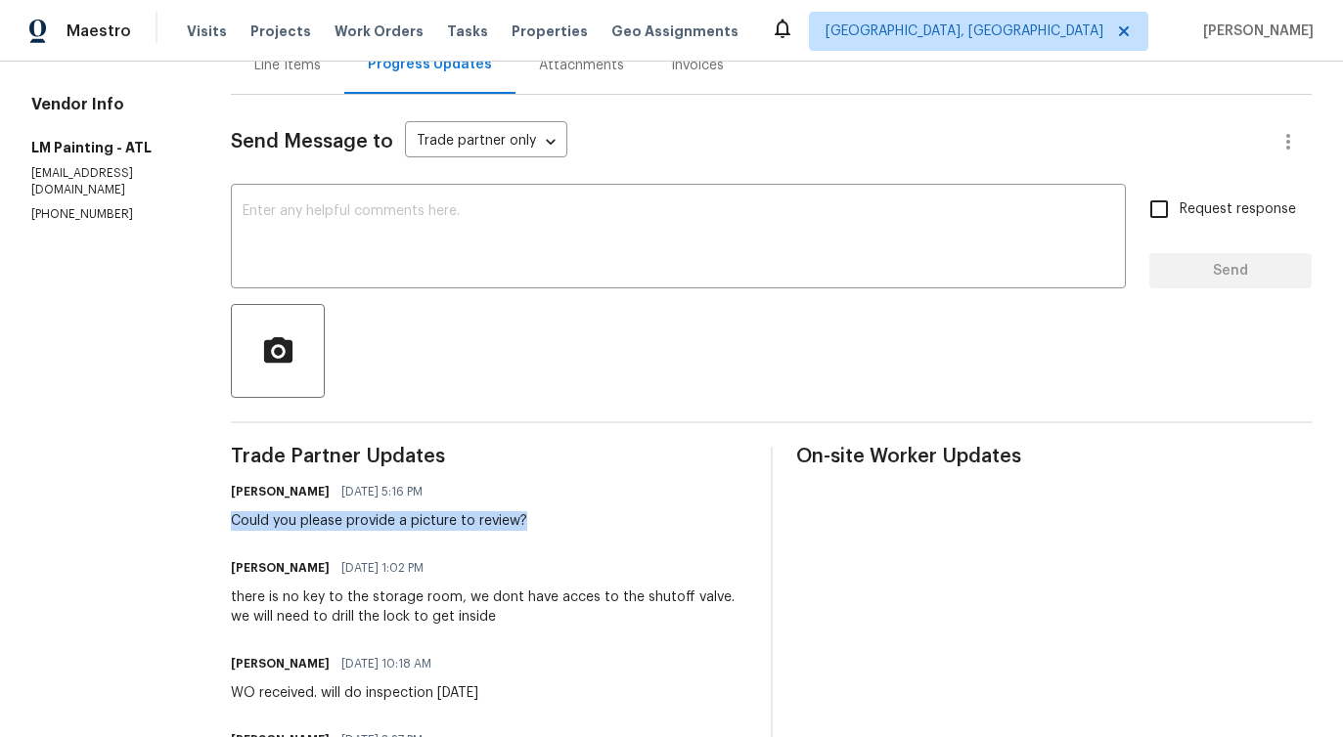
scroll to position [0, 0]
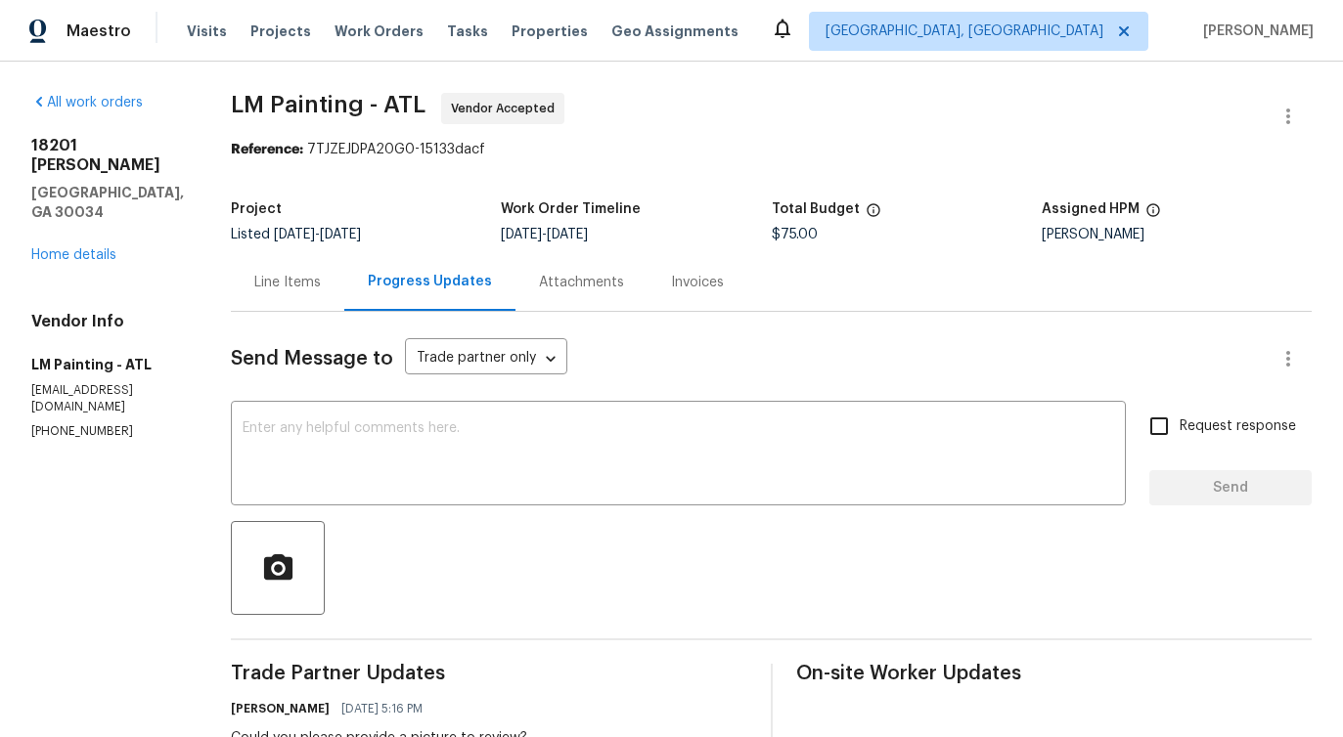
click at [321, 278] on div "Line Items" at bounding box center [287, 283] width 66 height 20
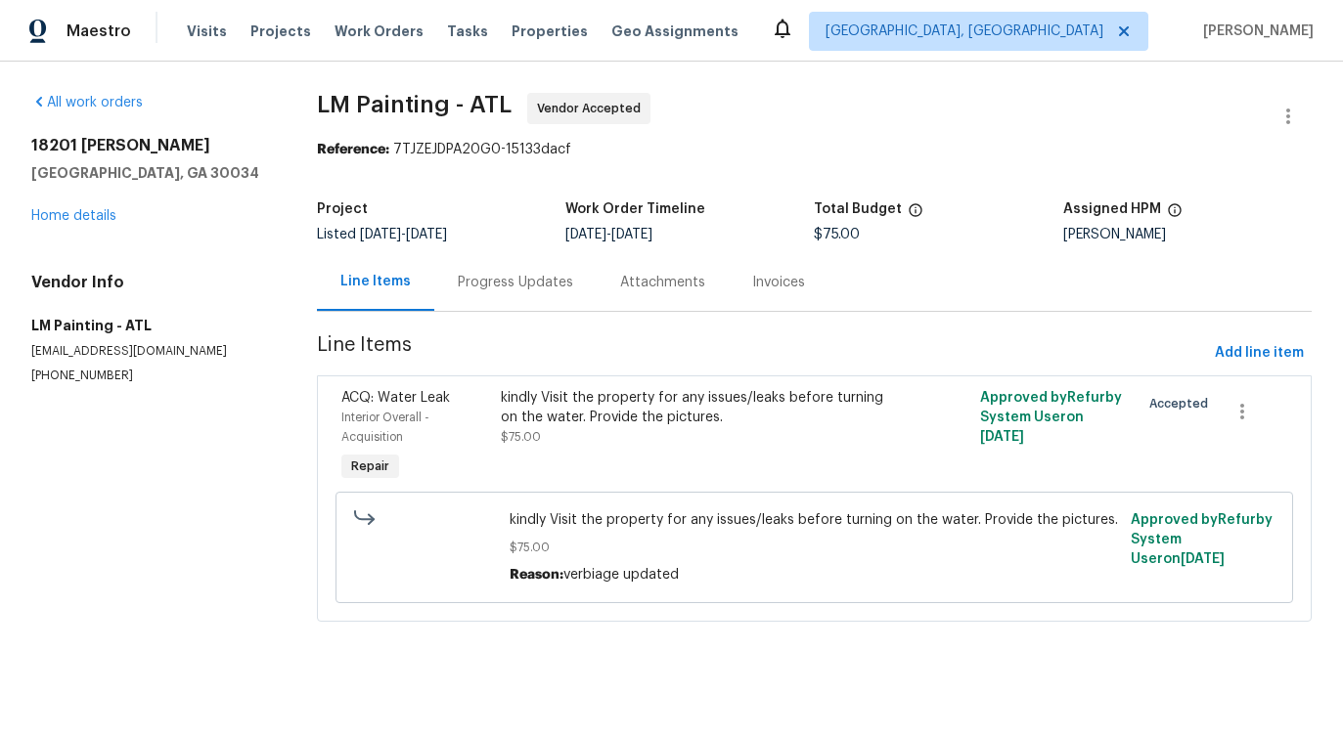
click at [528, 285] on div "Progress Updates" at bounding box center [515, 283] width 115 height 20
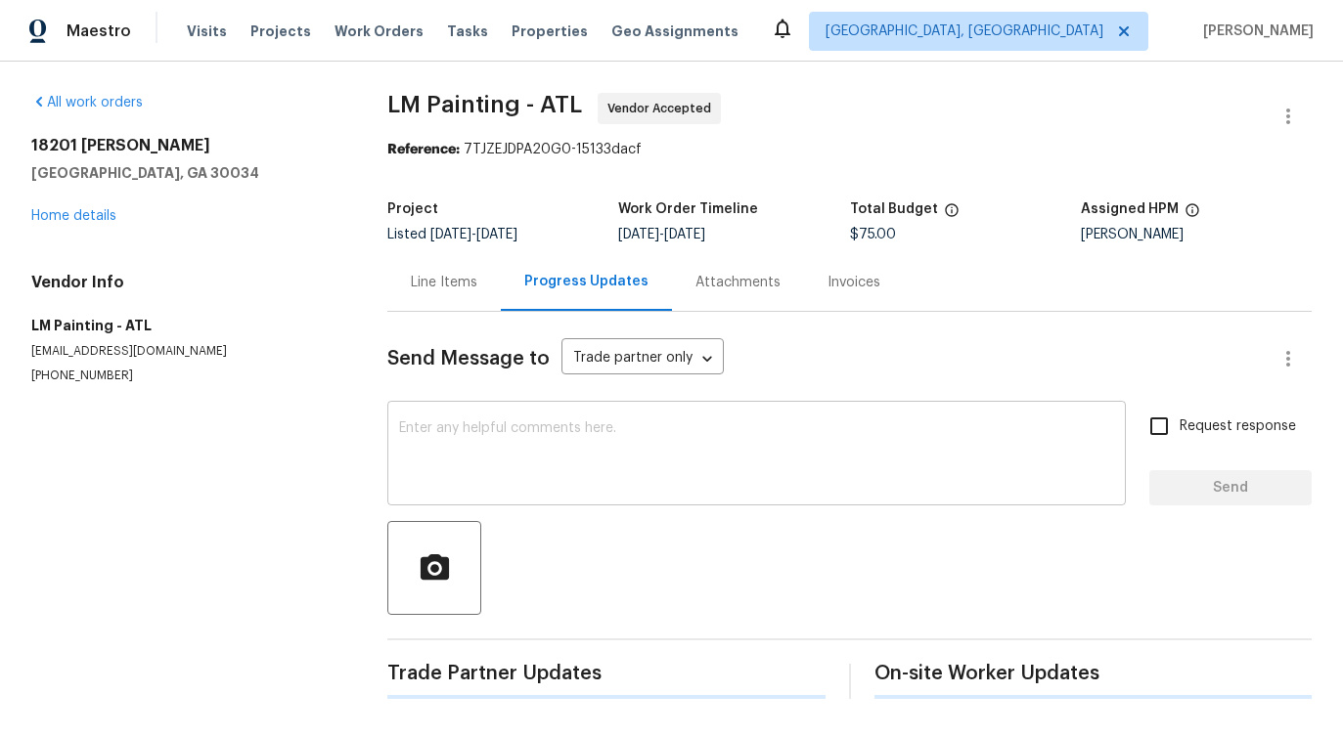
click at [515, 486] on textarea at bounding box center [756, 455] width 715 height 68
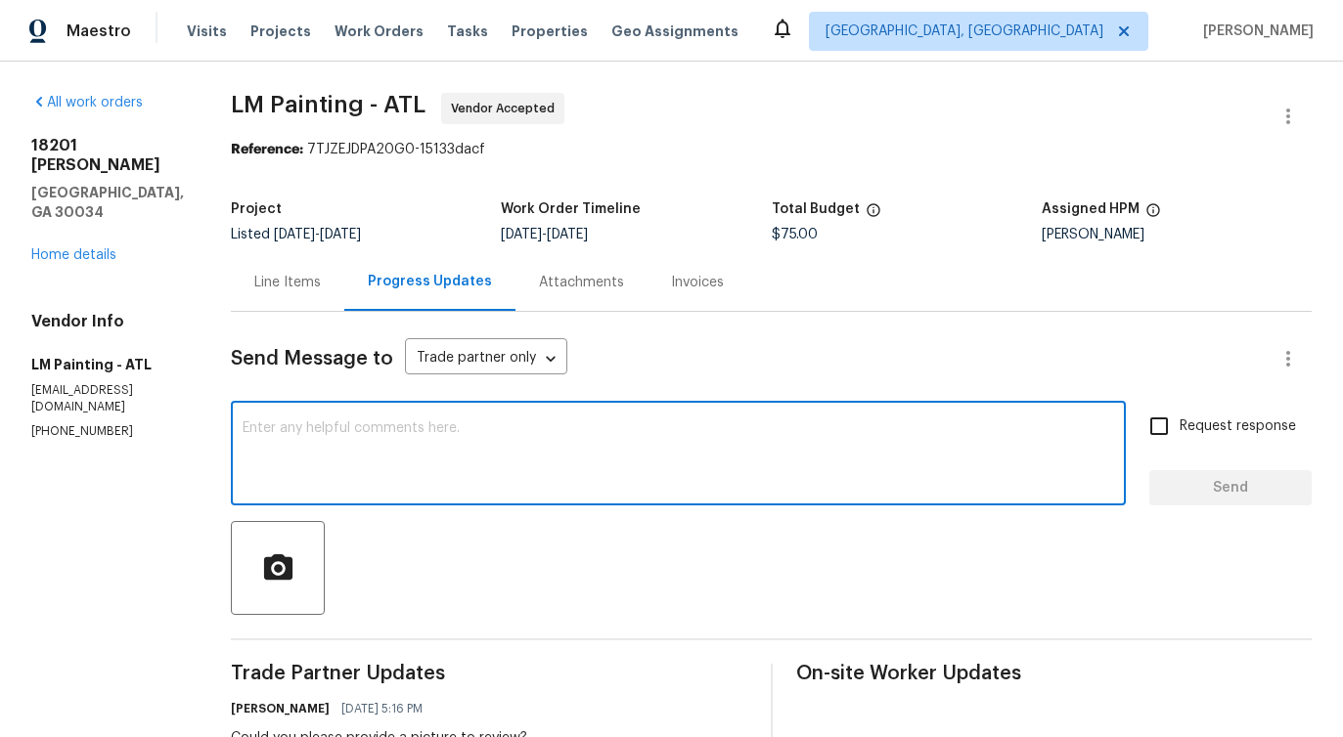
click at [464, 464] on textarea at bounding box center [678, 455] width 871 height 68
click at [321, 285] on div "Line Items" at bounding box center [287, 283] width 66 height 20
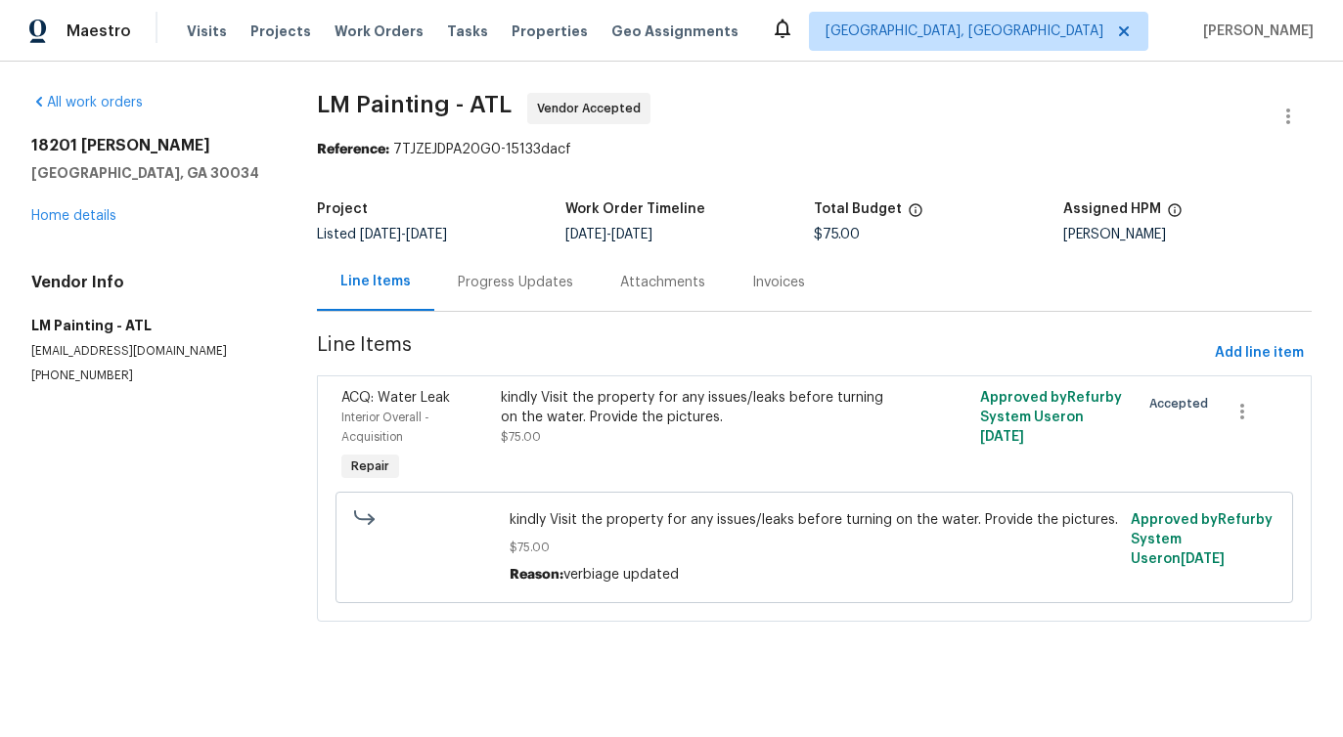
click at [55, 376] on p "[PHONE_NUMBER]" at bounding box center [150, 376] width 239 height 17
copy p "[PHONE_NUMBER]"
click at [473, 268] on div "Progress Updates" at bounding box center [515, 282] width 162 height 58
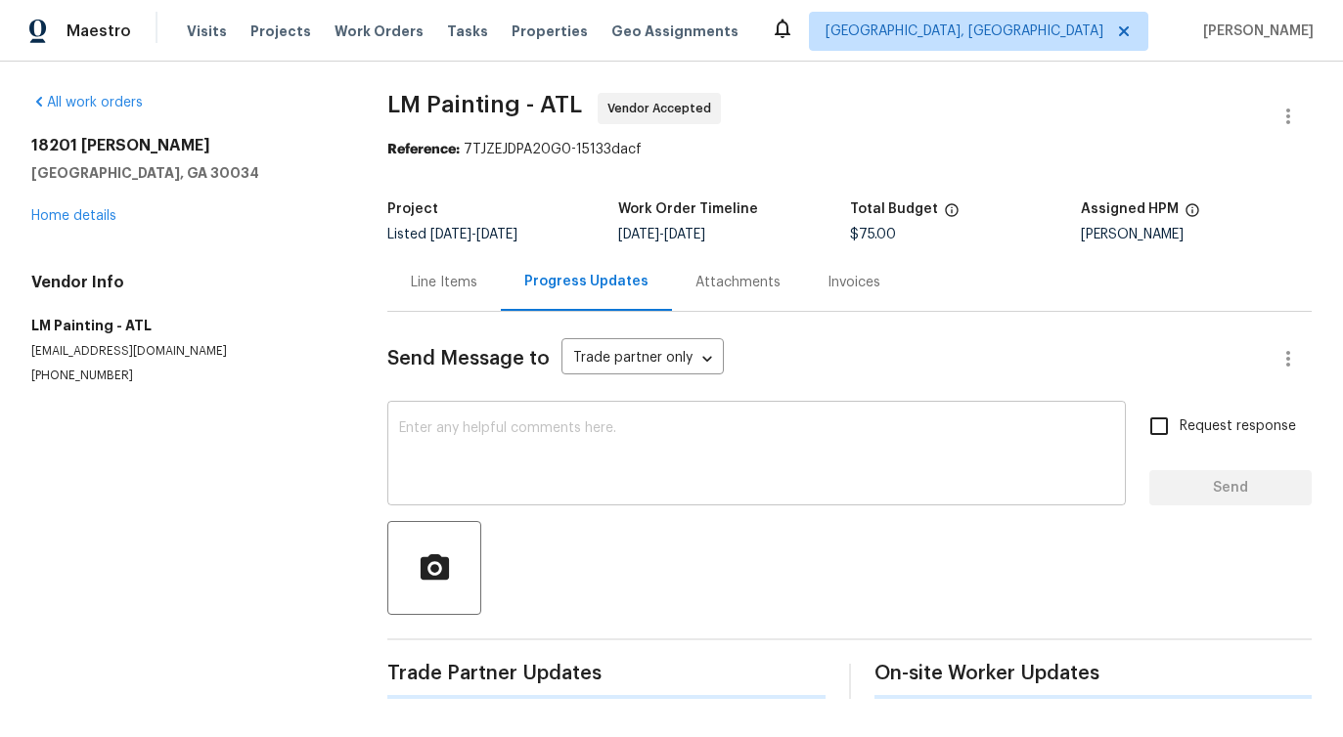
click at [513, 471] on textarea at bounding box center [756, 455] width 715 height 68
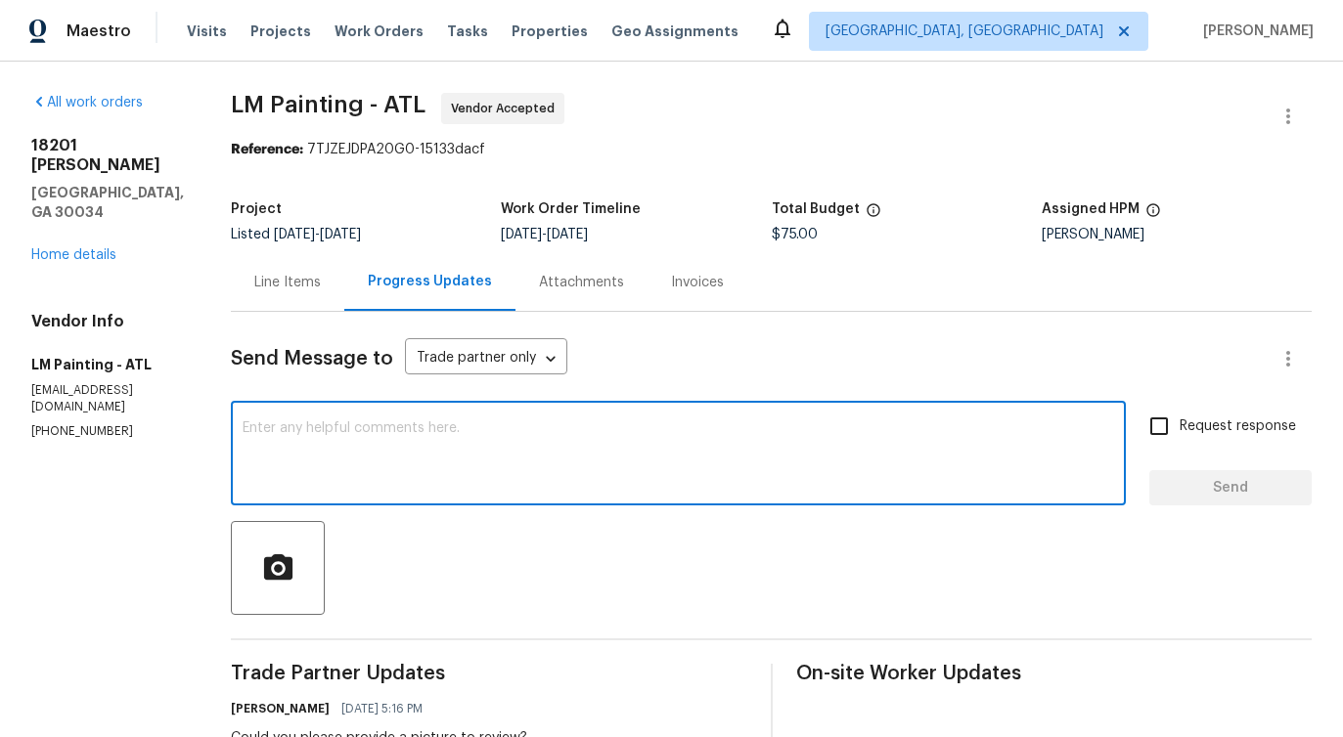
click at [600, 465] on textarea at bounding box center [678, 455] width 871 height 68
click at [492, 432] on textarea at bounding box center [678, 455] width 871 height 68
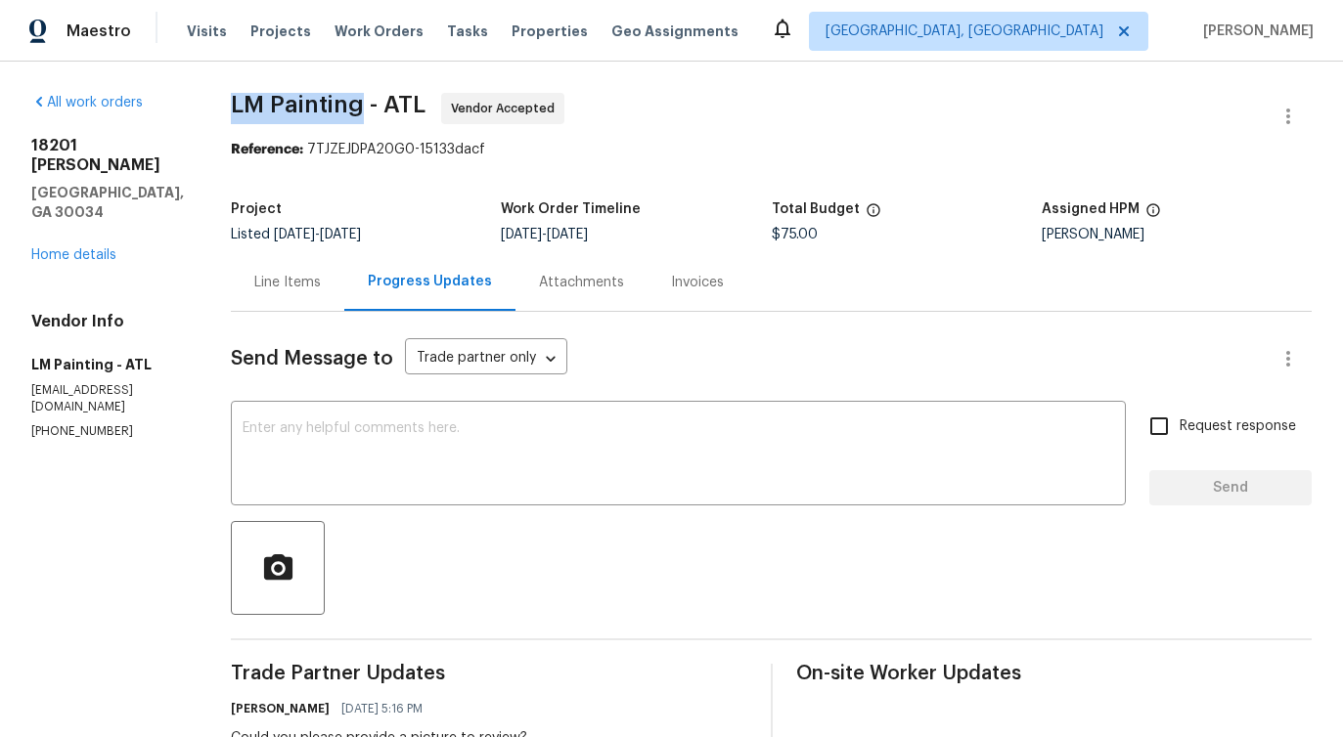
drag, startPoint x: 288, startPoint y: 101, endPoint x: 421, endPoint y: 100, distance: 134.0
click at [421, 100] on div "All work orders [STREET_ADDRESS][PERSON_NAME] Home details Vendor Info LM Paint…" at bounding box center [671, 596] width 1343 height 1068
